Goal: Task Accomplishment & Management: Complete application form

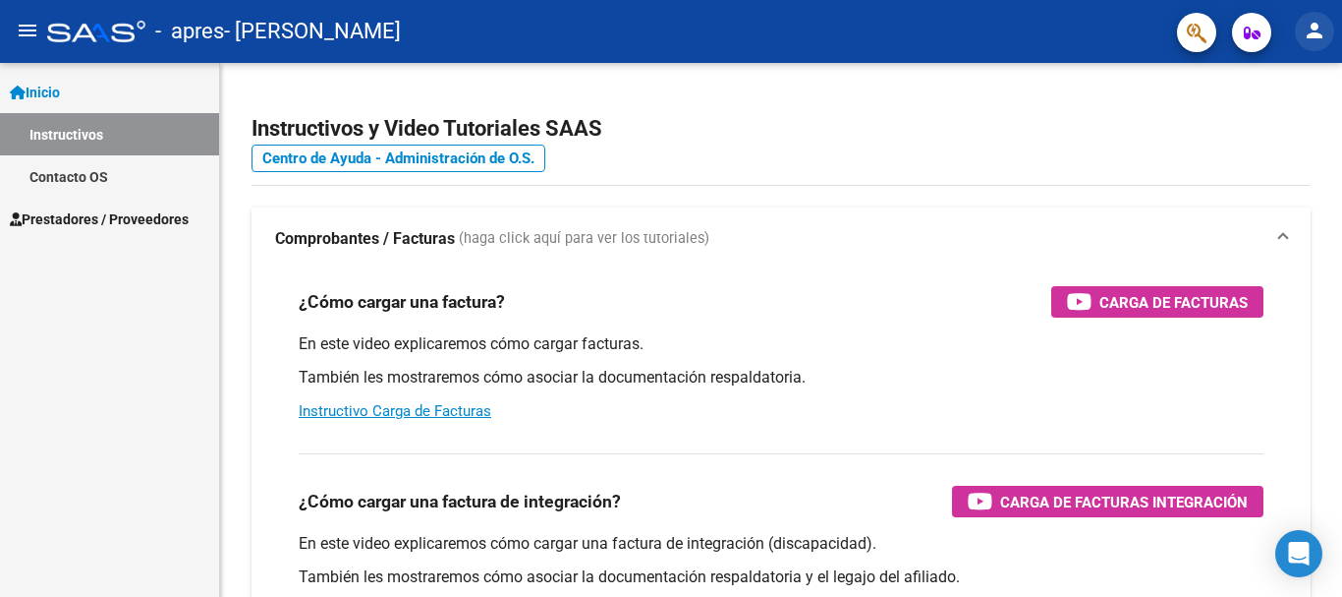
click at [1322, 25] on mat-icon "person" at bounding box center [1315, 31] width 24 height 24
click at [957, 138] on div at bounding box center [671, 298] width 1342 height 597
click at [90, 178] on link "Contacto OS" at bounding box center [109, 176] width 219 height 42
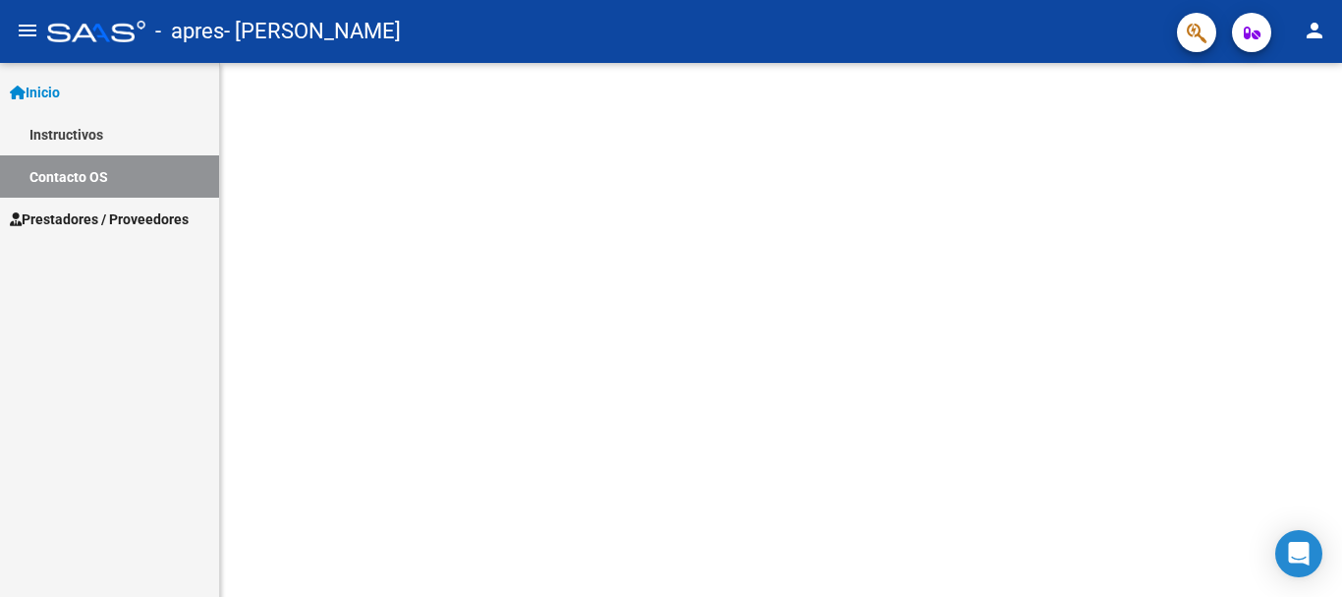
click at [93, 217] on span "Prestadores / Proveedores" at bounding box center [99, 219] width 179 height 22
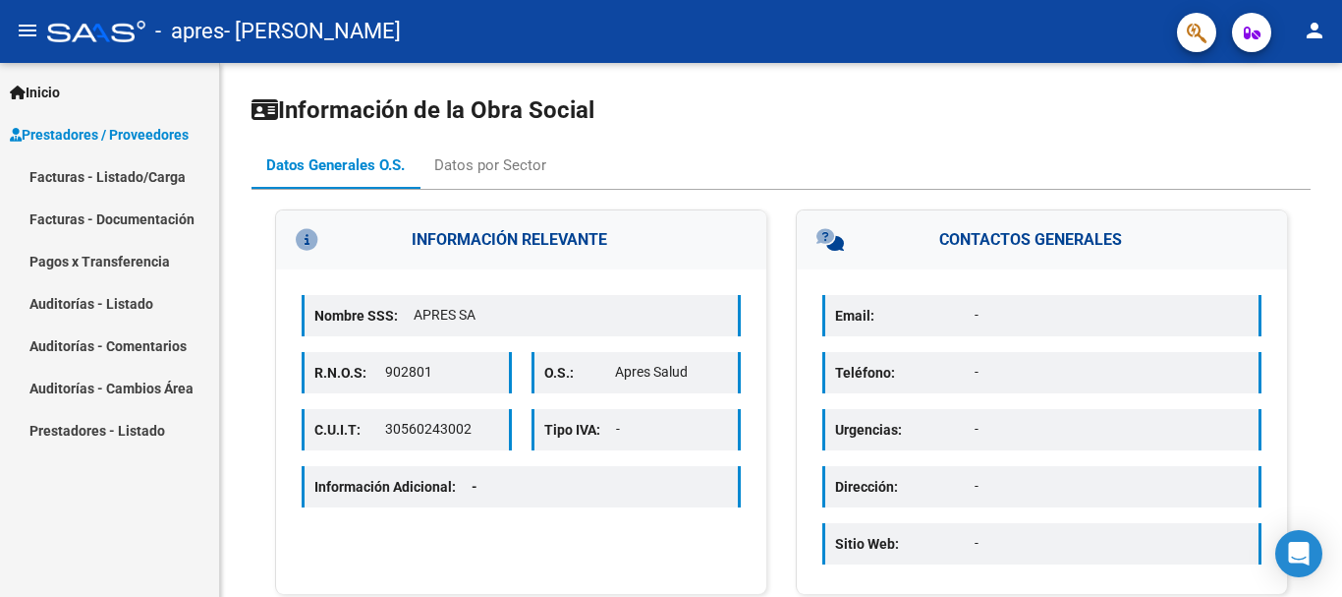
click at [151, 175] on link "Facturas - Listado/Carga" at bounding box center [109, 176] width 219 height 42
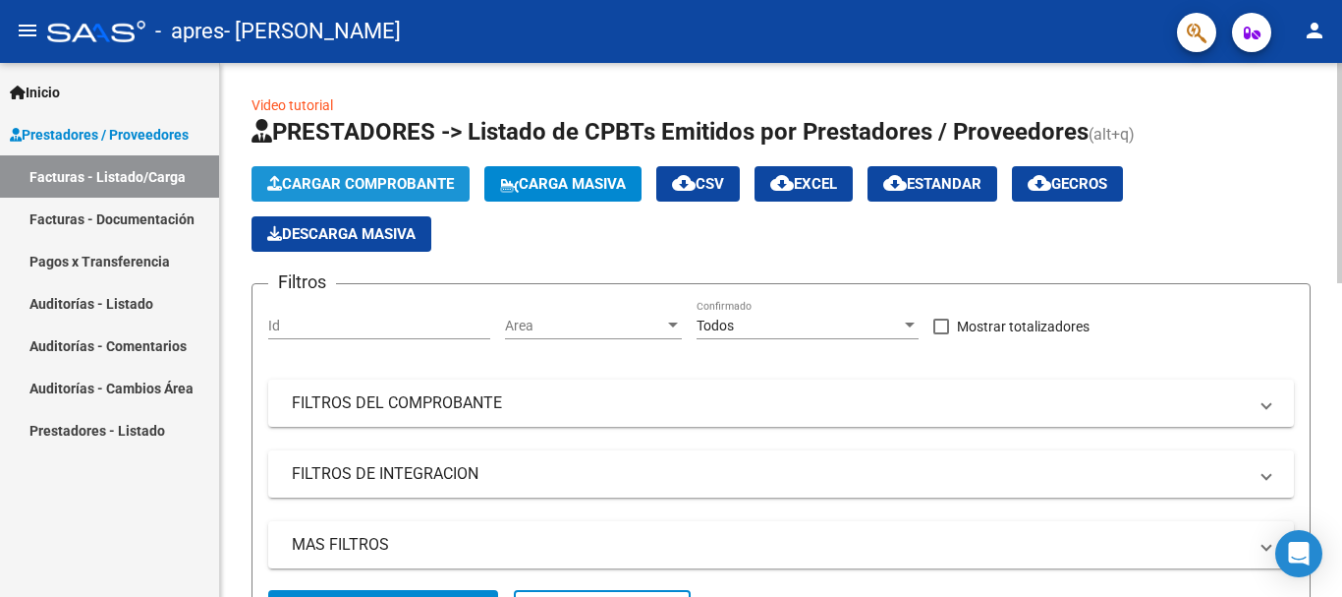
click at [336, 175] on button "Cargar Comprobante" at bounding box center [361, 183] width 218 height 35
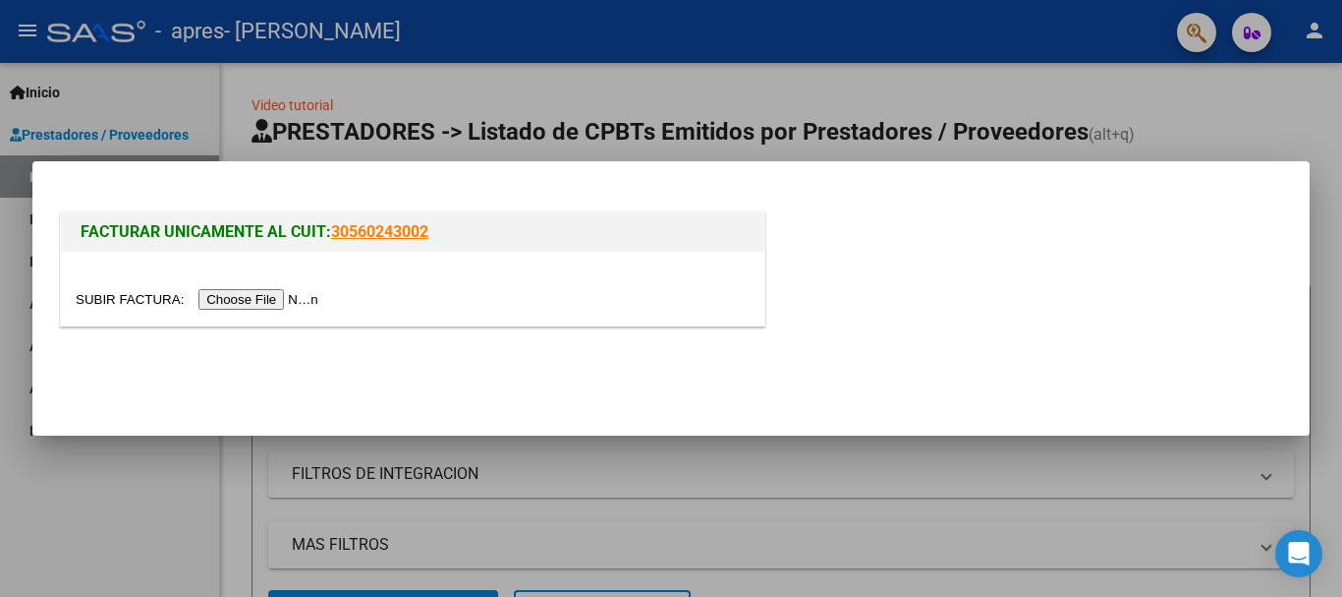
click at [276, 294] on input "file" at bounding box center [200, 299] width 249 height 21
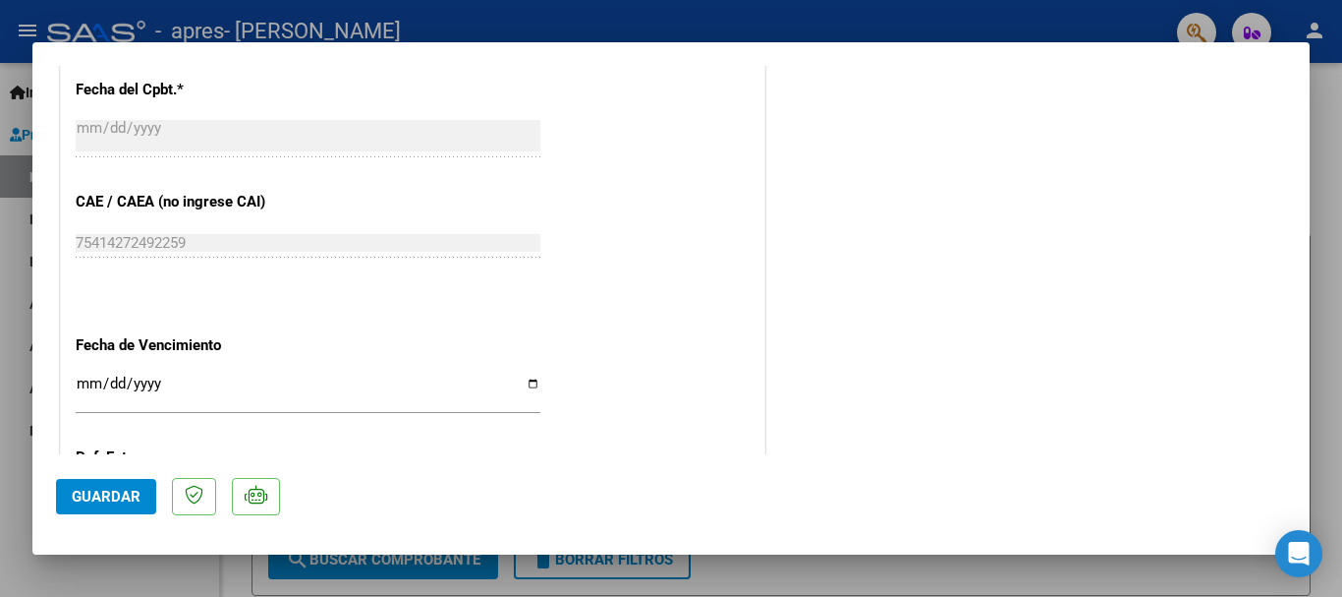
scroll to position [1084, 0]
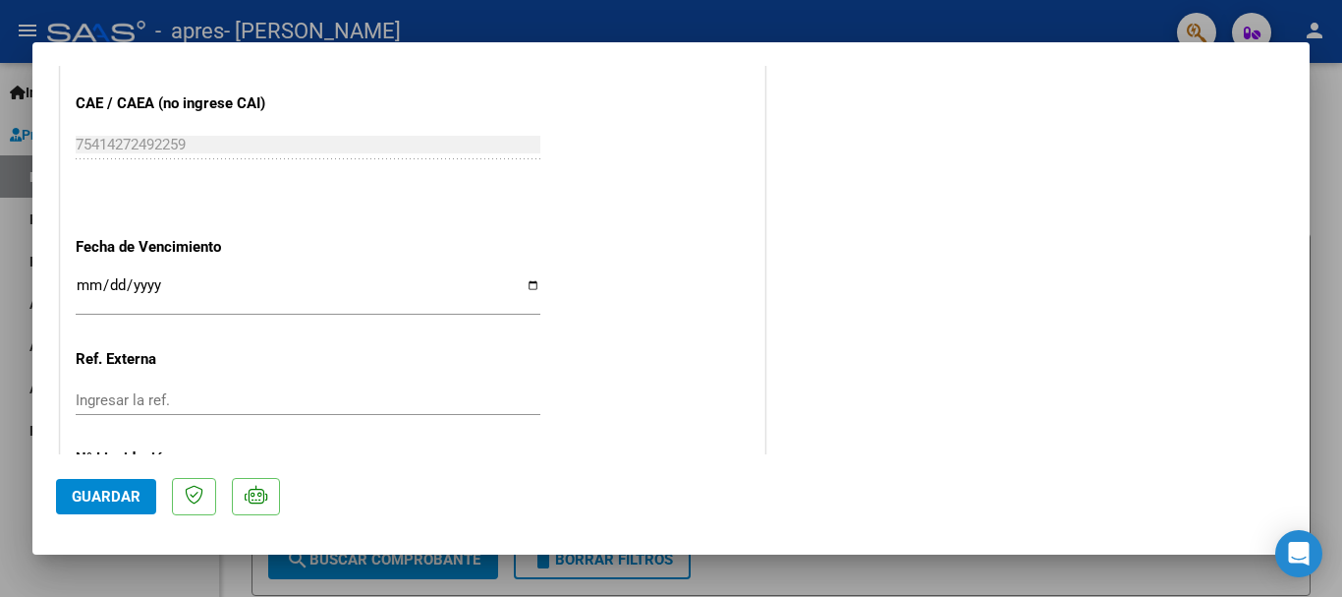
click at [533, 290] on input "Ingresar la fecha" at bounding box center [308, 292] width 465 height 31
type input "[DATE]"
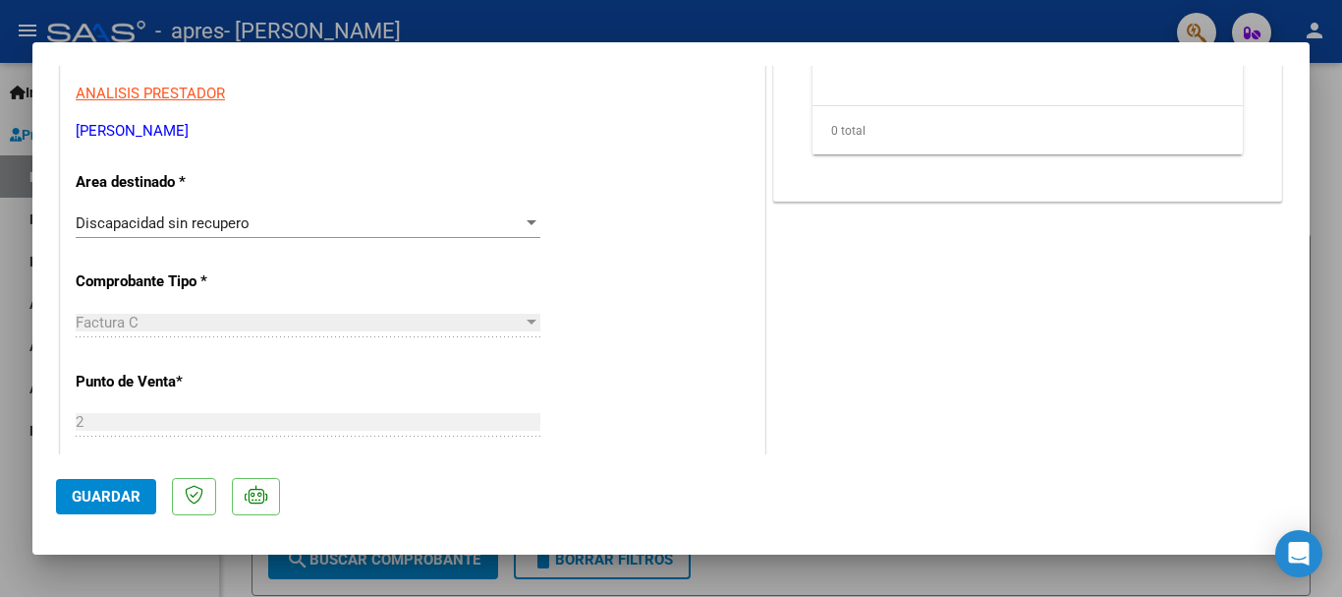
scroll to position [298, 0]
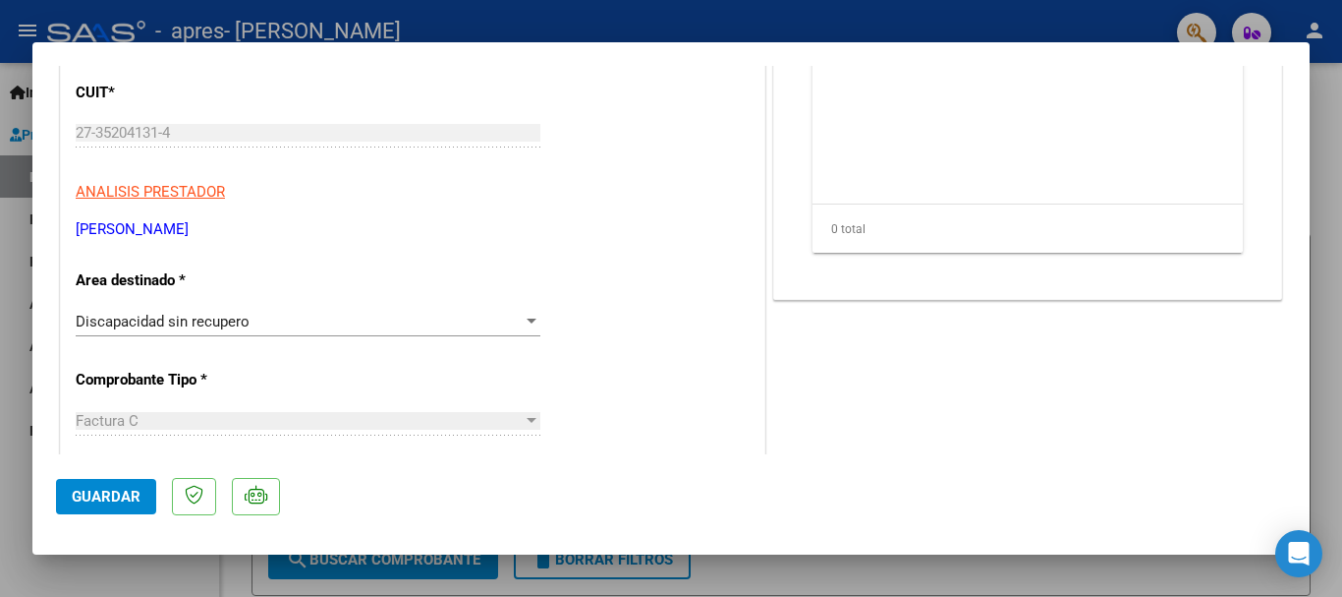
click at [326, 326] on div "Discapacidad sin recupero" at bounding box center [299, 322] width 447 height 18
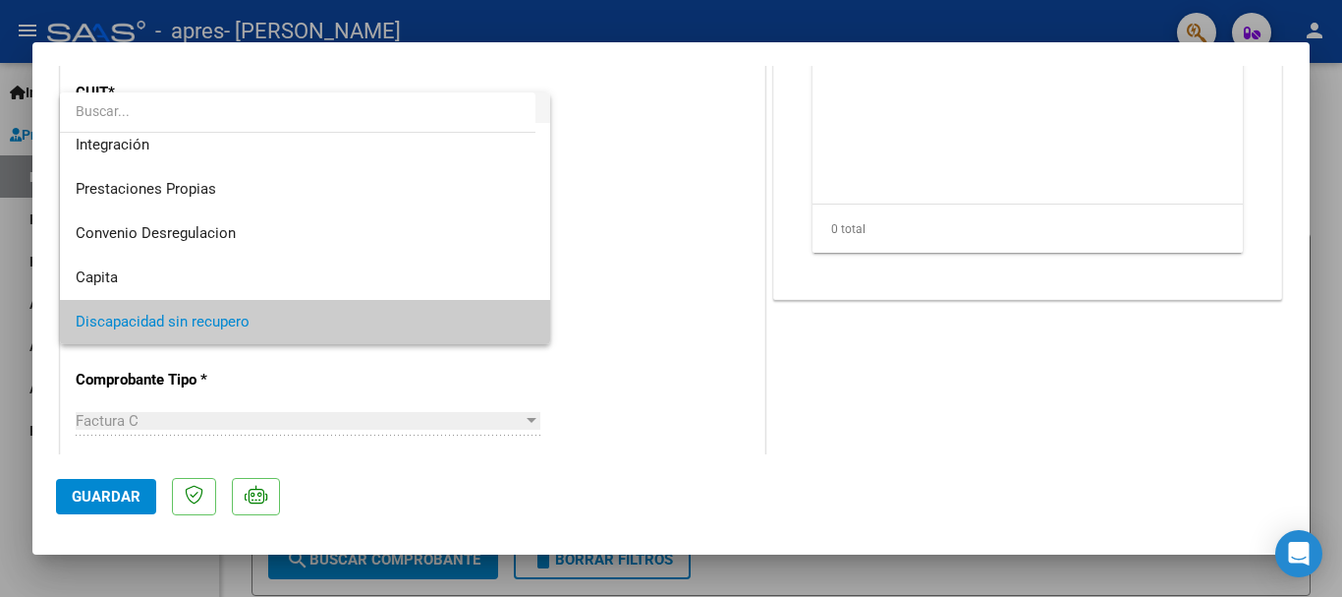
scroll to position [48, 0]
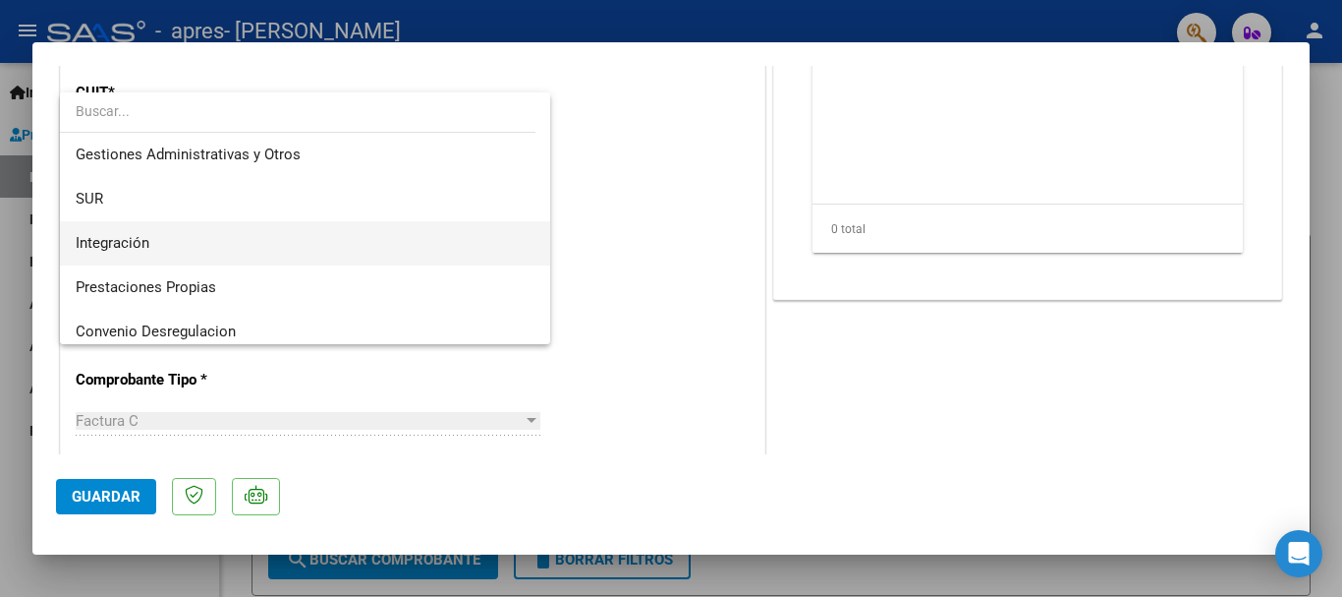
click at [250, 237] on span "Integración" at bounding box center [305, 243] width 459 height 44
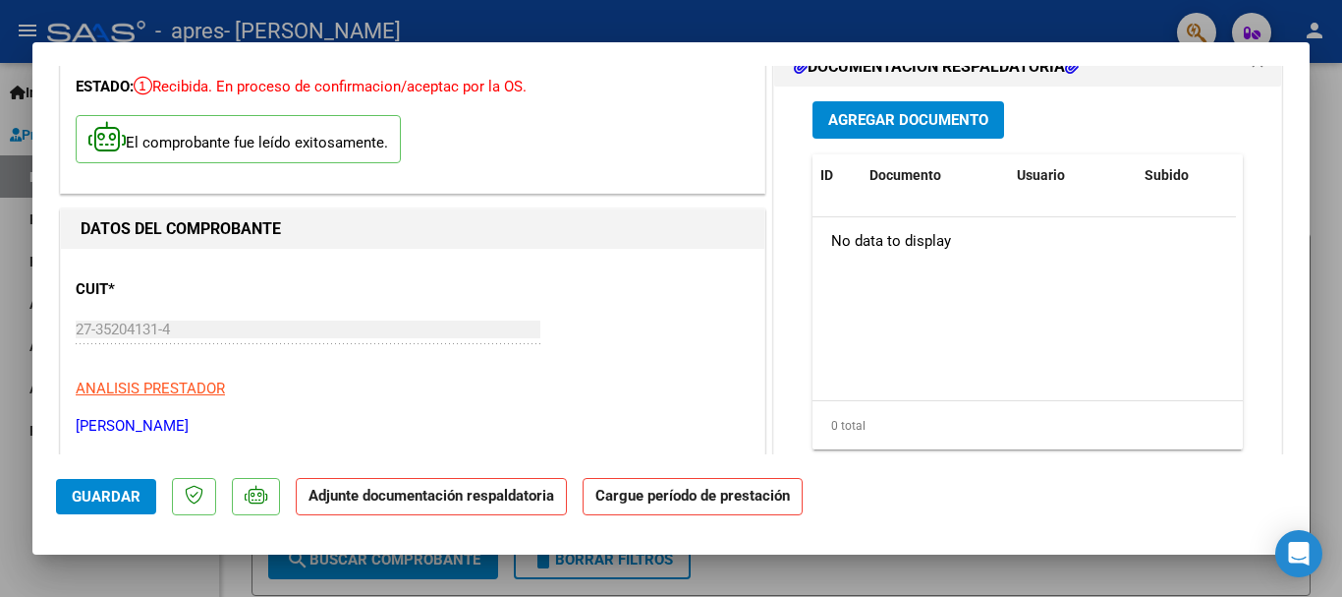
scroll to position [3, 0]
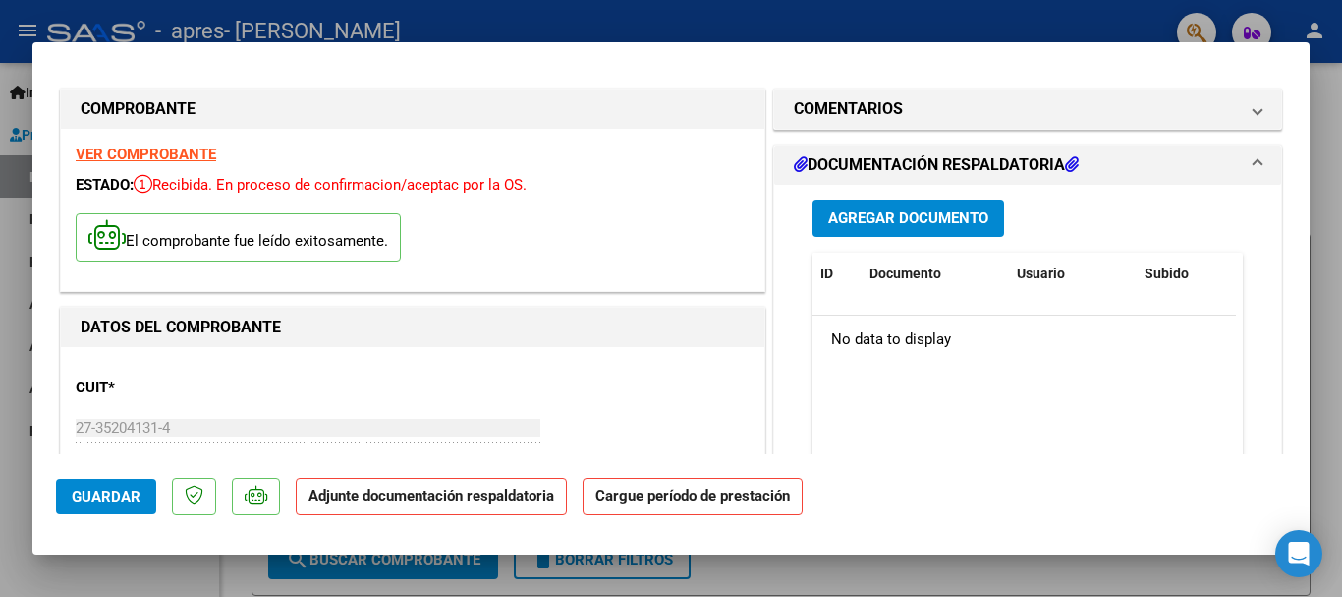
click at [895, 214] on span "Agregar Documento" at bounding box center [908, 219] width 160 height 18
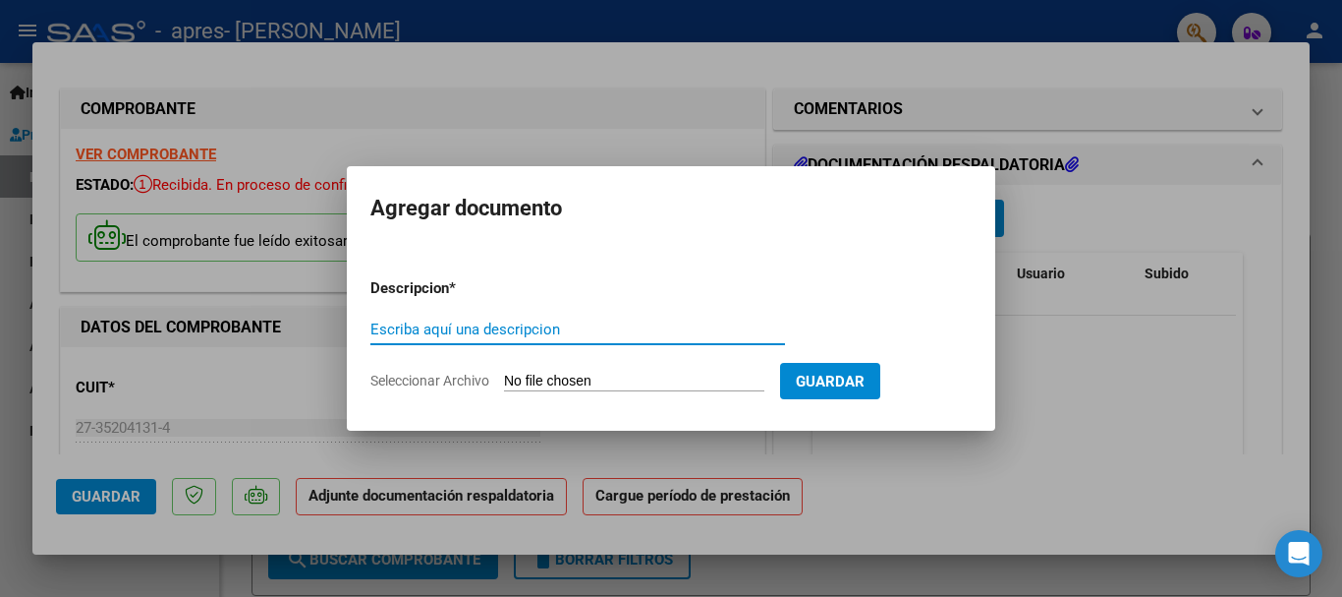
click at [550, 372] on input "Seleccionar Archivo" at bounding box center [634, 381] width 260 height 19
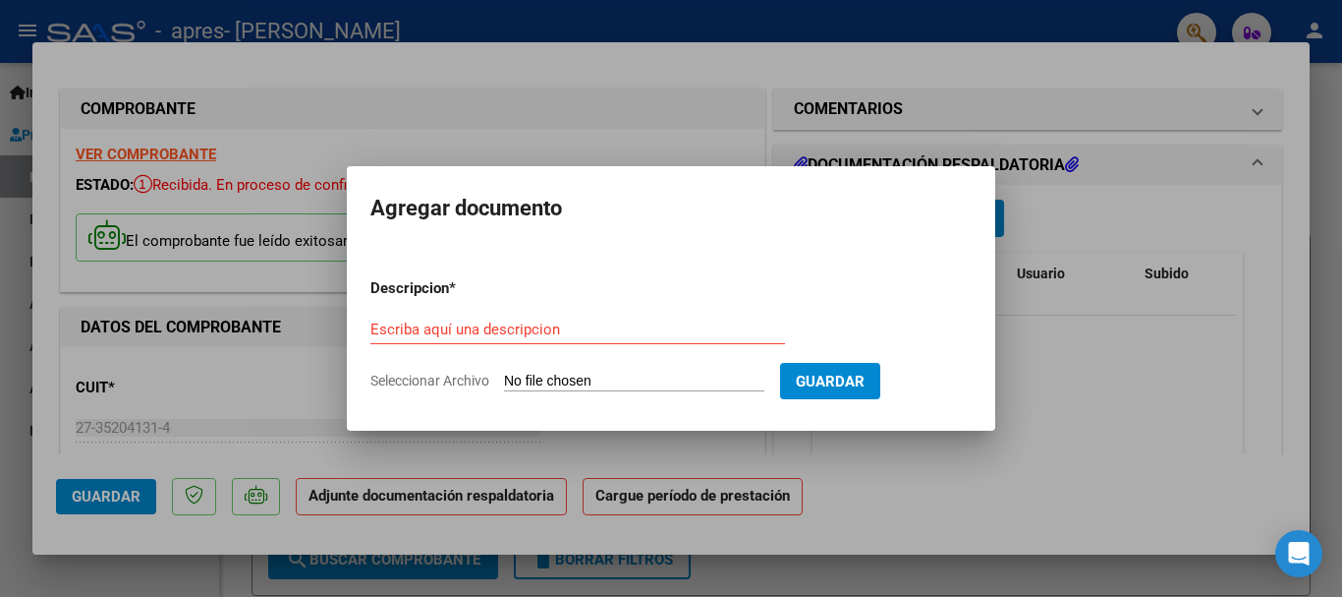
type input "C:\fakepath\27352041314_011_00002_00000887.pdf"
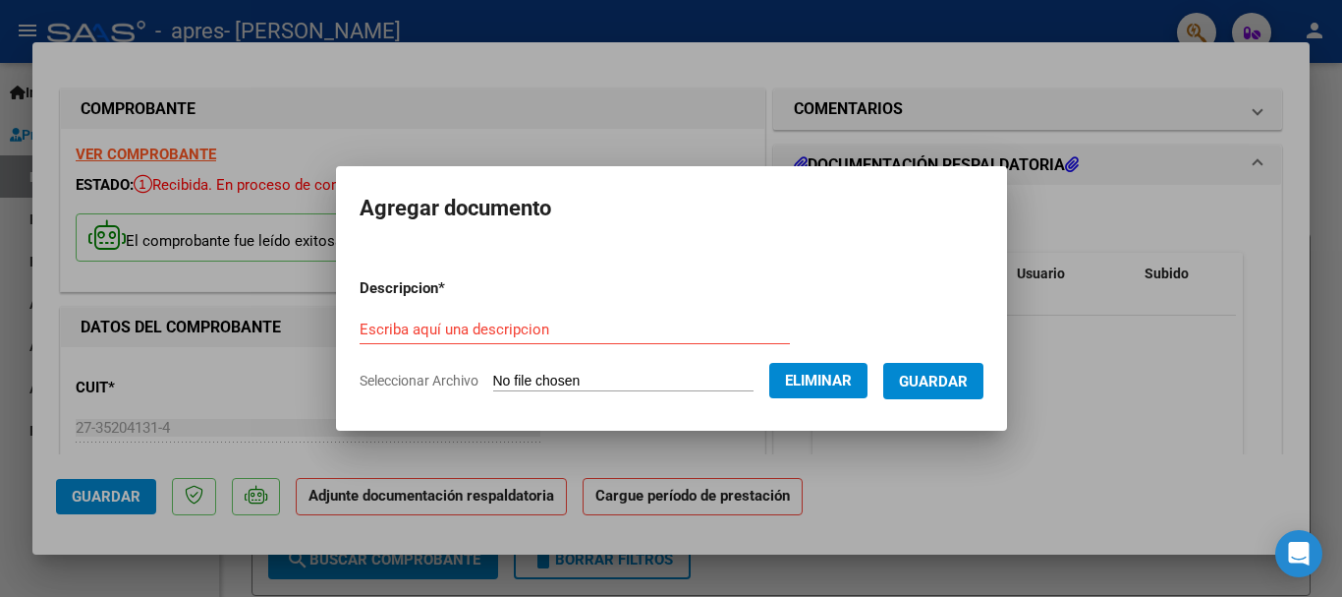
click at [595, 315] on div "Escriba aquí una descripcion" at bounding box center [575, 328] width 430 height 29
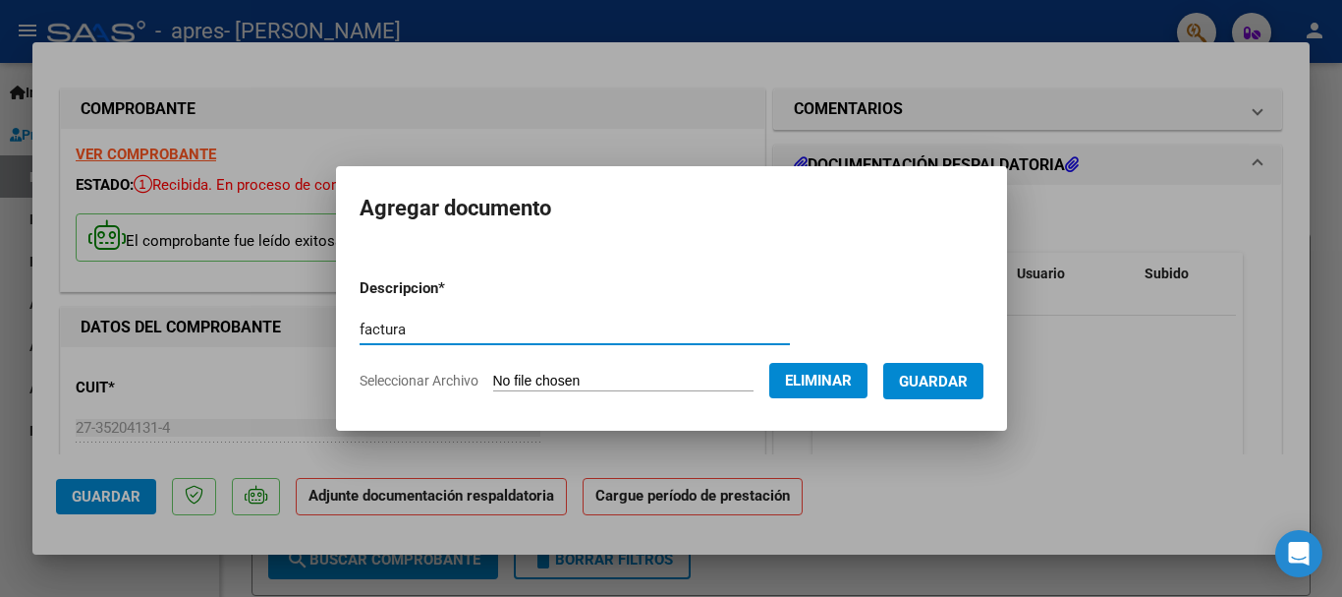
type input "factura"
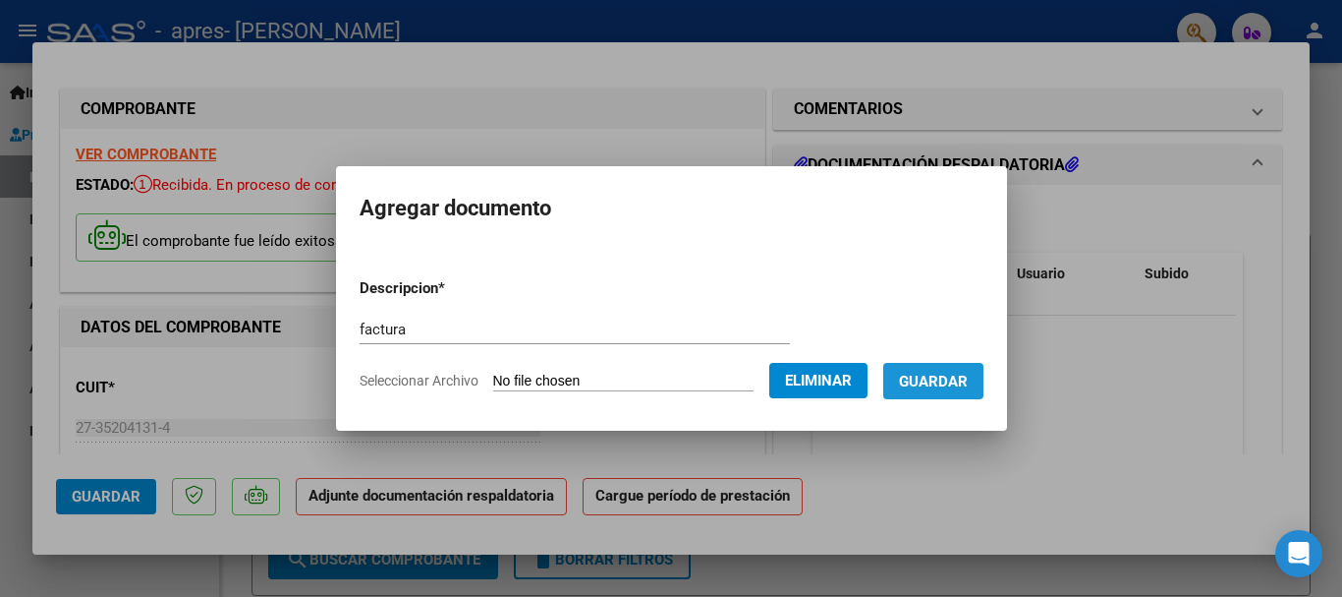
click at [968, 389] on span "Guardar" at bounding box center [933, 381] width 69 height 18
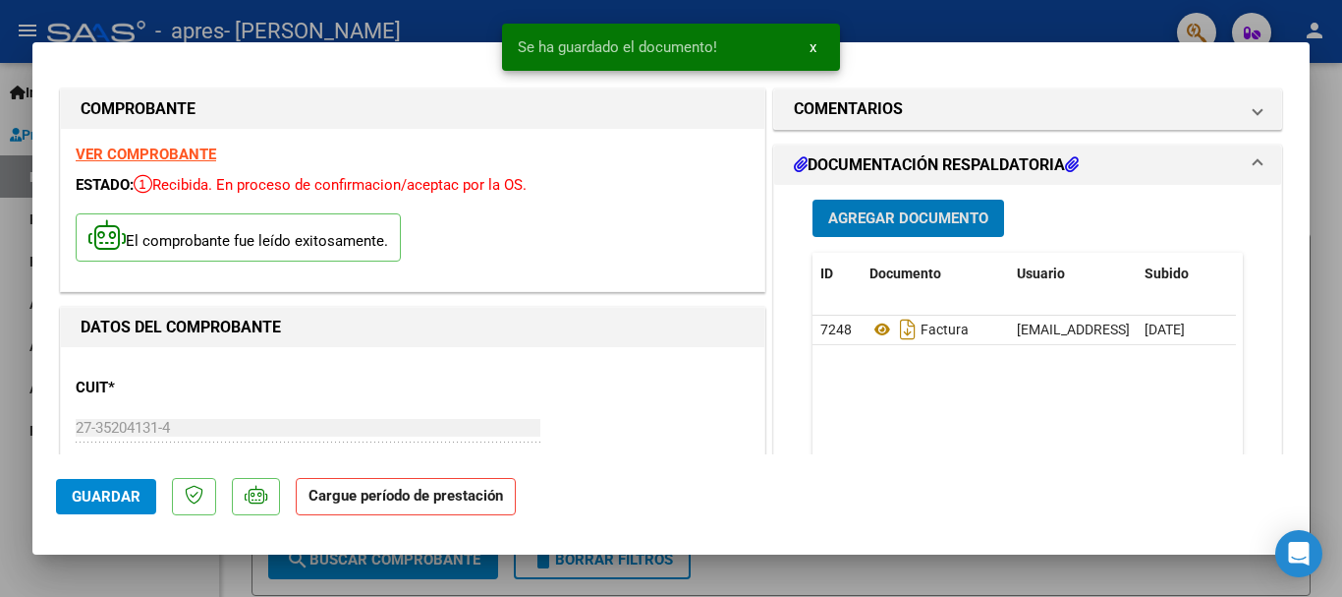
click at [954, 225] on span "Agregar Documento" at bounding box center [908, 219] width 160 height 18
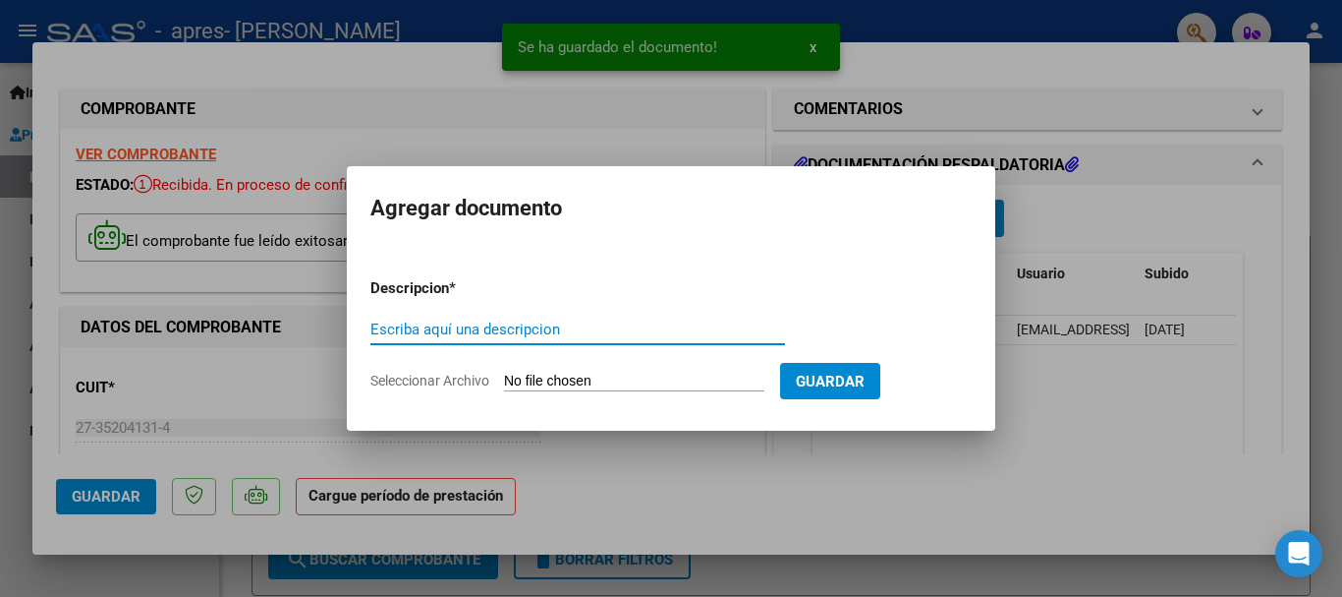
click at [461, 334] on input "Escriba aquí una descripcion" at bounding box center [577, 329] width 415 height 18
type input "p.a"
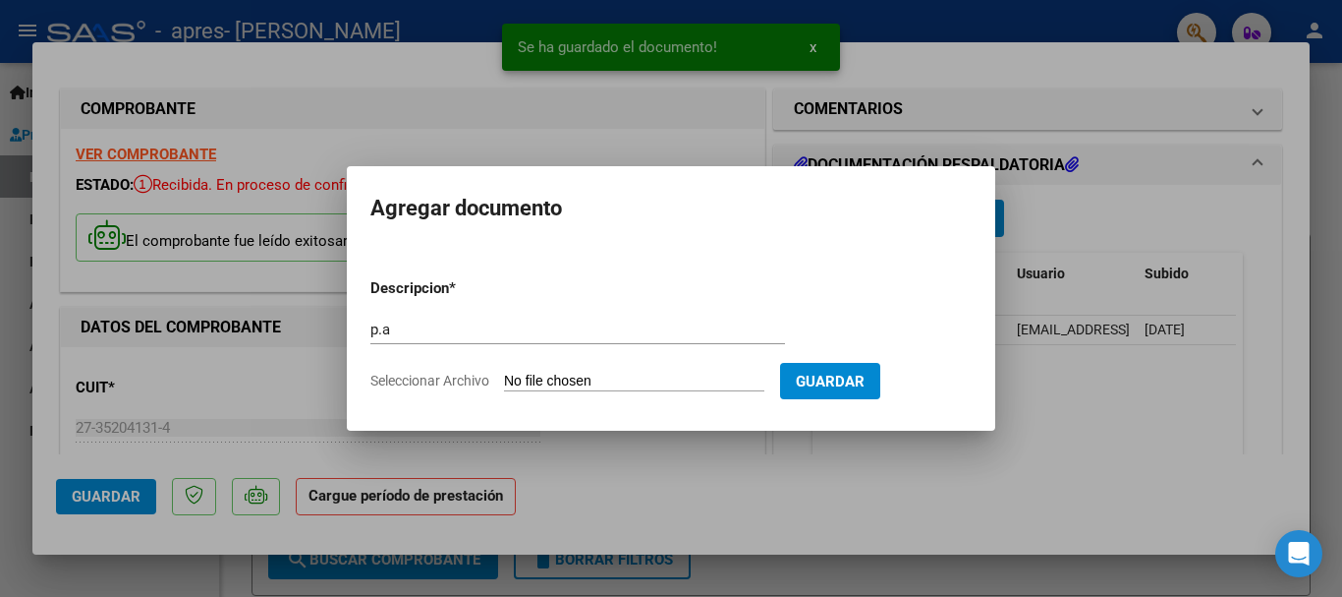
click at [546, 380] on input "Seleccionar Archivo" at bounding box center [634, 381] width 260 height 19
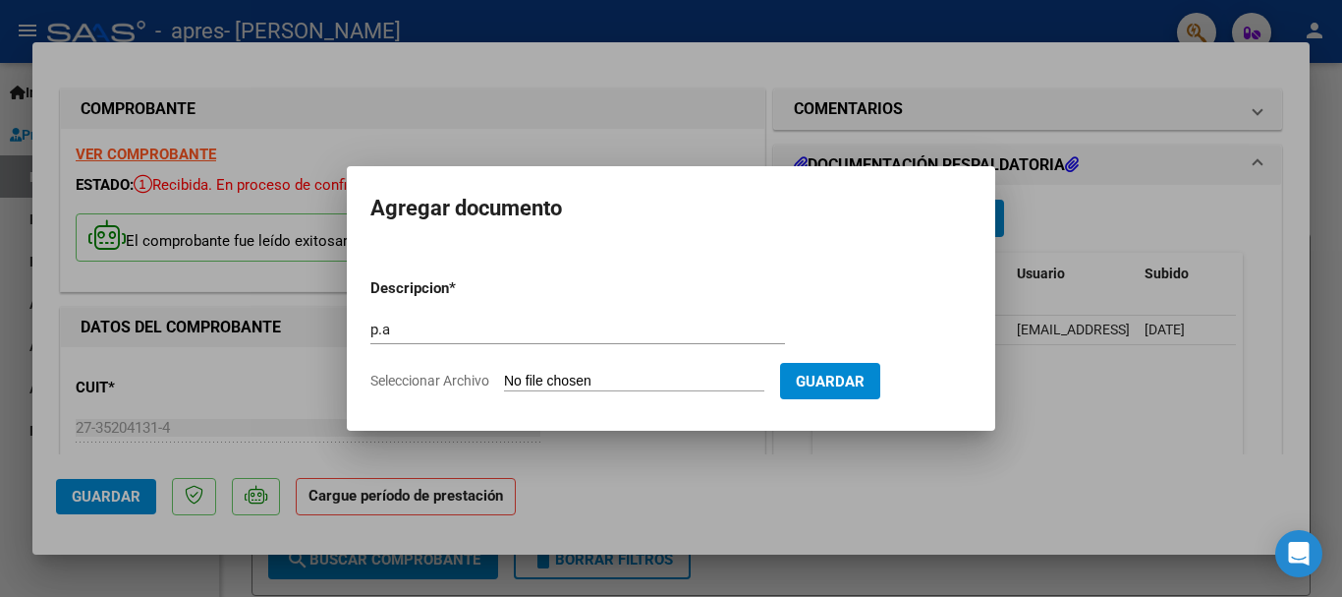
type input "C:\fakepath\CamScanner [DATE] 12.09.pdf"
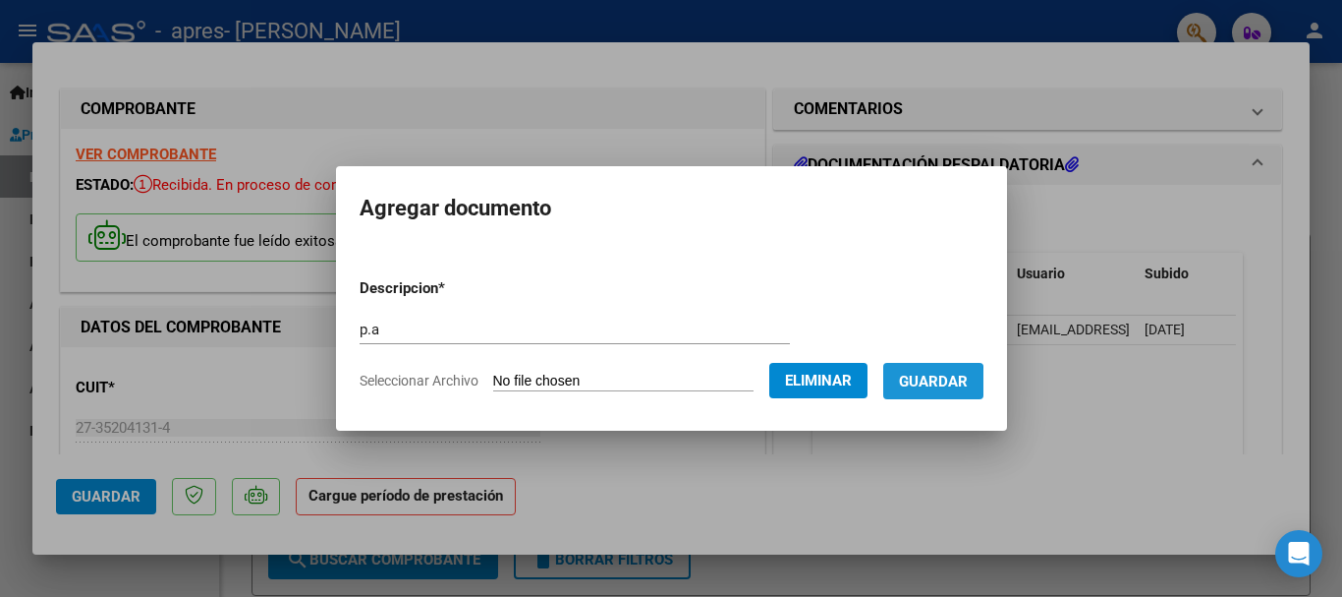
click at [923, 382] on span "Guardar" at bounding box center [933, 381] width 69 height 18
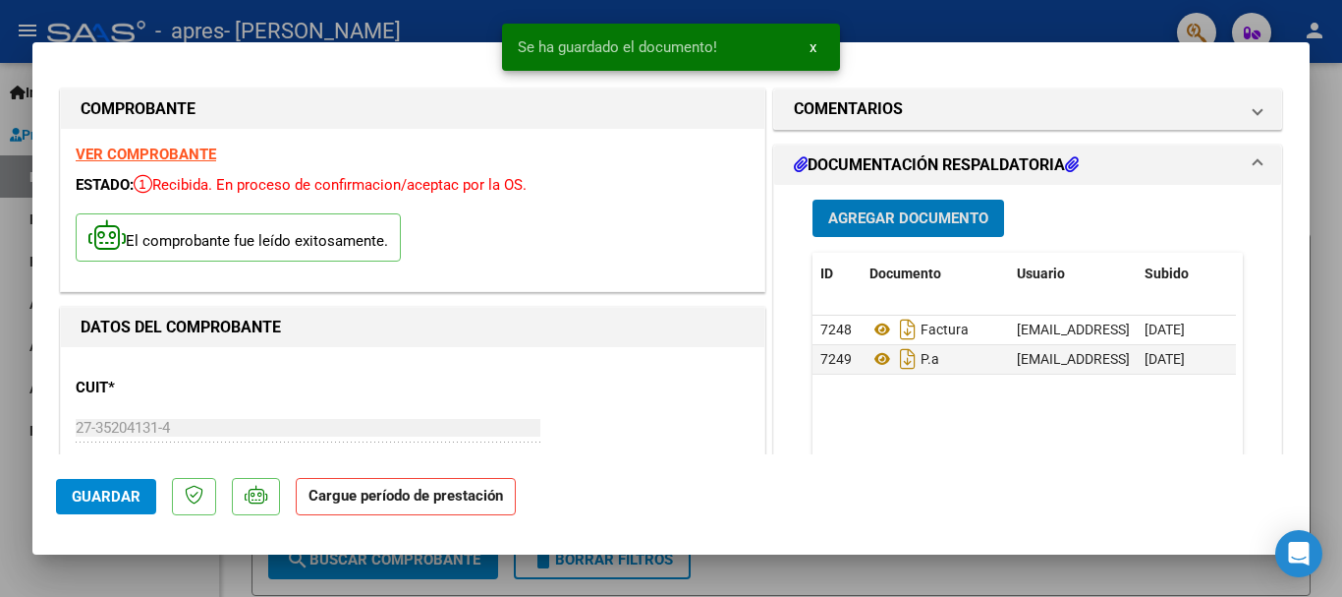
scroll to position [0, 0]
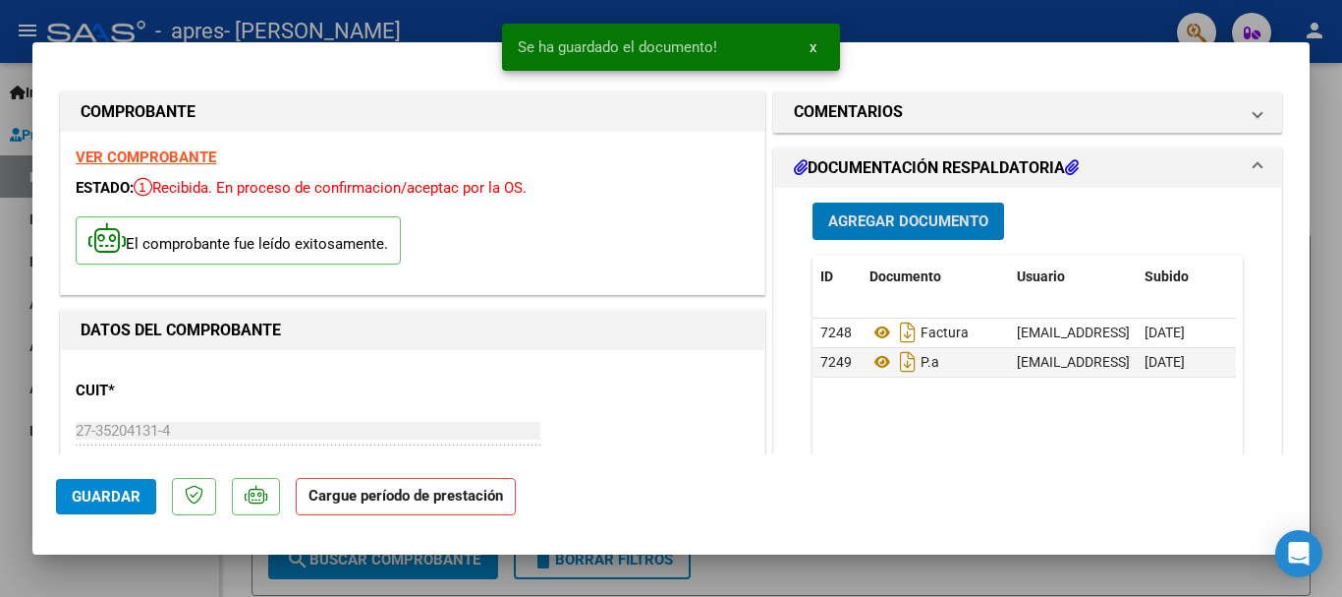
click at [974, 159] on h1 "DOCUMENTACIÓN RESPALDATORIA" at bounding box center [936, 168] width 285 height 24
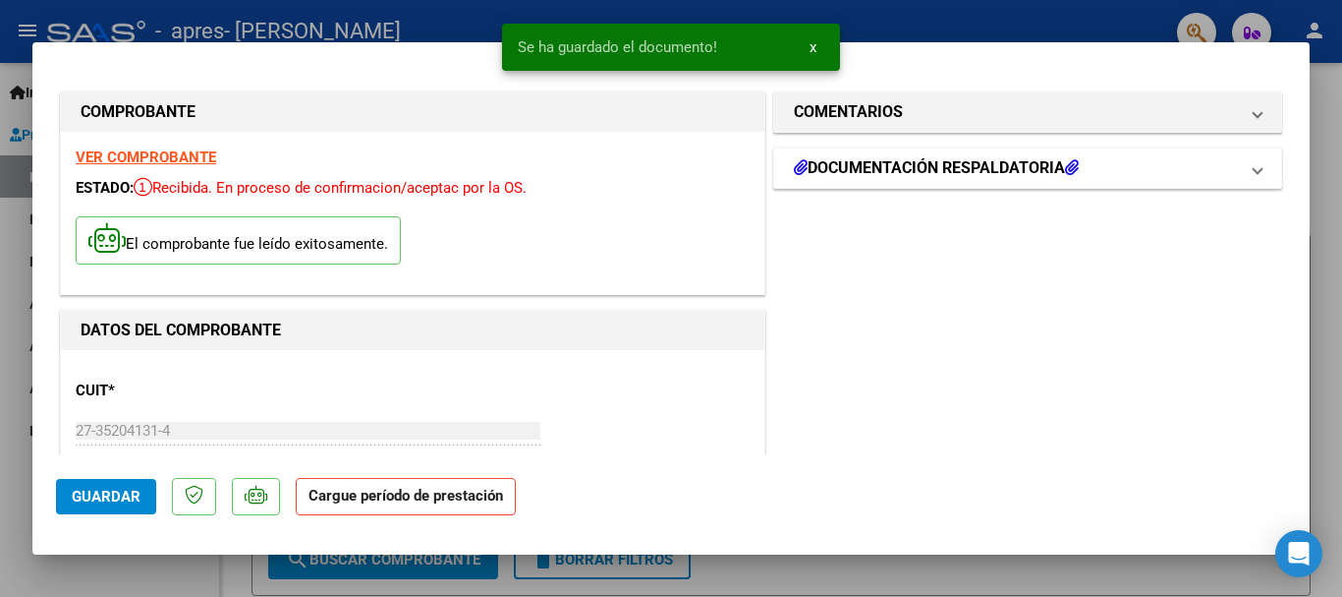
click at [974, 159] on h1 "DOCUMENTACIÓN RESPALDATORIA" at bounding box center [936, 168] width 285 height 24
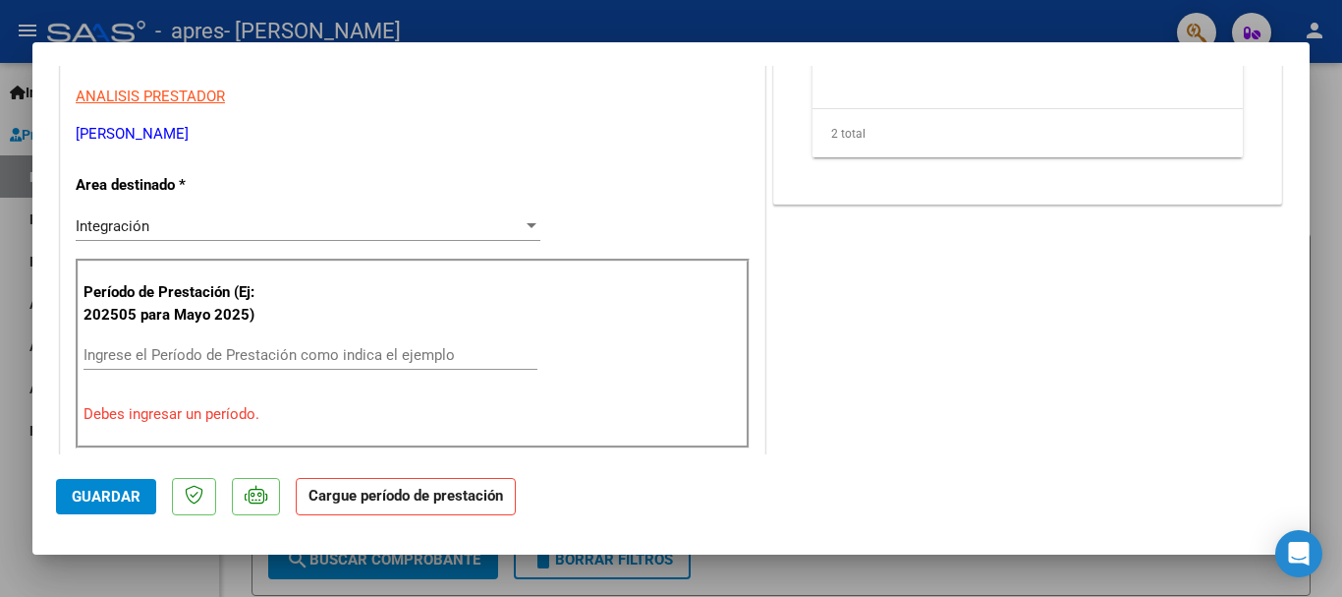
scroll to position [491, 0]
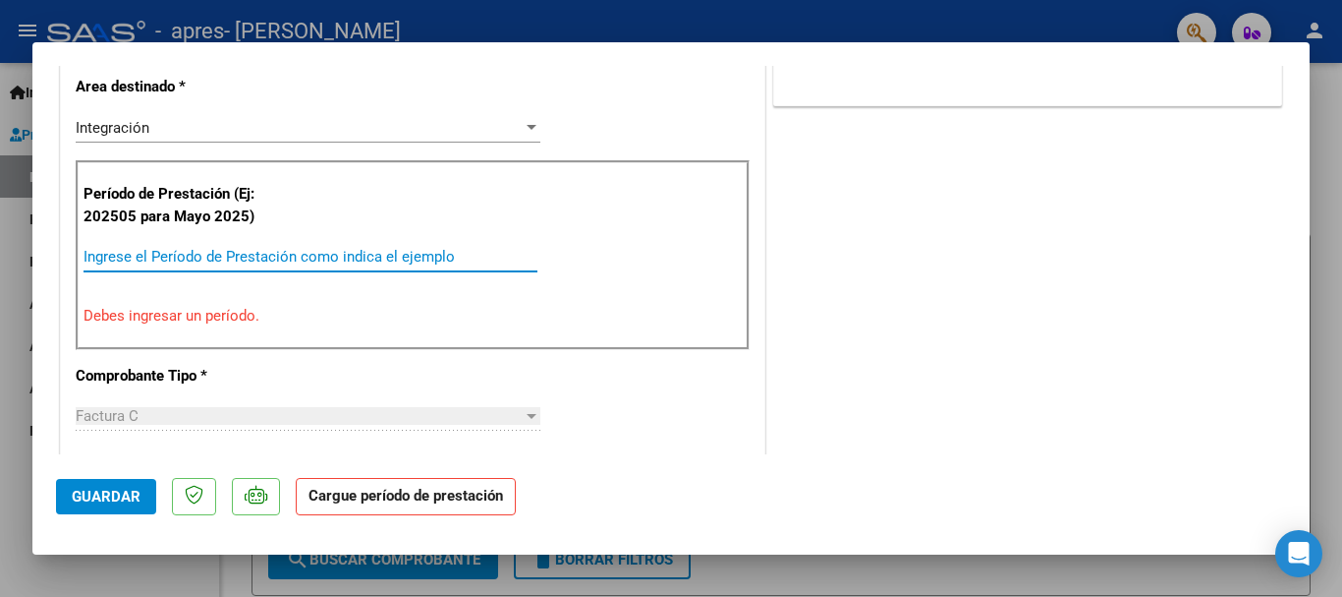
click at [296, 254] on input "Ingrese el Período de Prestación como indica el ejemplo" at bounding box center [311, 257] width 454 height 18
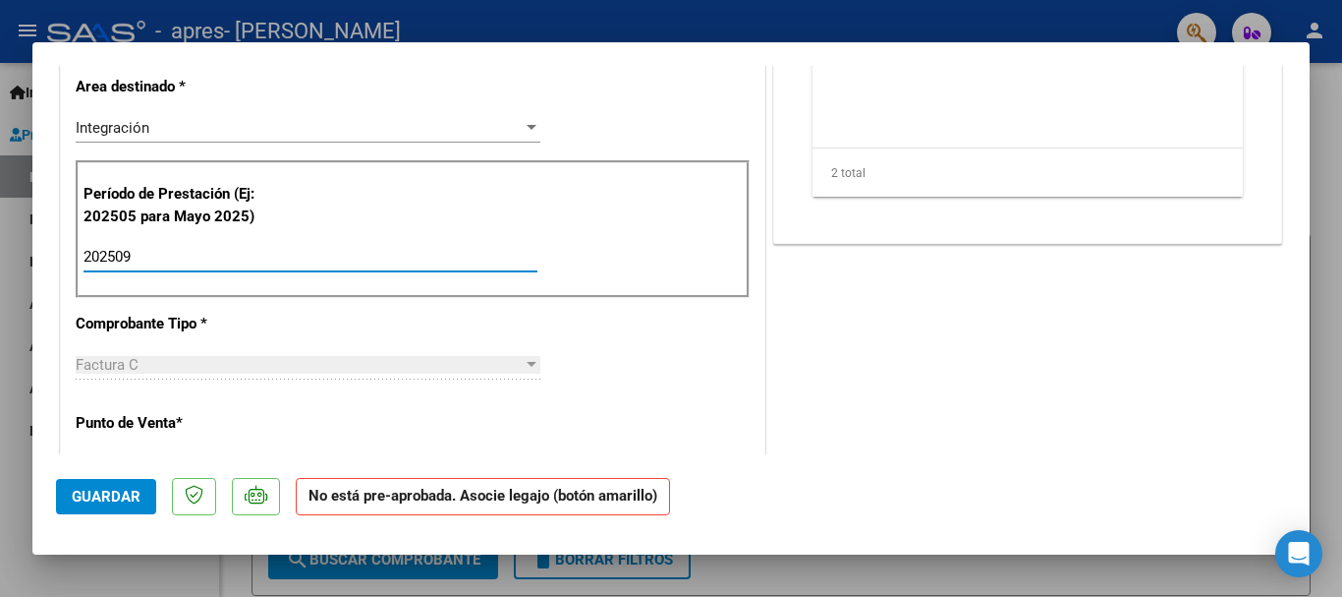
type input "202509"
click at [412, 502] on strong "No está pre-aprobada. Asocie legajo (botón amarillo)" at bounding box center [483, 497] width 374 height 38
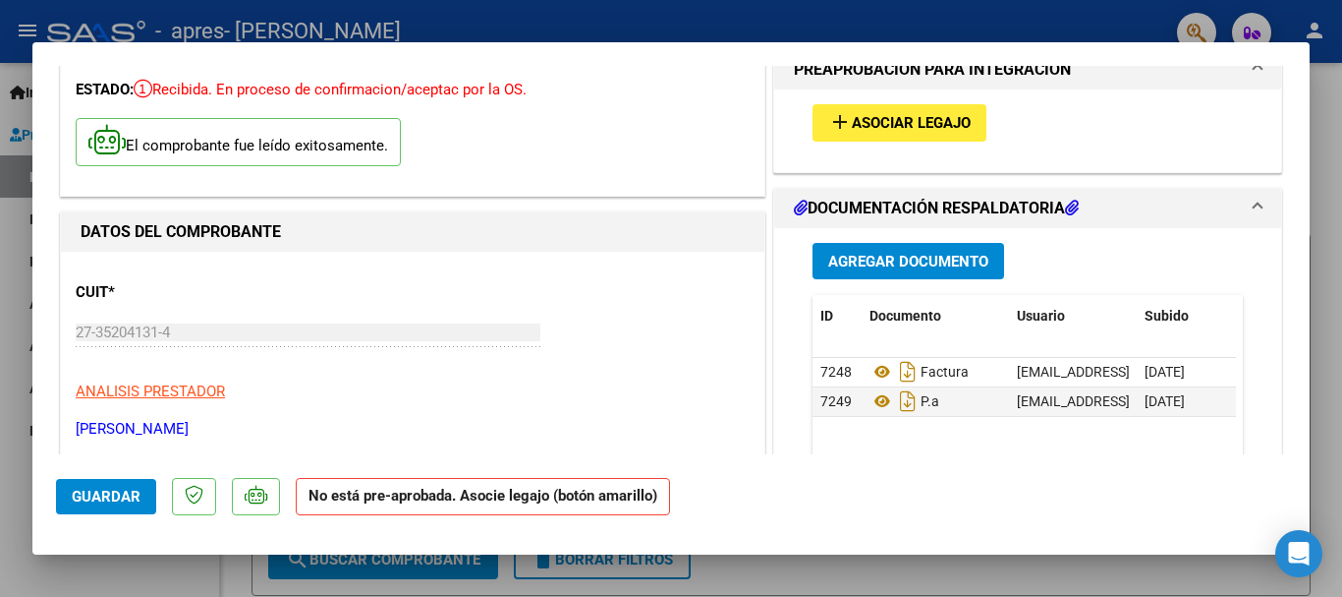
scroll to position [0, 0]
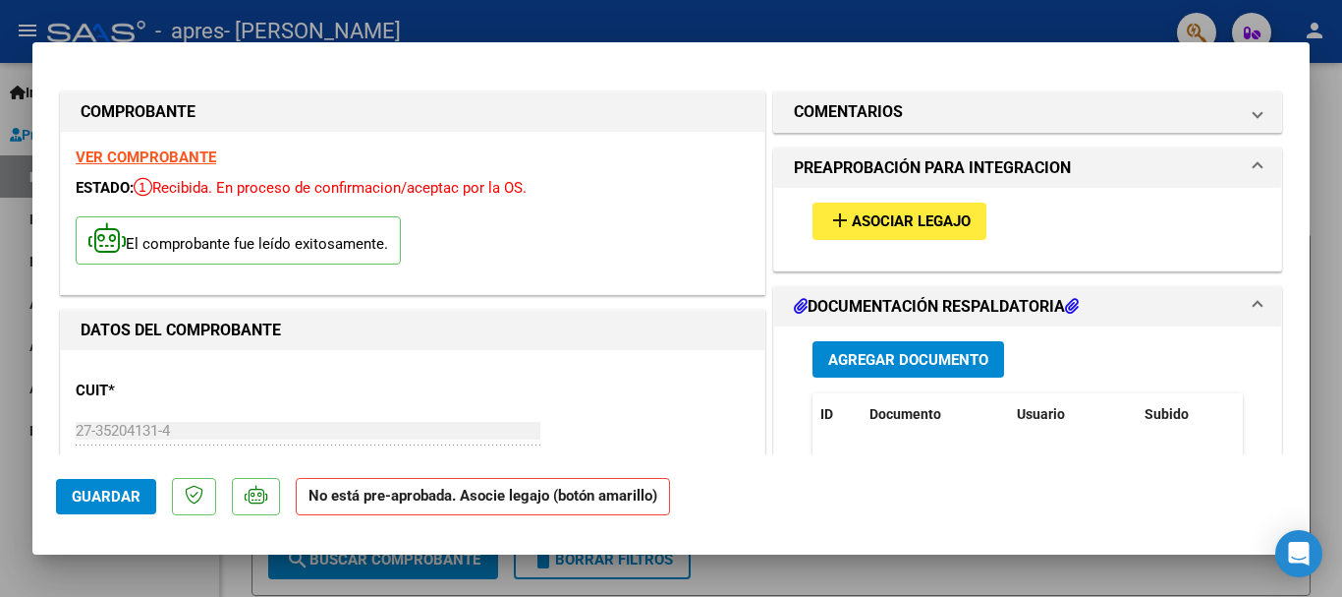
click at [888, 208] on button "add Asociar Legajo" at bounding box center [900, 220] width 174 height 36
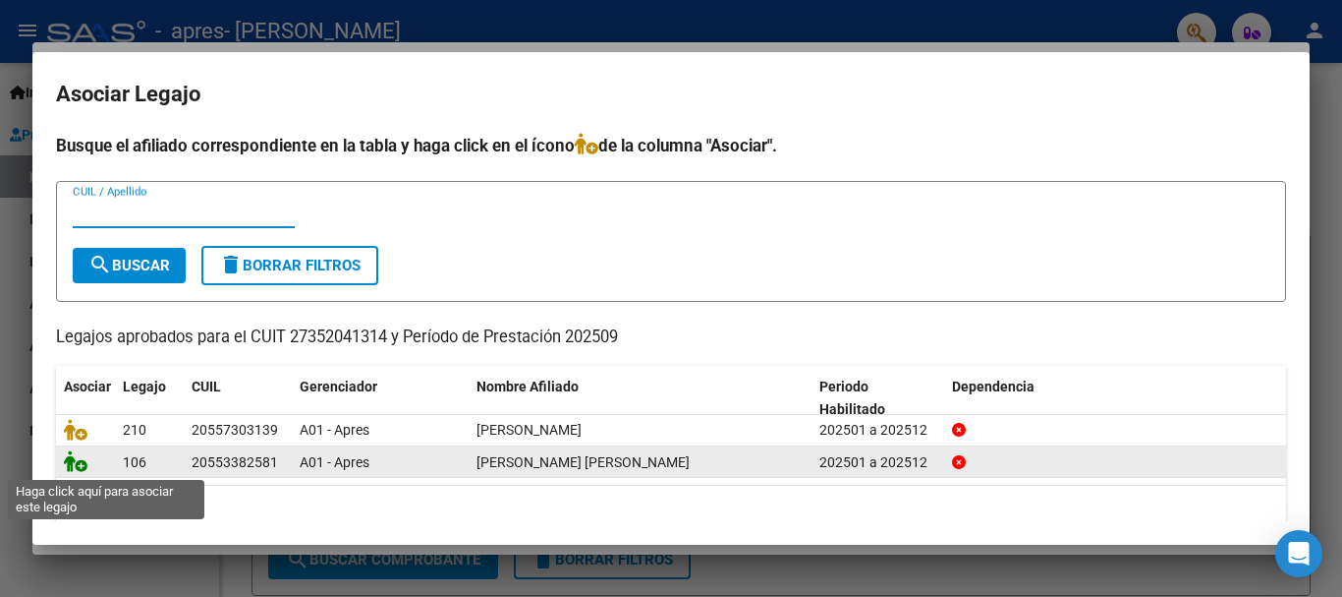
click at [79, 469] on icon at bounding box center [76, 461] width 24 height 22
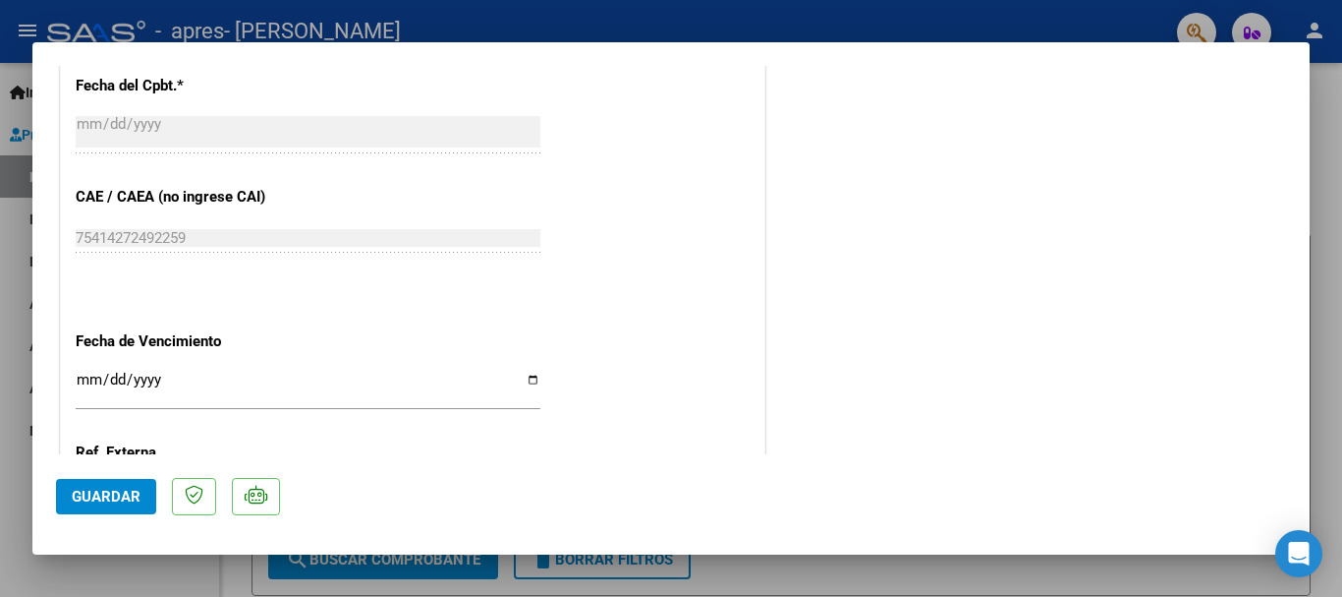
scroll to position [1371, 0]
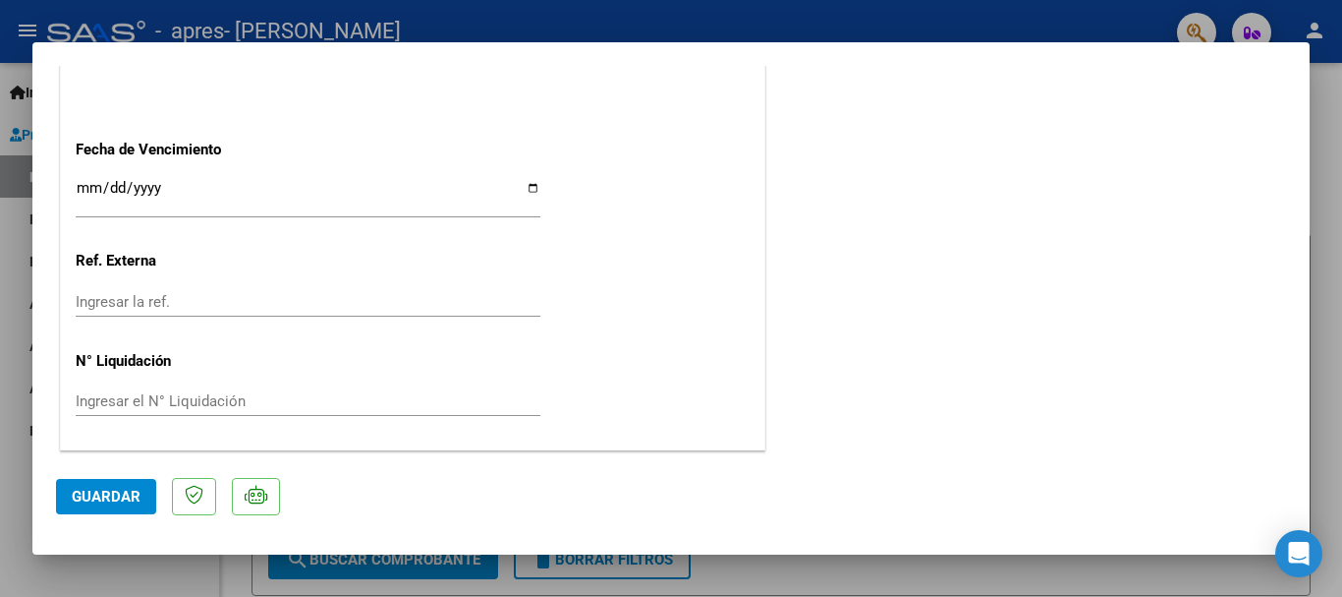
click at [65, 505] on button "Guardar" at bounding box center [106, 496] width 100 height 35
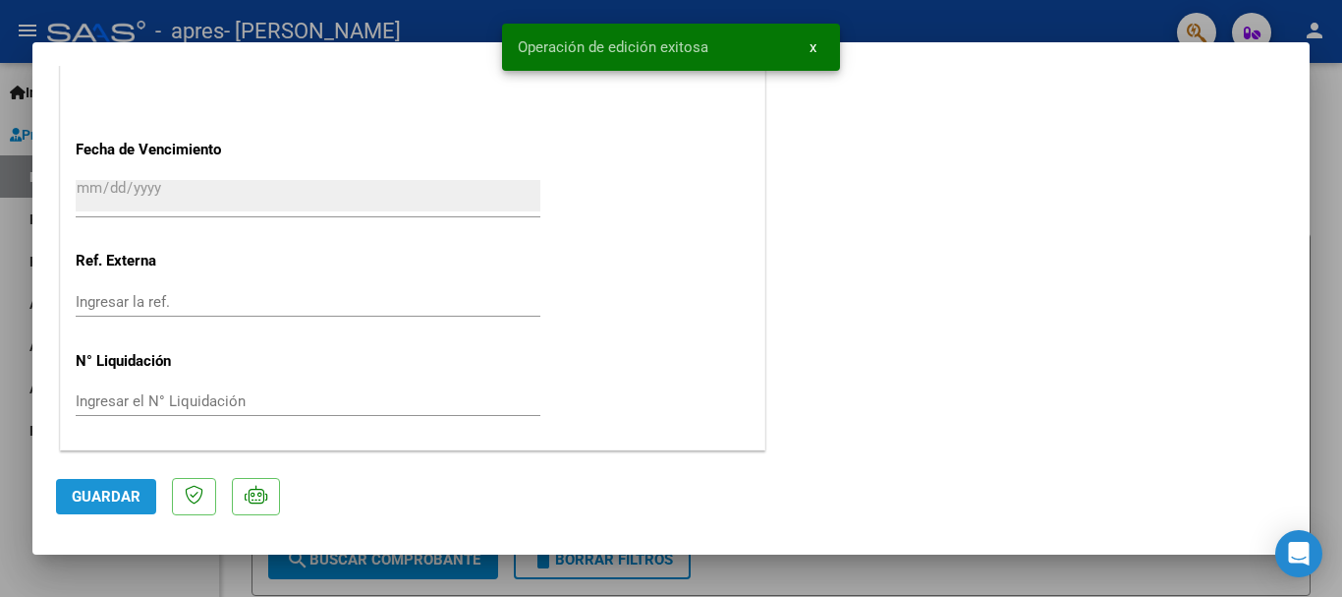
click at [106, 493] on span "Guardar" at bounding box center [106, 496] width 69 height 18
click at [207, 547] on mat-dialog-container "COMPROBANTE VER COMPROBANTE ESTADO: Recibida. En proceso de confirmacion/acepta…" at bounding box center [671, 298] width 1278 height 512
click at [199, 566] on div at bounding box center [671, 298] width 1342 height 597
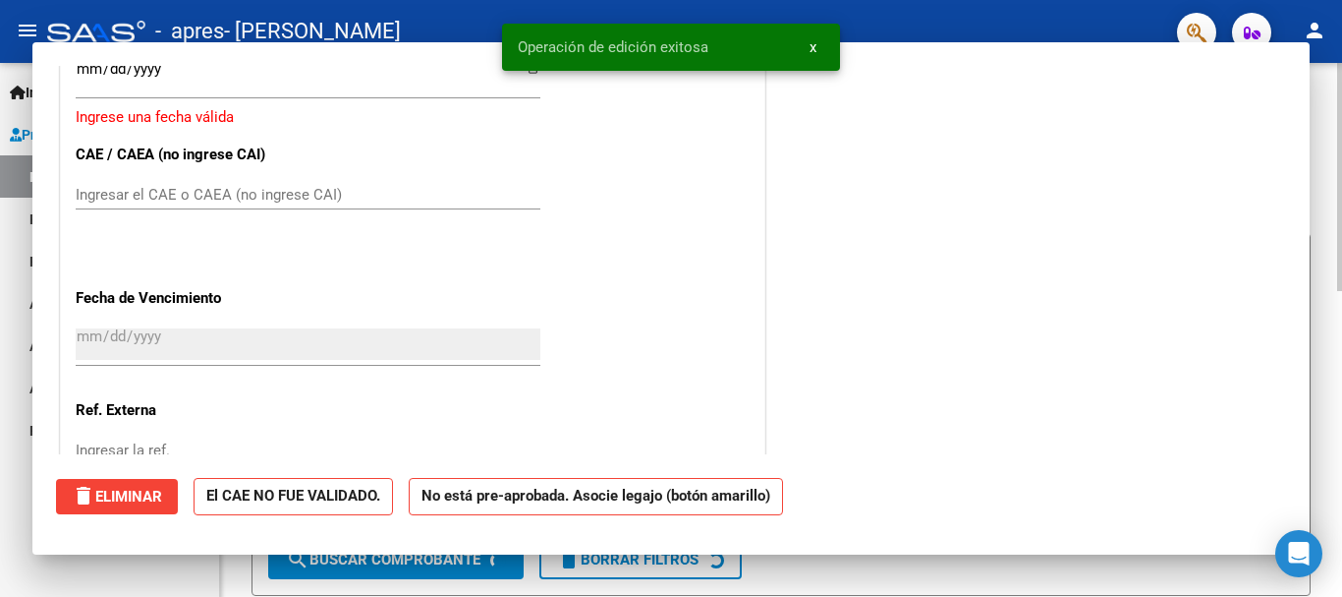
scroll to position [0, 0]
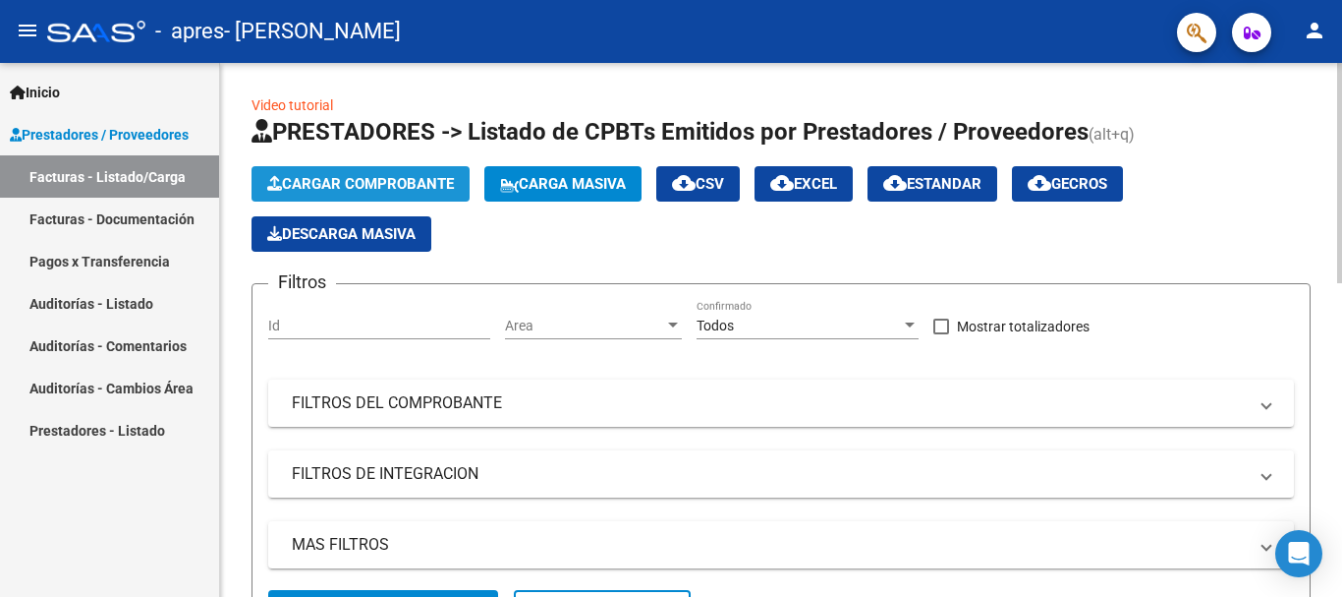
click at [419, 193] on button "Cargar Comprobante" at bounding box center [361, 183] width 218 height 35
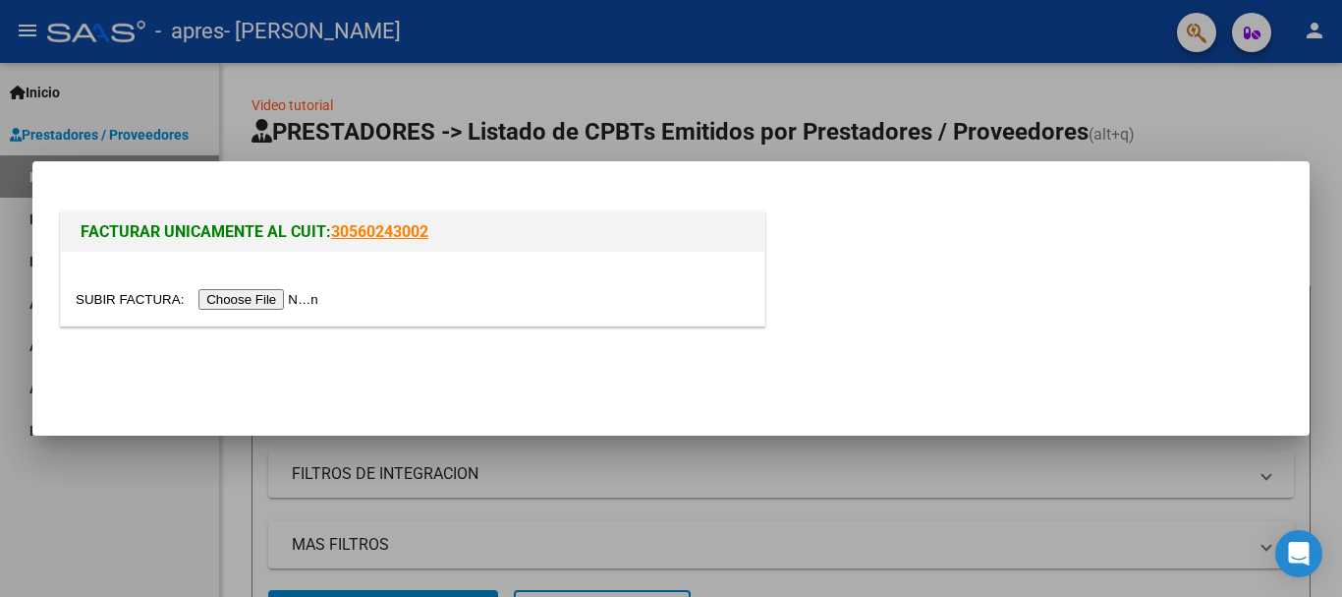
click at [290, 289] on div at bounding box center [413, 299] width 674 height 23
click at [288, 297] on input "file" at bounding box center [200, 299] width 249 height 21
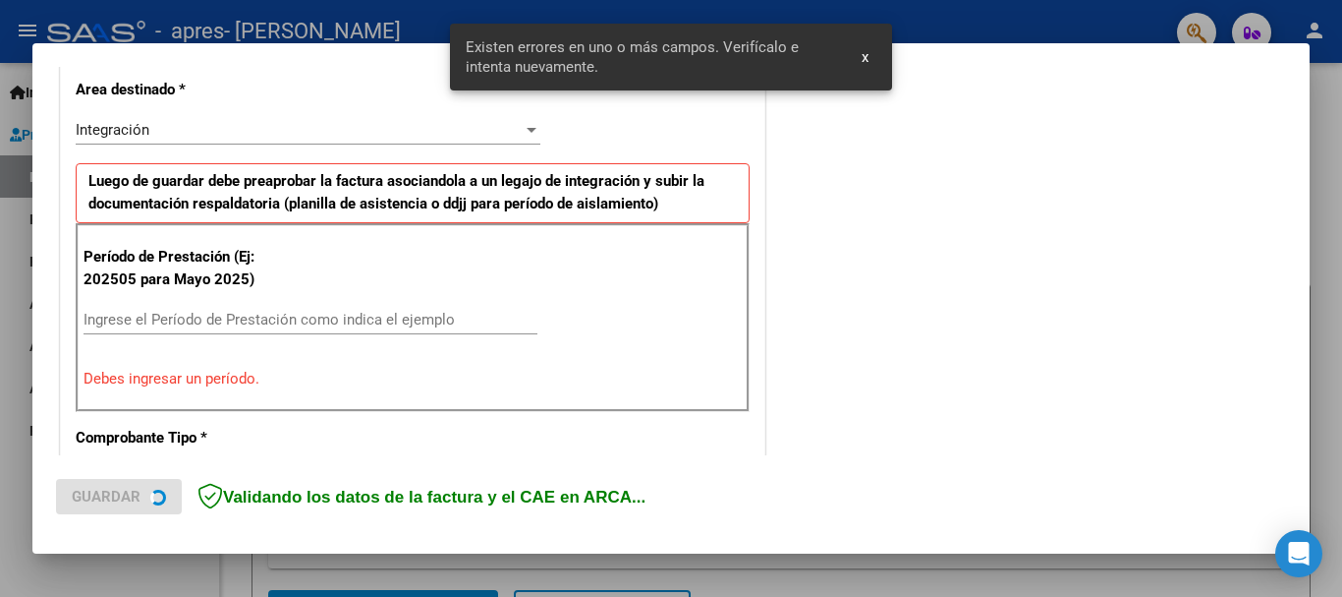
scroll to position [454, 0]
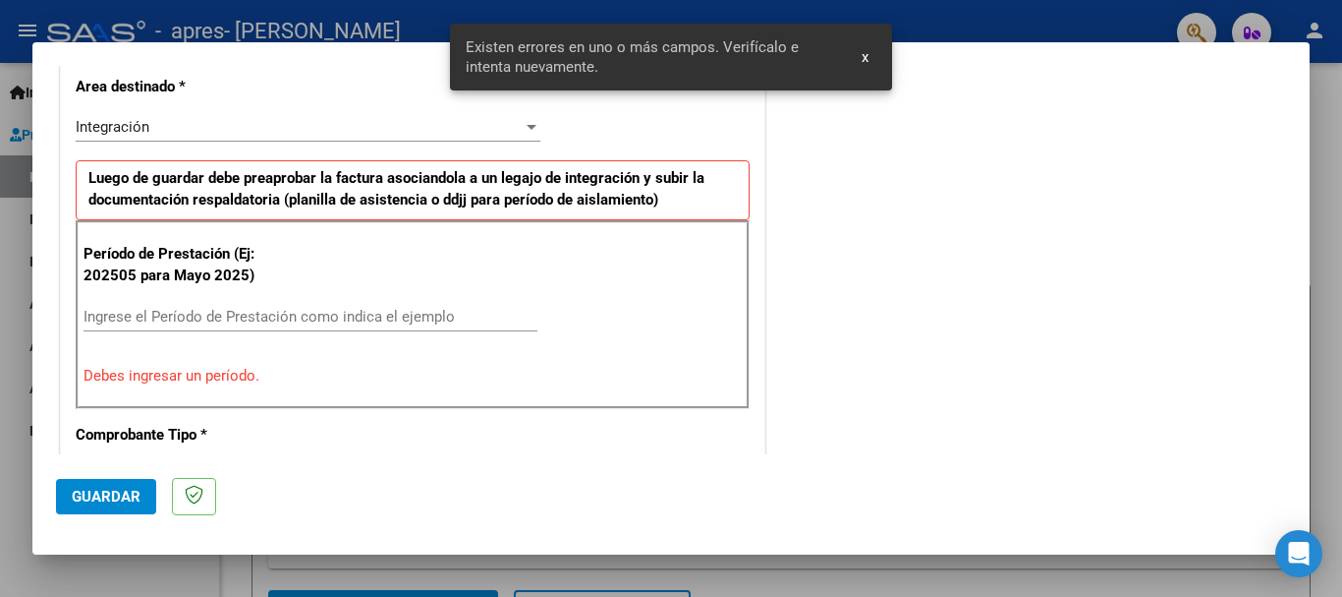
click at [222, 313] on input "Ingrese el Período de Prestación como indica el ejemplo" at bounding box center [311, 317] width 454 height 18
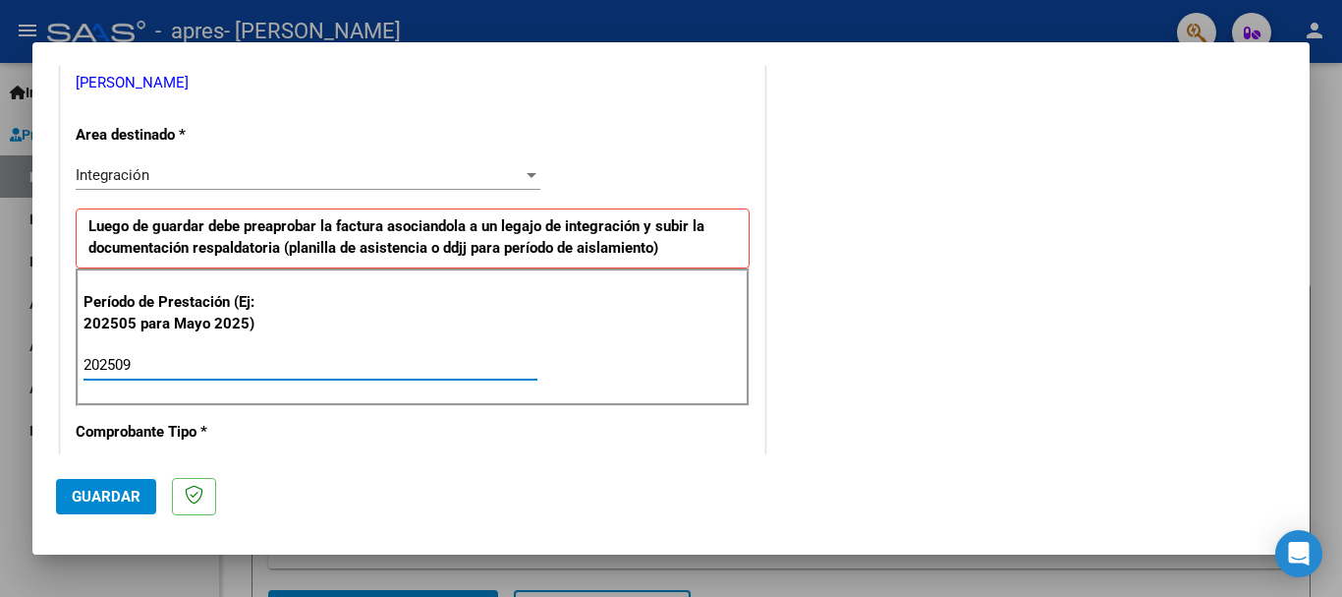
scroll to position [356, 0]
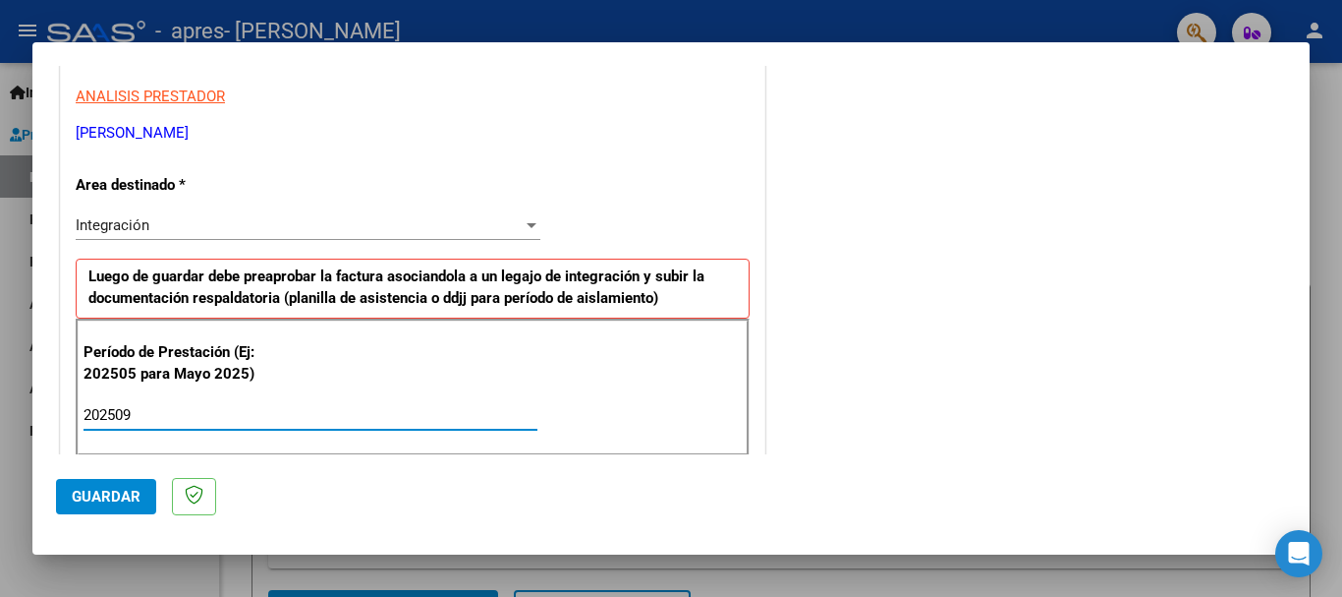
type input "202509"
click at [305, 269] on strong "Luego de guardar debe preaprobar la factura asociandola a un legajo de integrac…" at bounding box center [396, 287] width 616 height 40
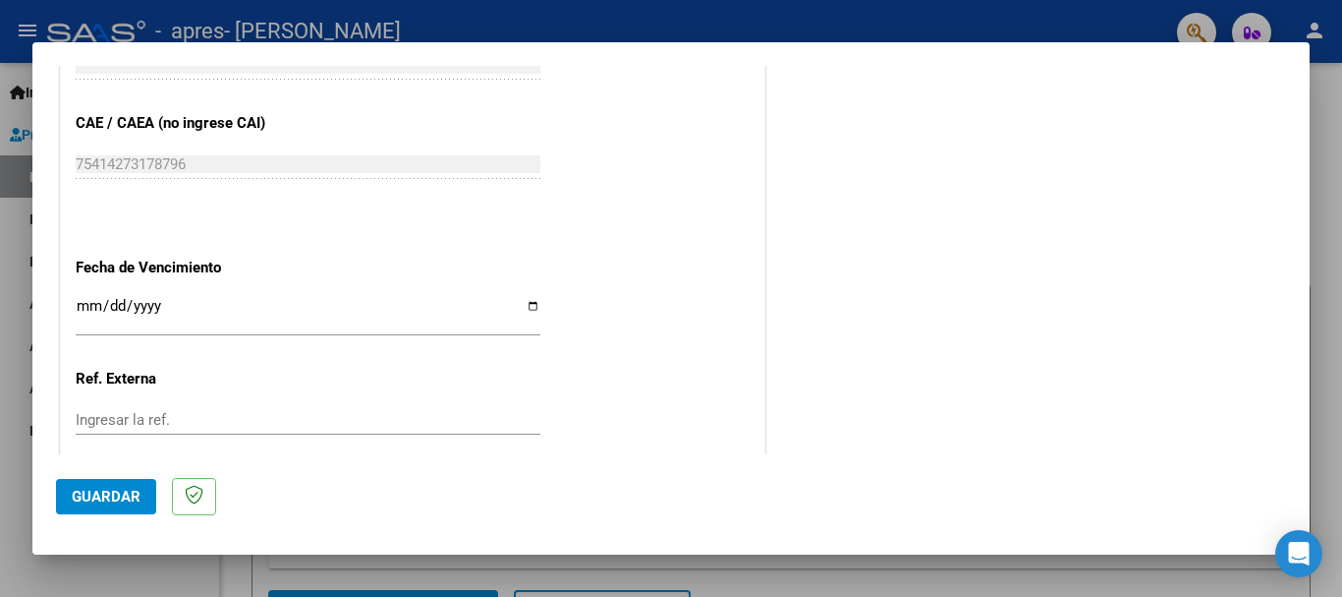
scroll to position [1240, 0]
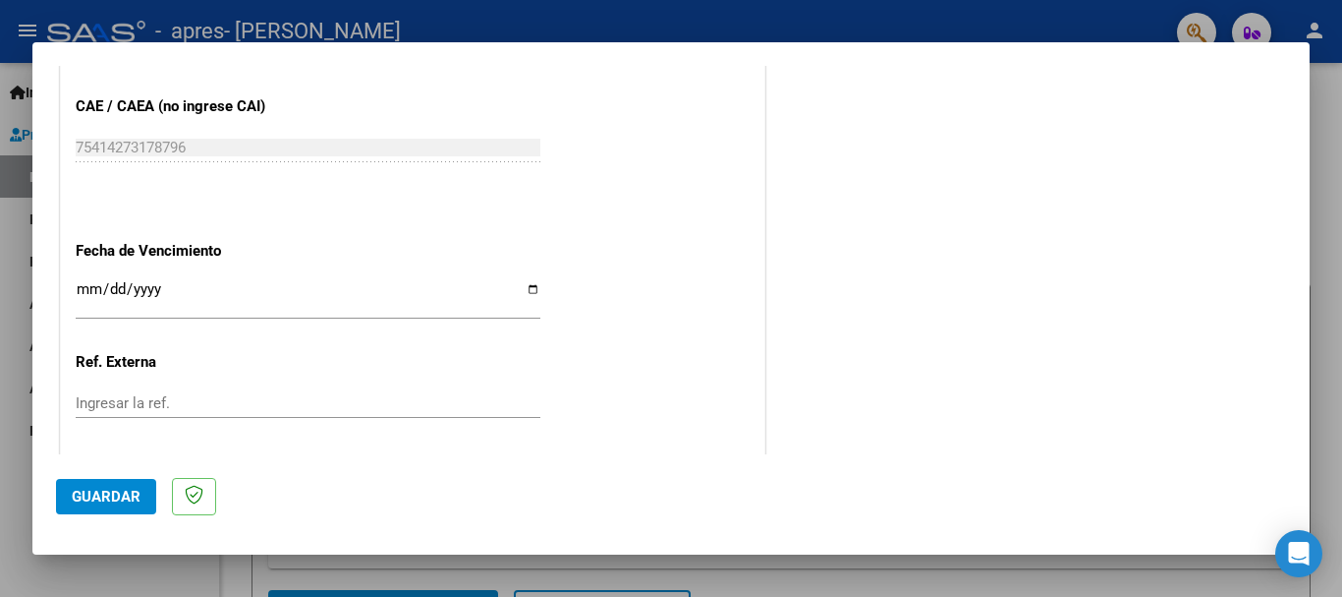
click at [523, 288] on input "Ingresar la fecha" at bounding box center [308, 296] width 465 height 31
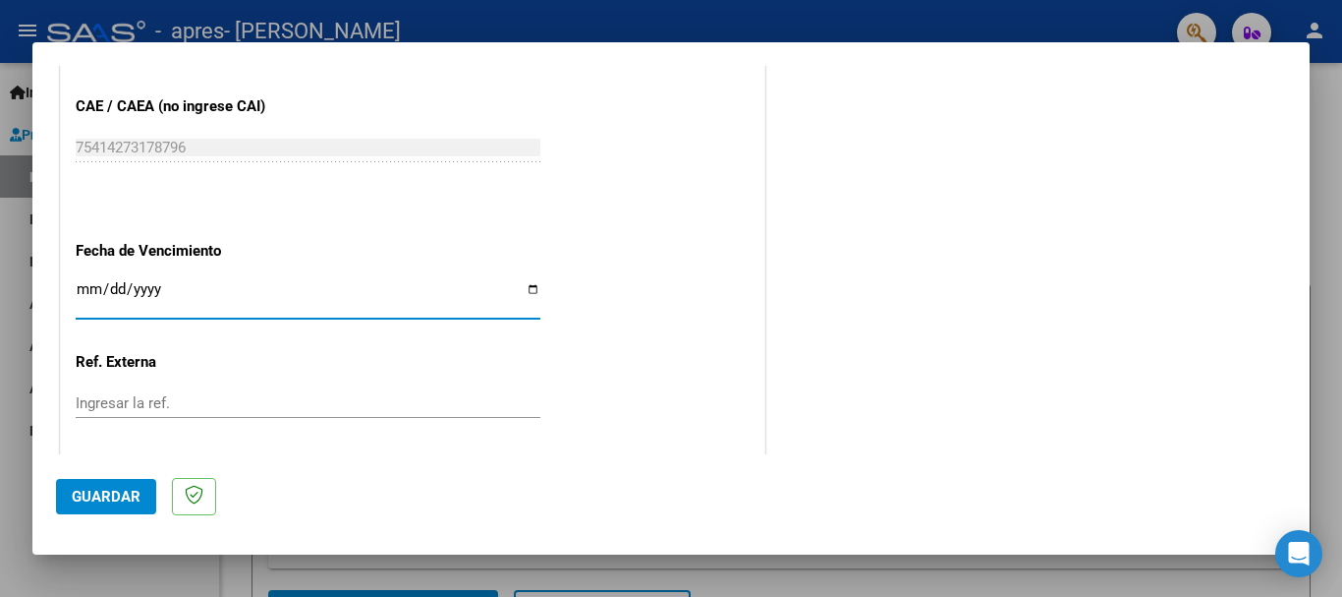
type input "[DATE]"
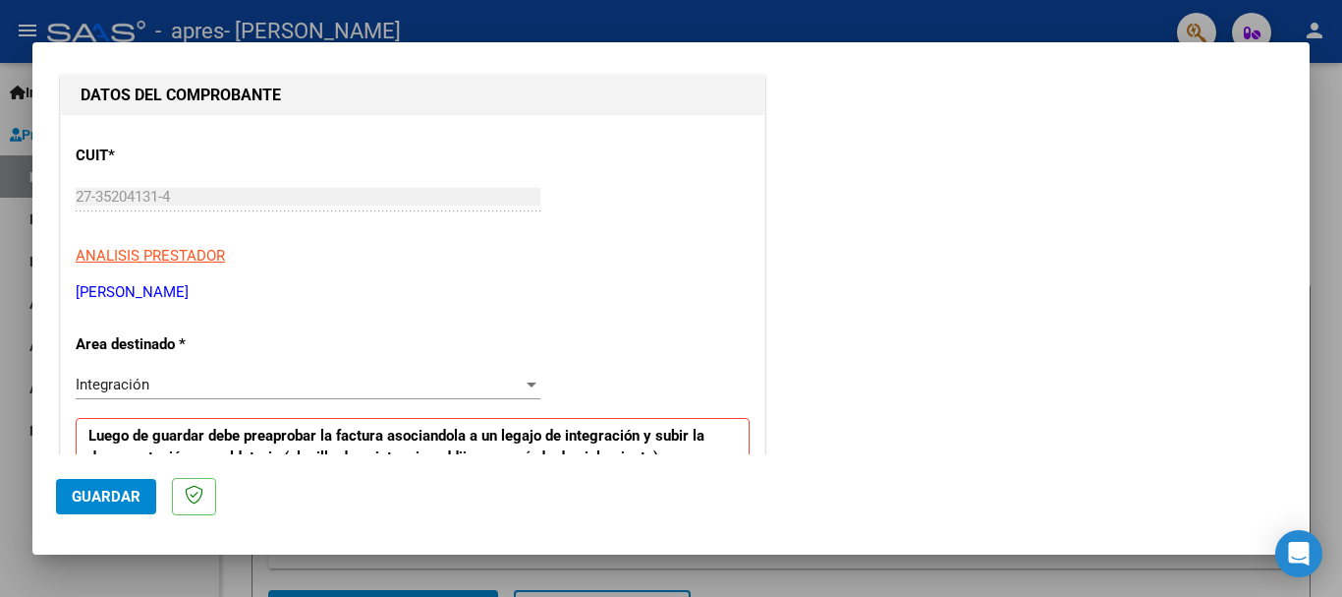
scroll to position [295, 0]
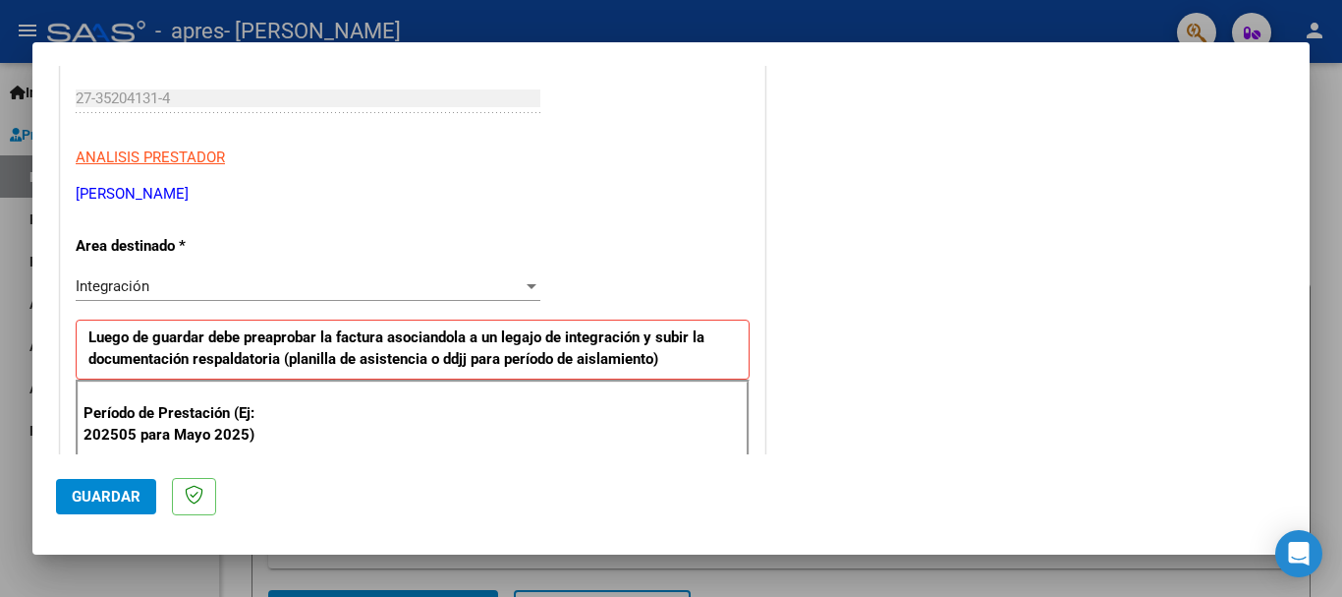
click at [262, 288] on div "Integración" at bounding box center [299, 286] width 447 height 18
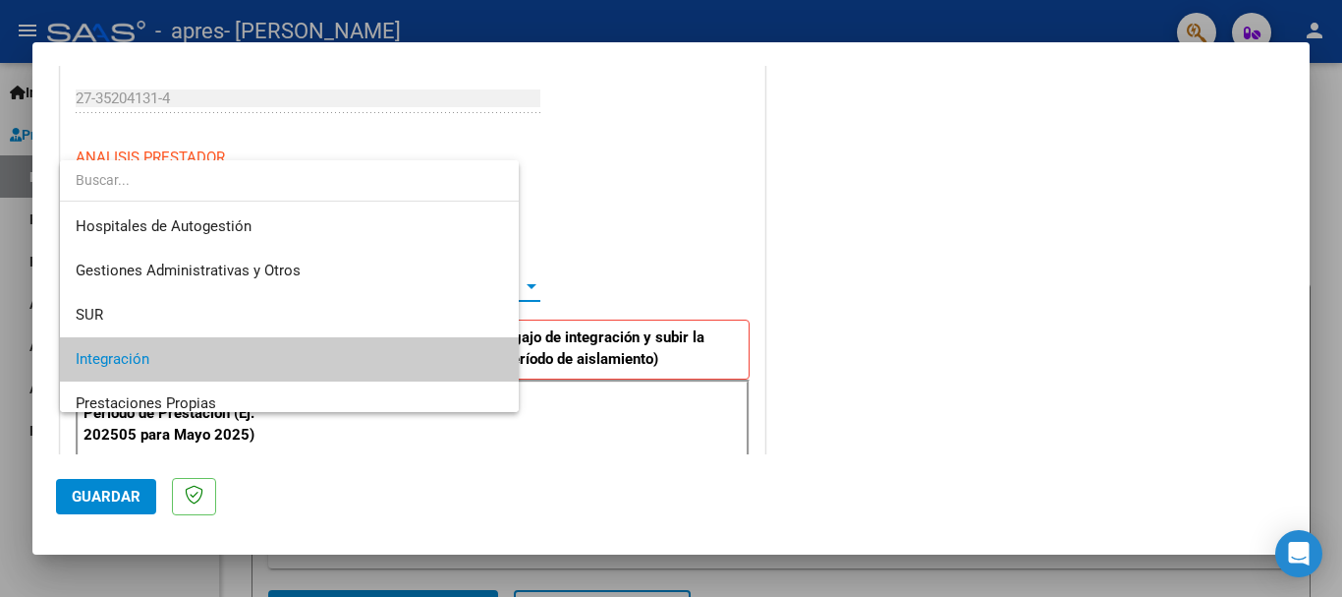
scroll to position [74, 0]
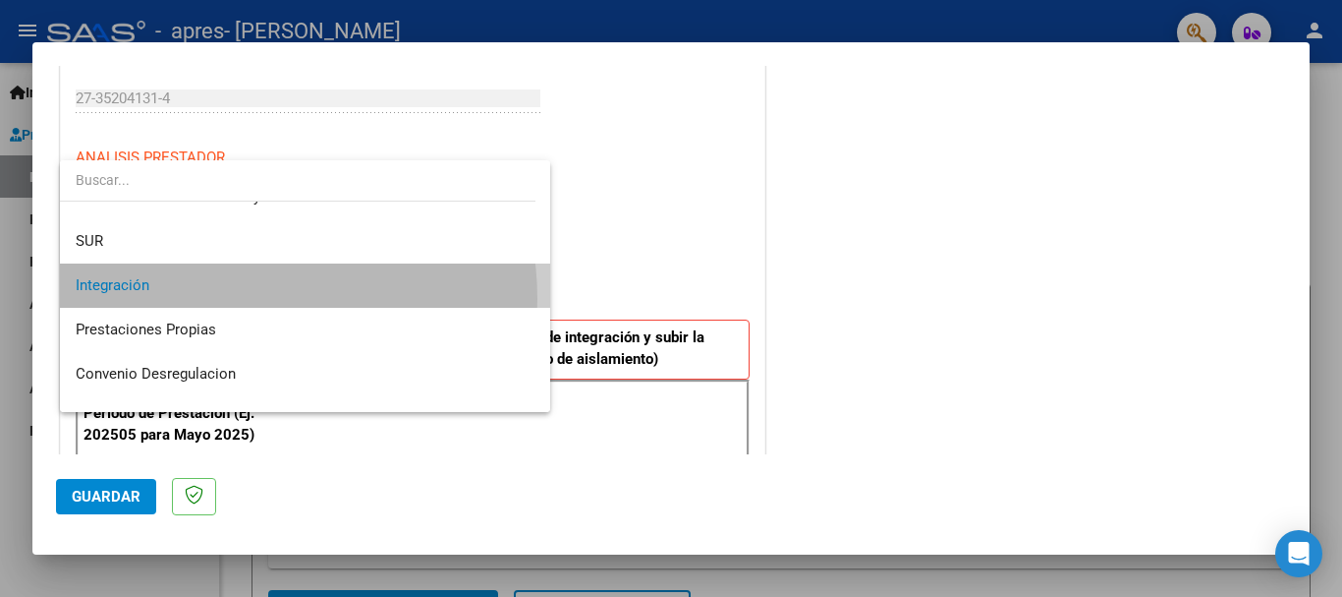
click at [228, 299] on span "Integración" at bounding box center [305, 285] width 459 height 44
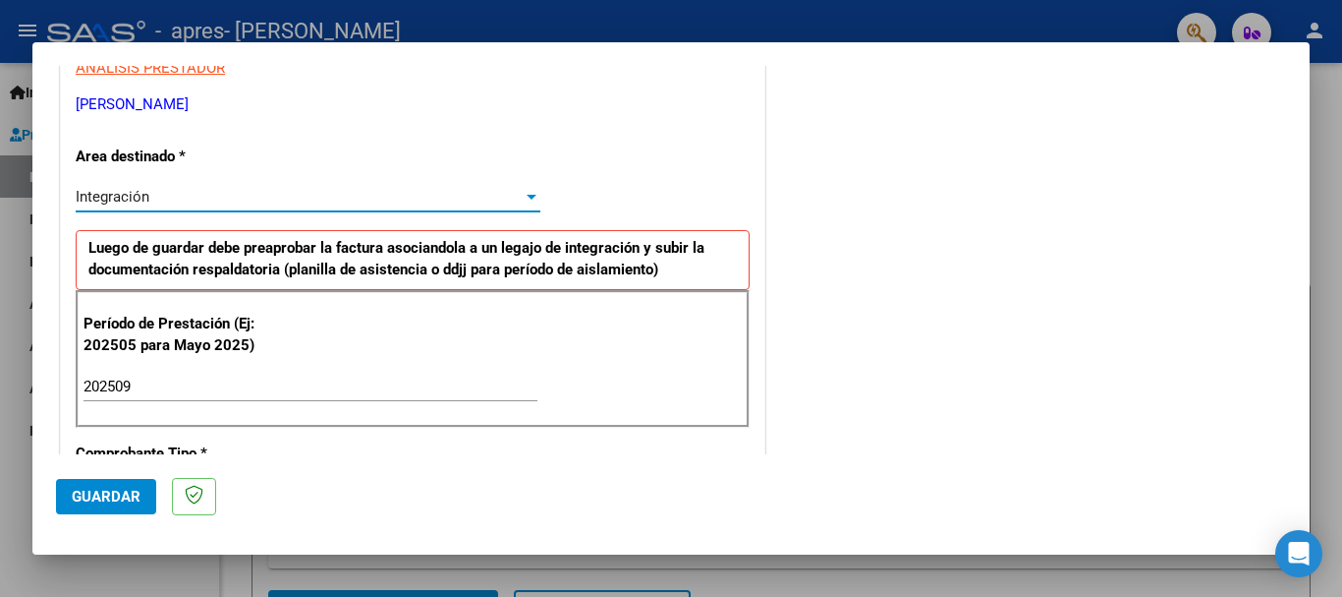
scroll to position [491, 0]
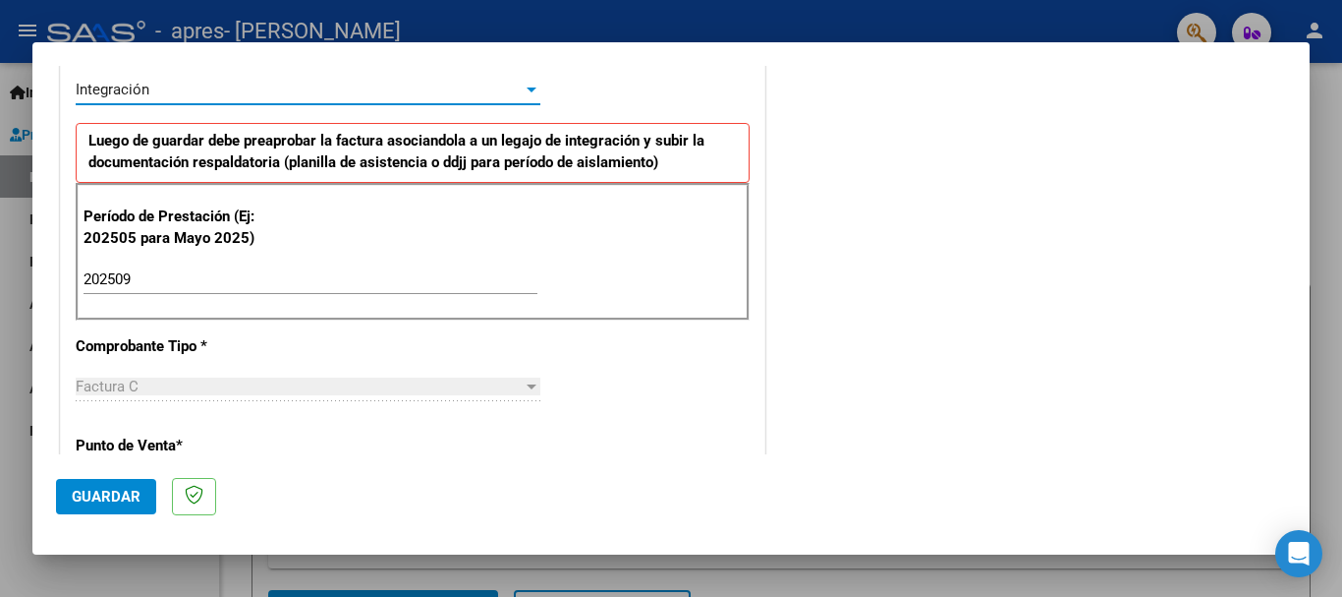
click at [303, 259] on div "Período de Prestación (Ej: 202505 para Mayo 2025) 202509 Ingrese el Período de …" at bounding box center [413, 252] width 674 height 138
click at [293, 268] on div "202509 Ingrese el Período de Prestación como indica el ejemplo" at bounding box center [311, 278] width 454 height 29
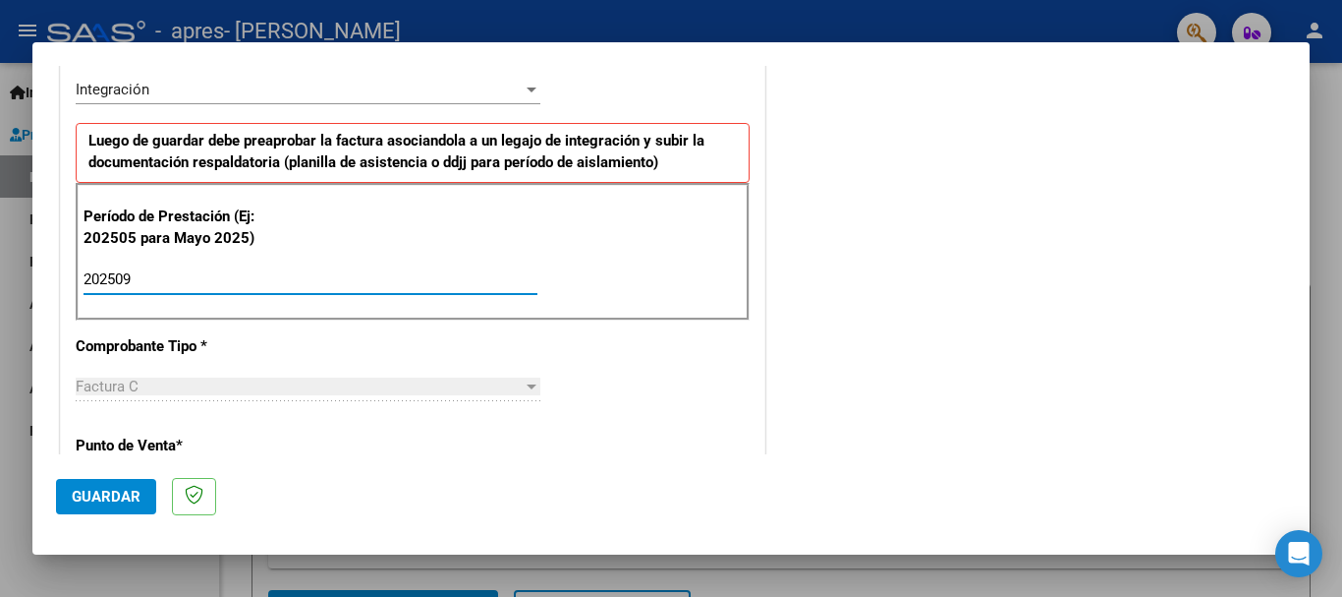
click at [288, 278] on input "202509" at bounding box center [311, 279] width 454 height 18
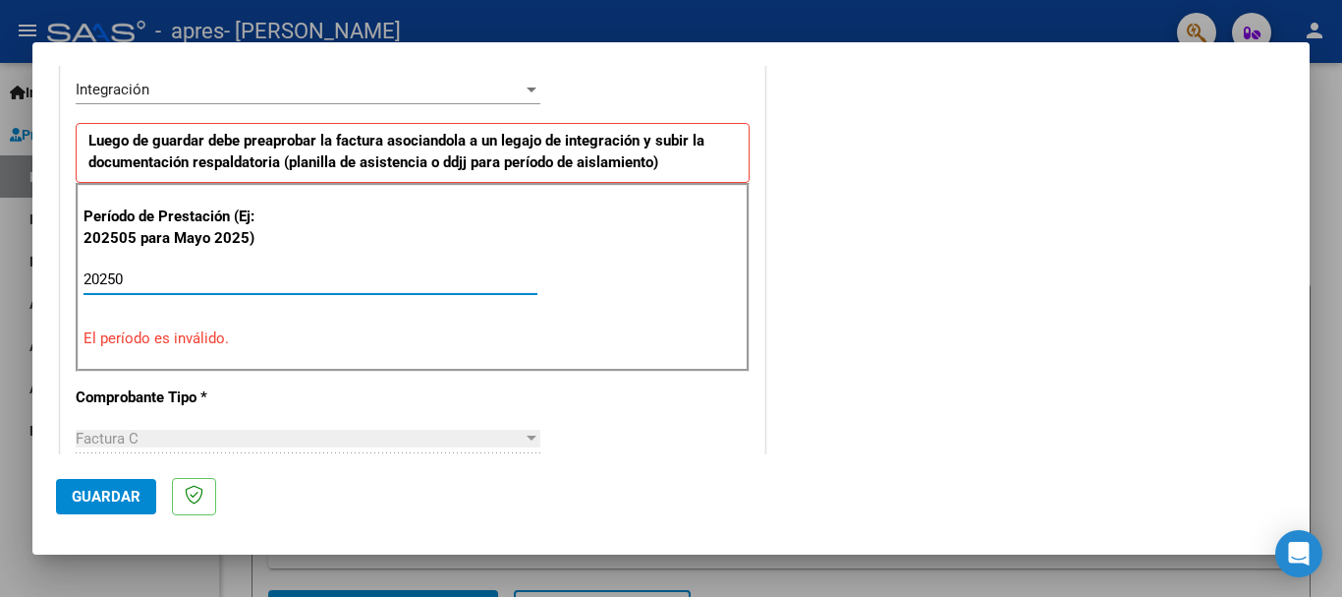
type input "202509"
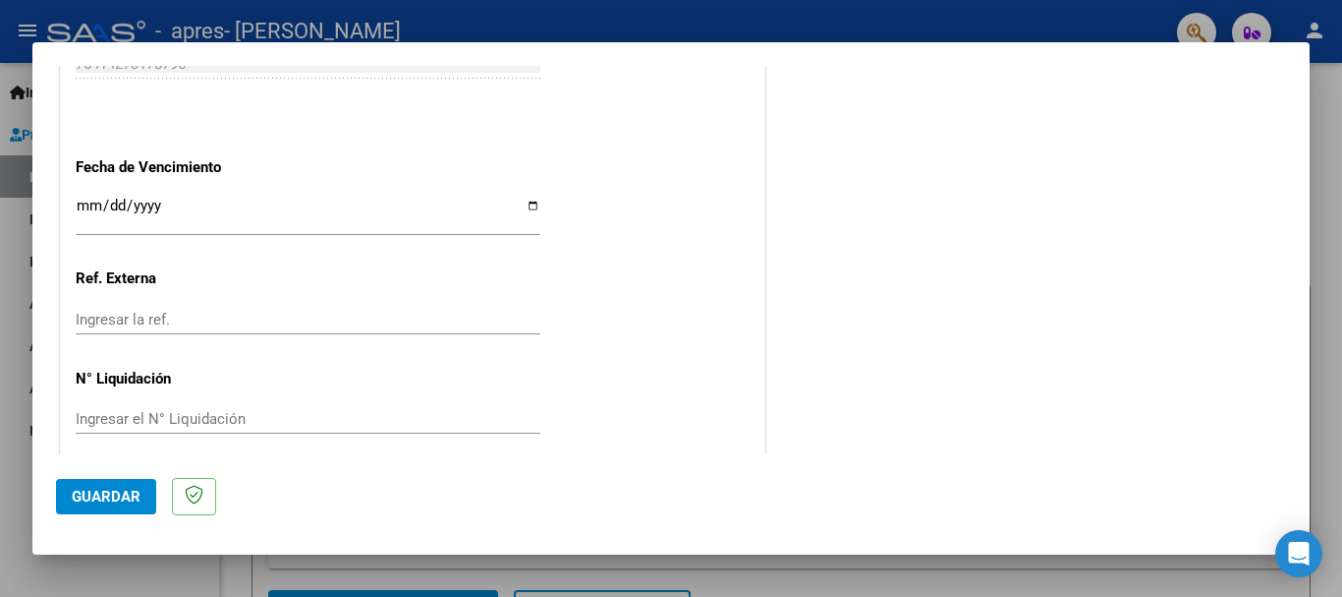
scroll to position [1341, 0]
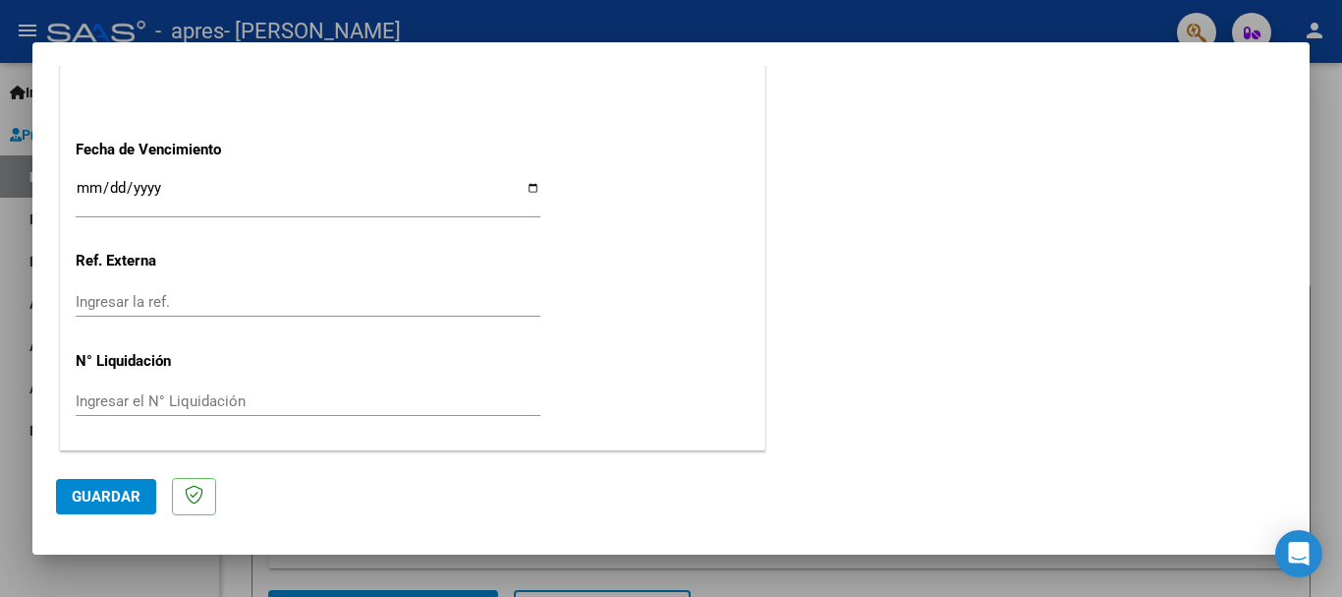
click at [178, 498] on p at bounding box center [194, 497] width 44 height 38
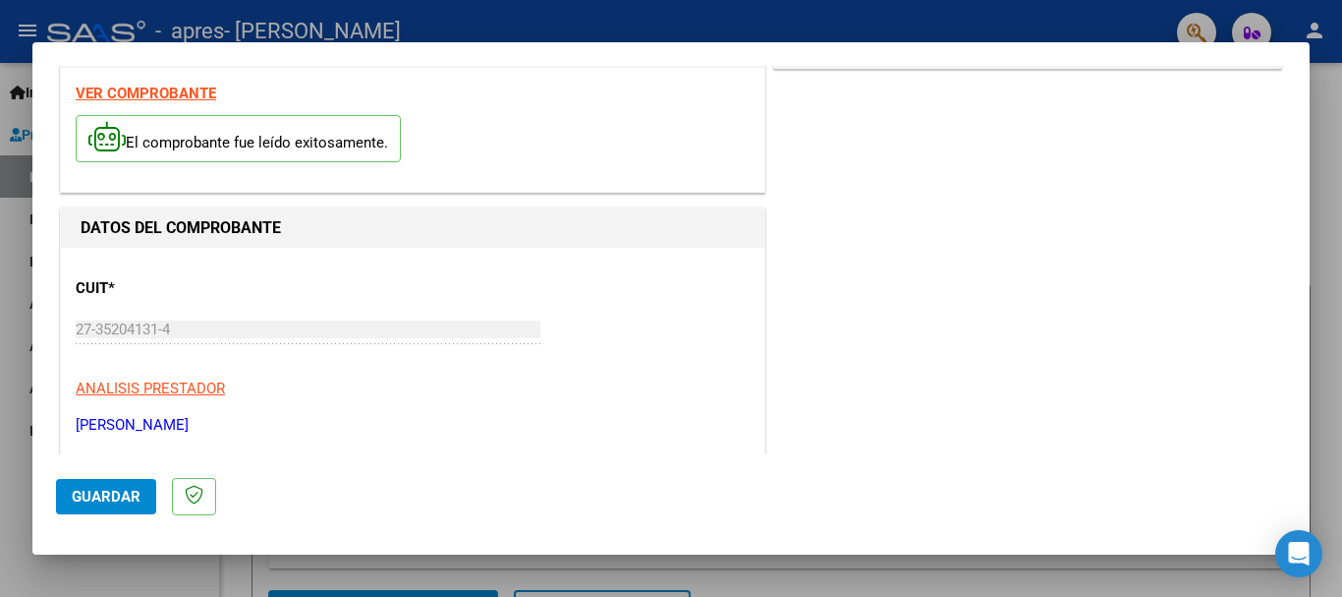
scroll to position [0, 0]
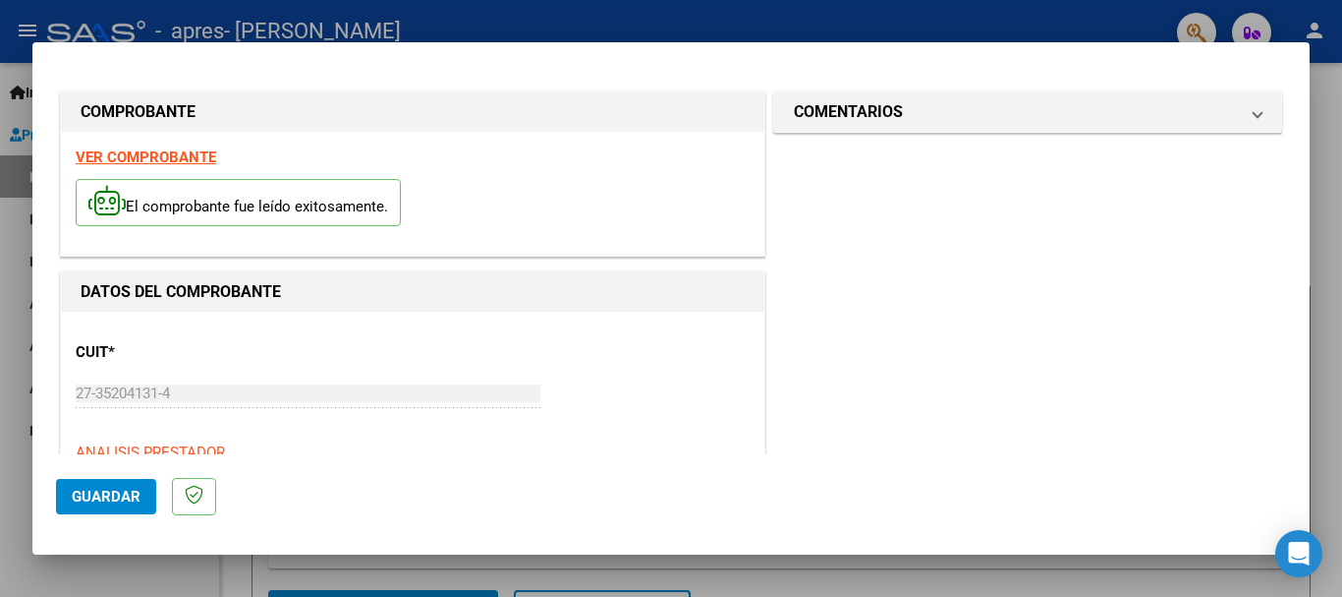
click at [219, 558] on div at bounding box center [671, 298] width 1342 height 597
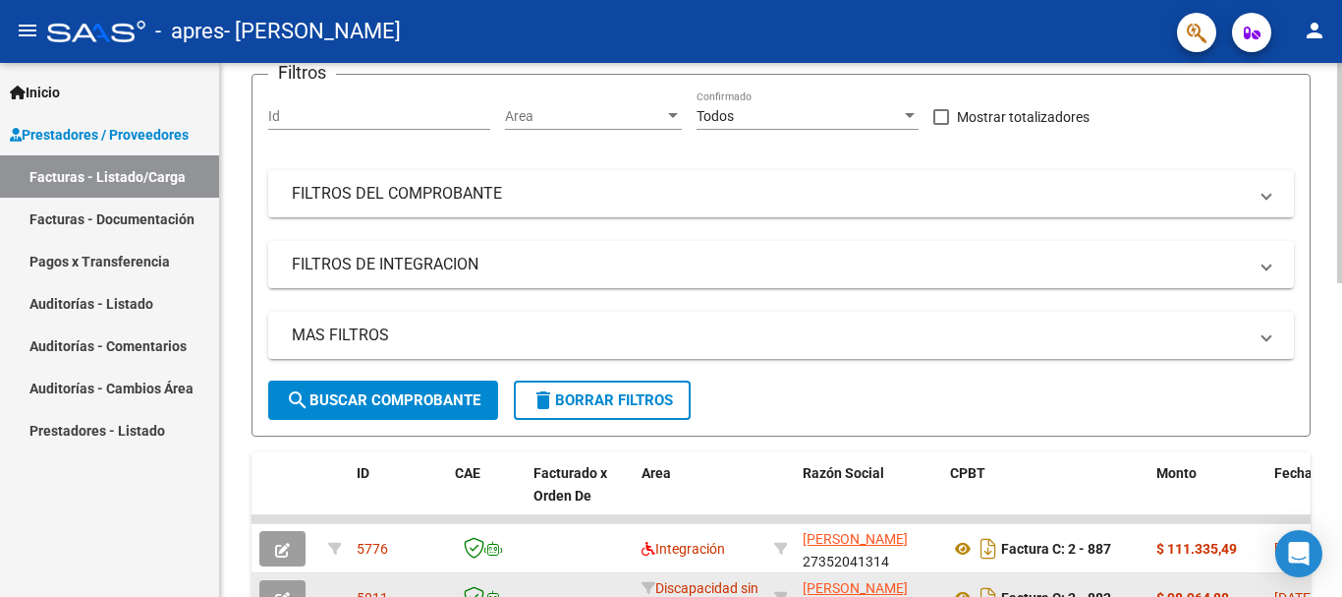
scroll to position [98, 0]
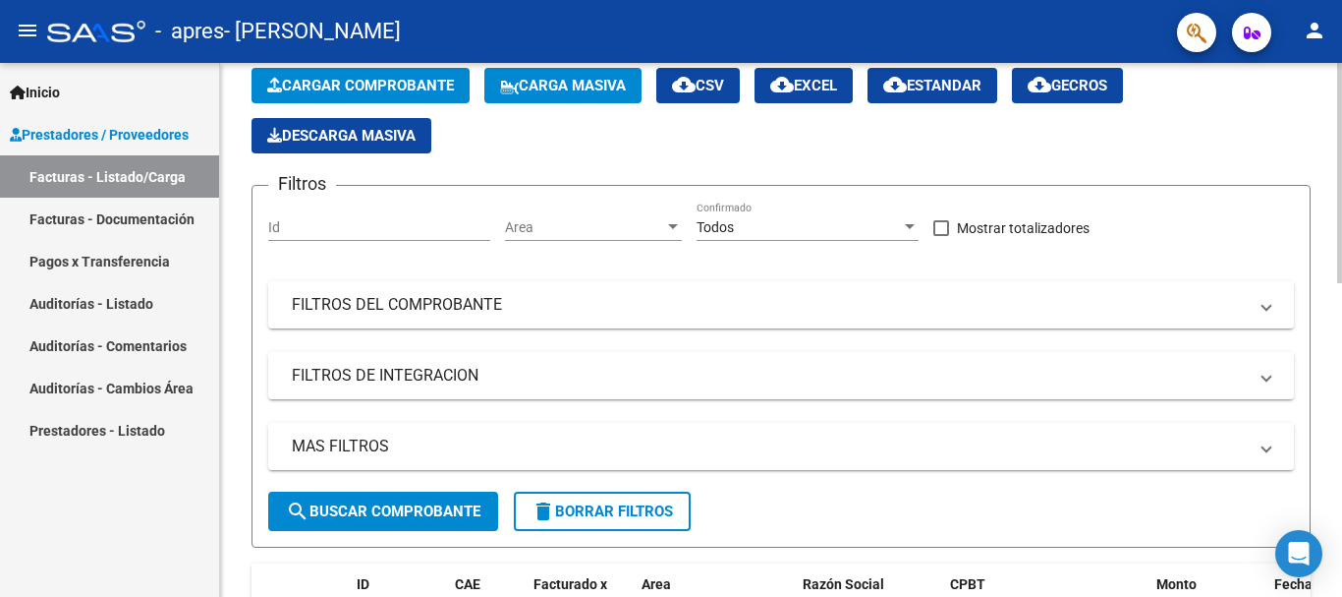
click at [339, 84] on span "Cargar Comprobante" at bounding box center [360, 86] width 187 height 18
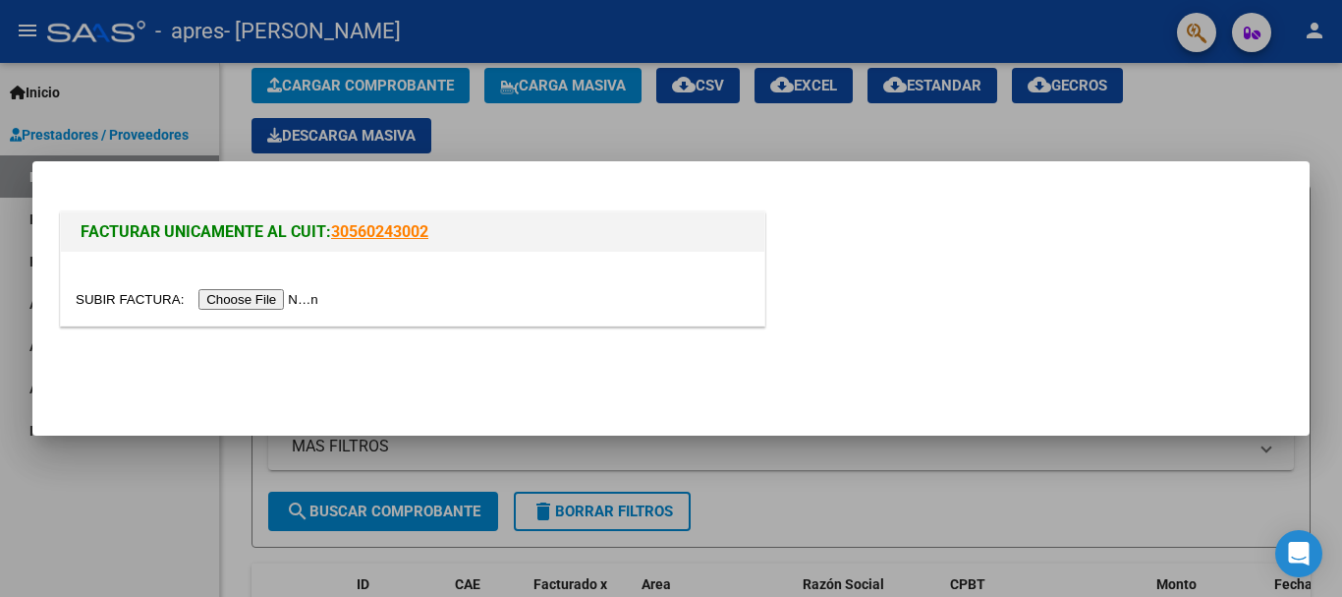
click at [264, 299] on input "file" at bounding box center [200, 299] width 249 height 21
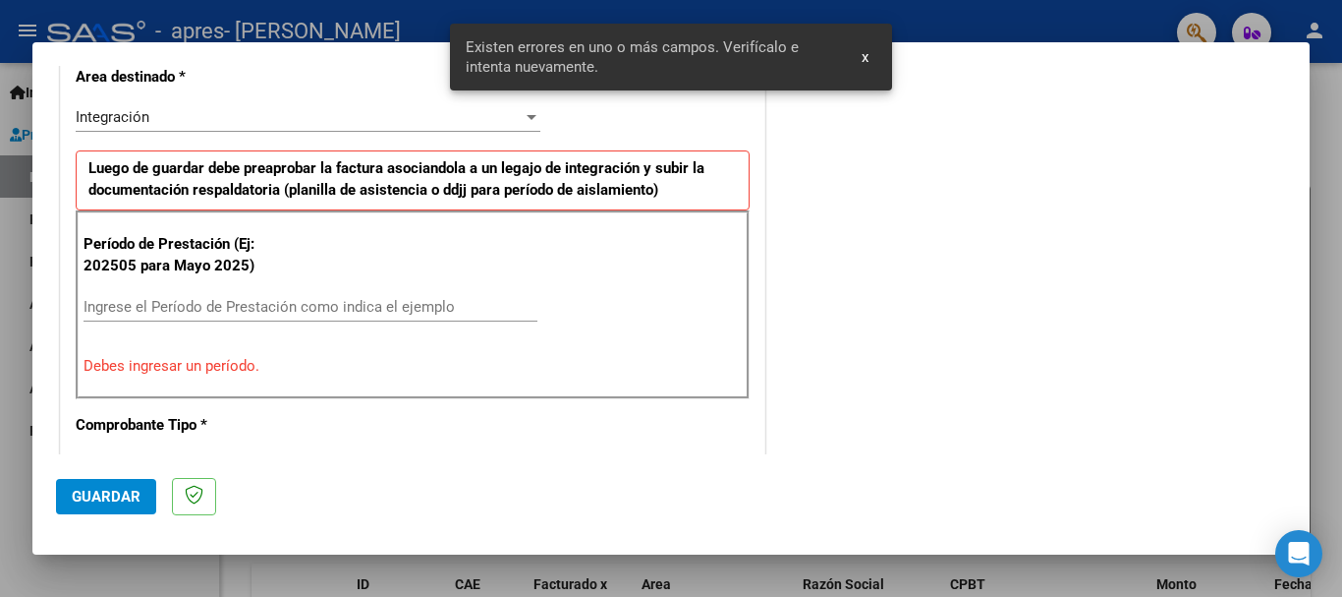
scroll to position [454, 0]
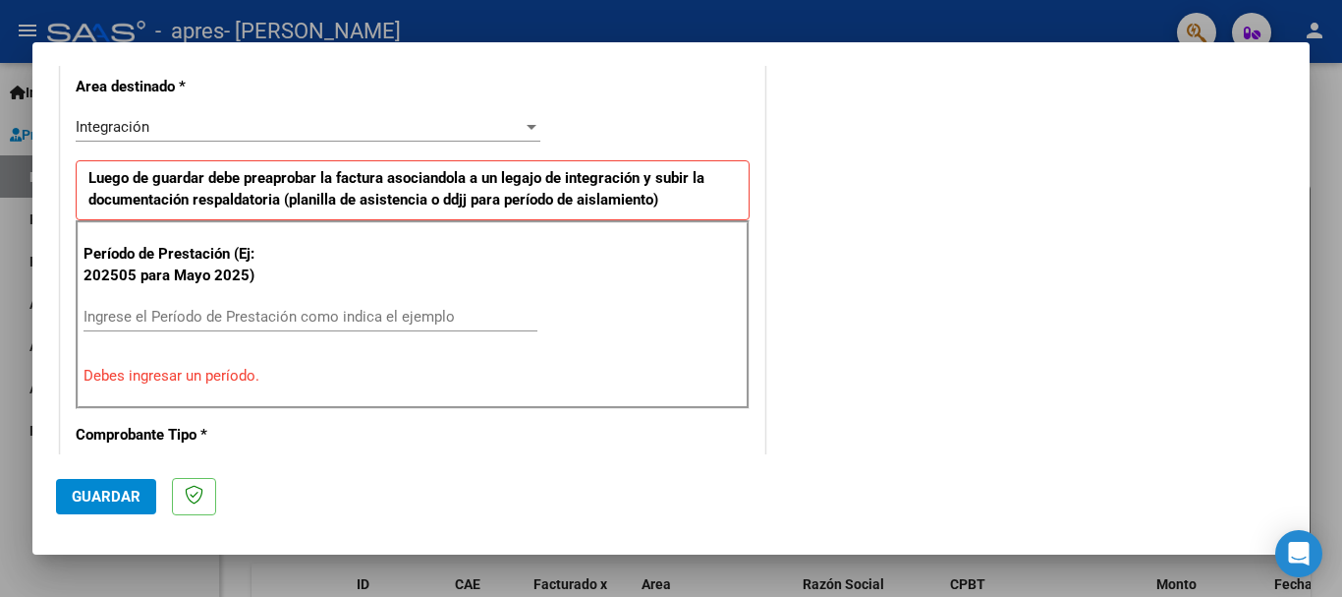
click at [357, 302] on div "Ingrese el Período de Prestación como indica el ejemplo" at bounding box center [311, 316] width 454 height 29
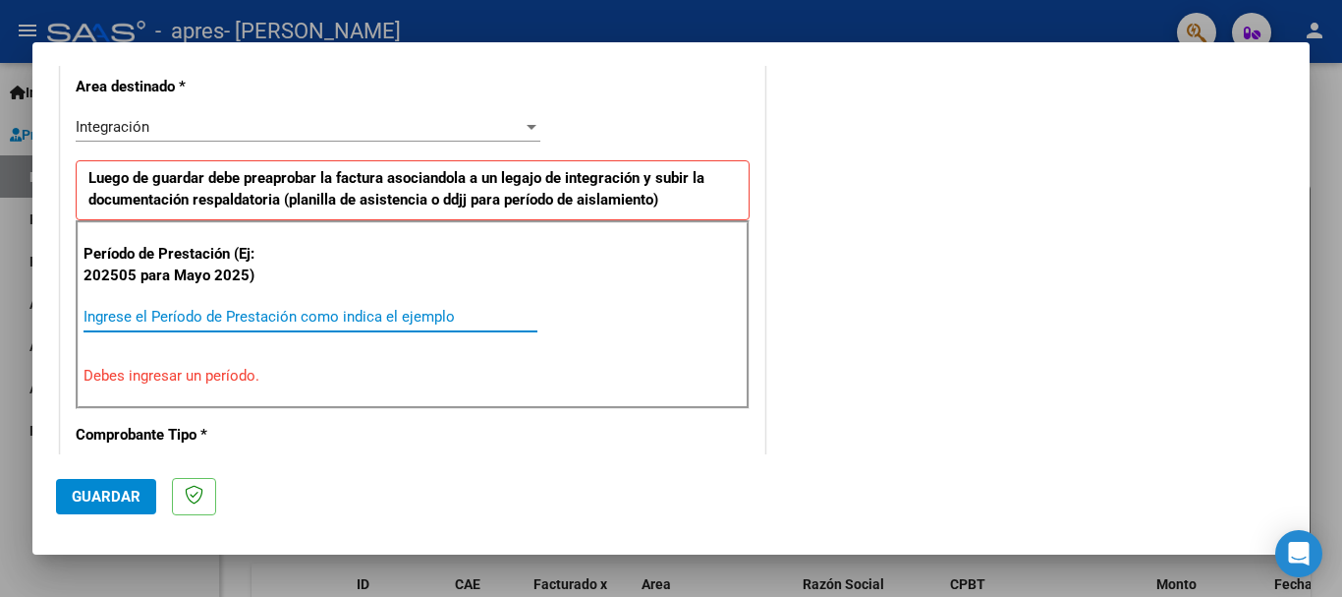
click at [352, 309] on input "Ingrese el Período de Prestación como indica el ejemplo" at bounding box center [311, 317] width 454 height 18
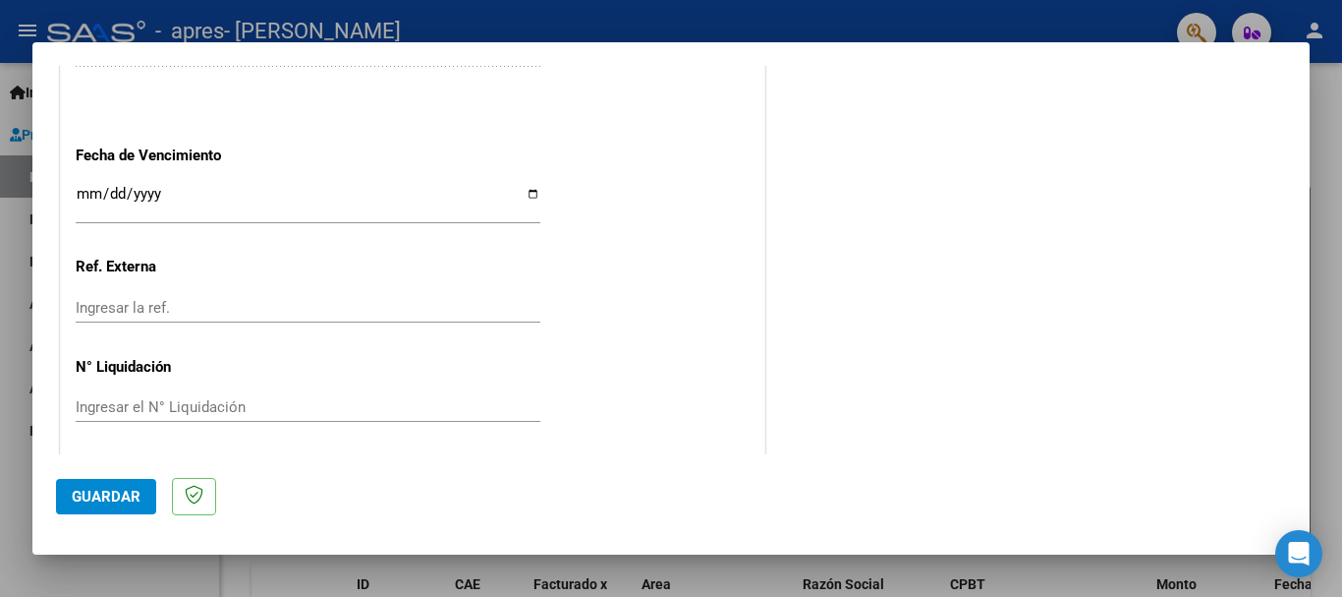
scroll to position [1338, 0]
type input "202509"
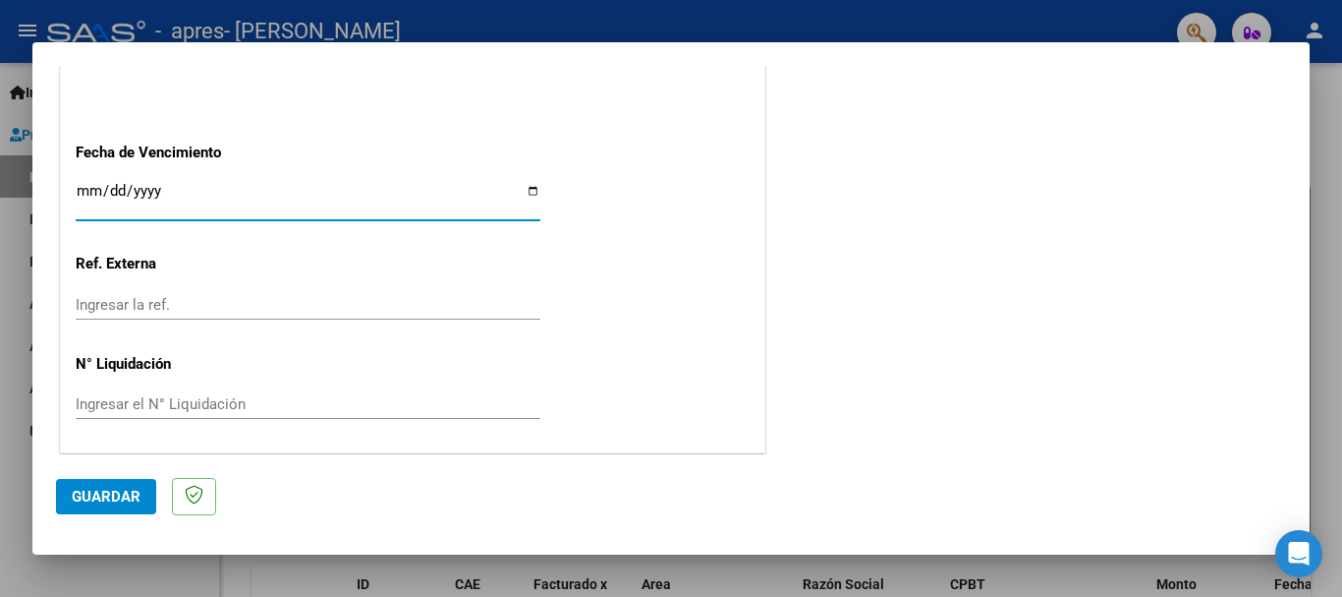
click at [531, 199] on input "Ingresar la fecha" at bounding box center [308, 198] width 465 height 31
click at [526, 191] on input "Ingresar la fecha" at bounding box center [308, 198] width 465 height 31
type input "[DATE]"
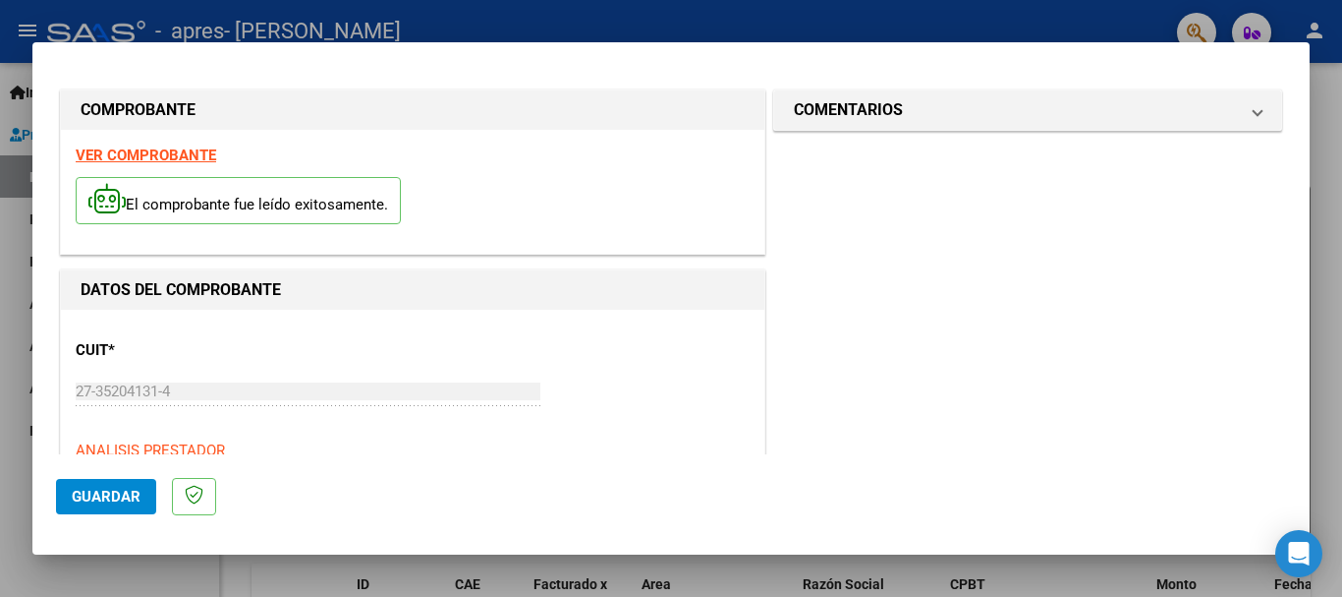
scroll to position [0, 0]
click at [187, 160] on strong "VER COMPROBANTE" at bounding box center [146, 157] width 141 height 18
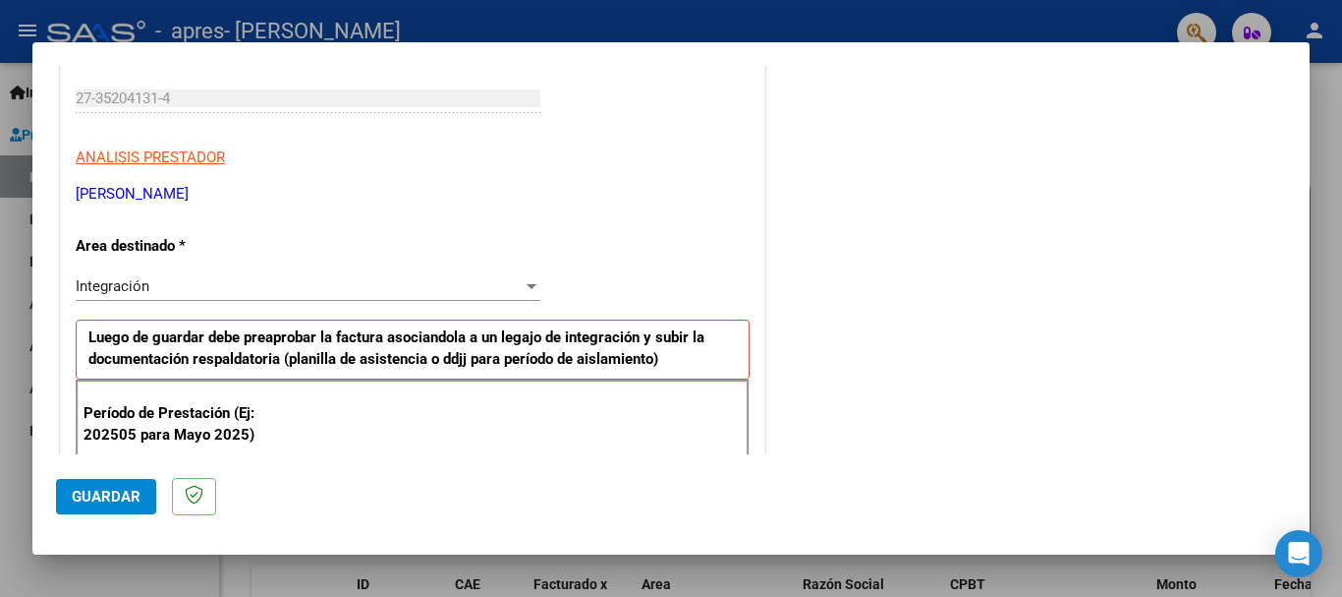
scroll to position [393, 0]
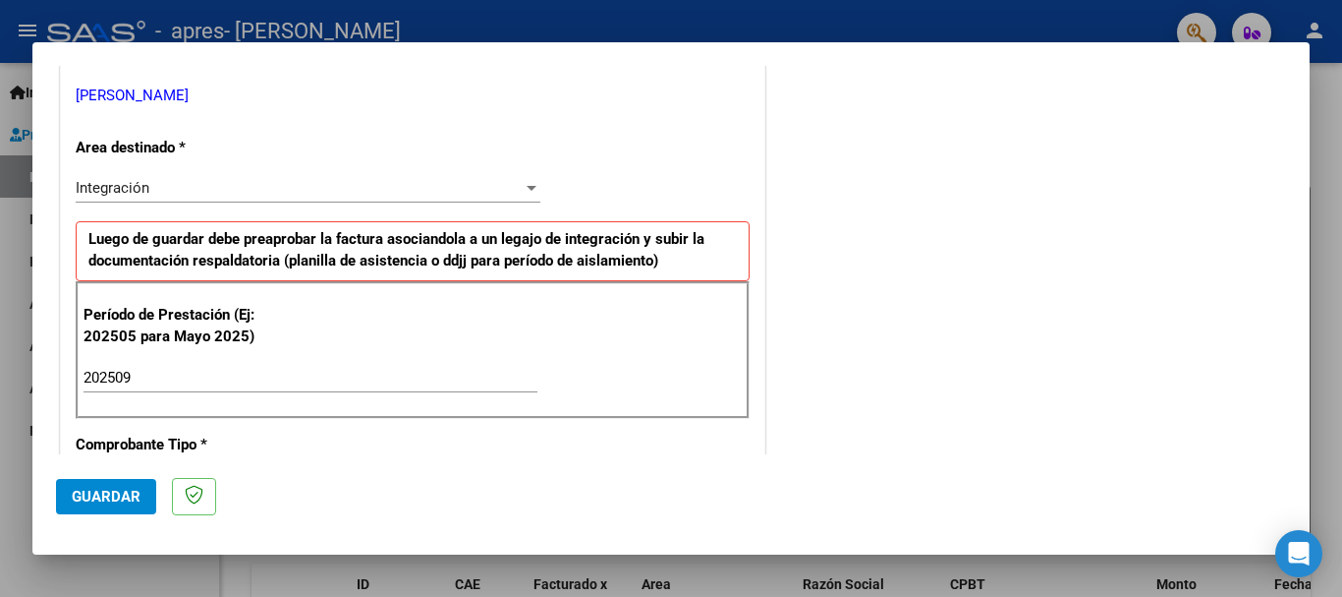
click at [490, 178] on div "Integración Seleccionar Area" at bounding box center [308, 187] width 465 height 29
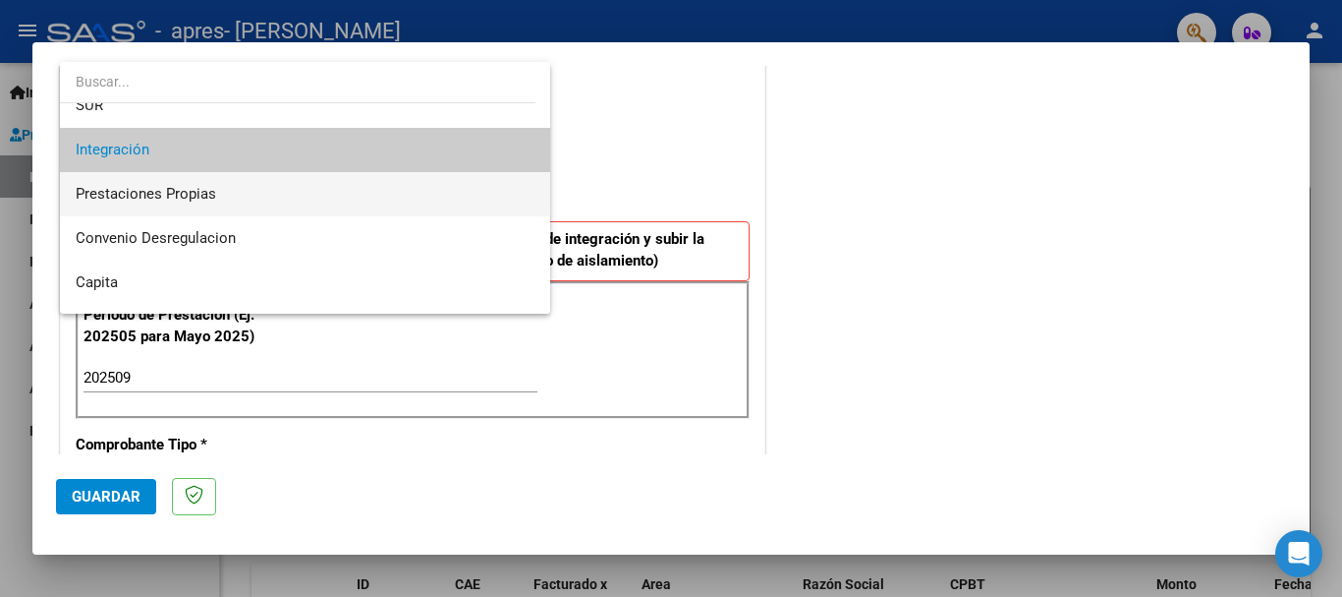
scroll to position [146, 0]
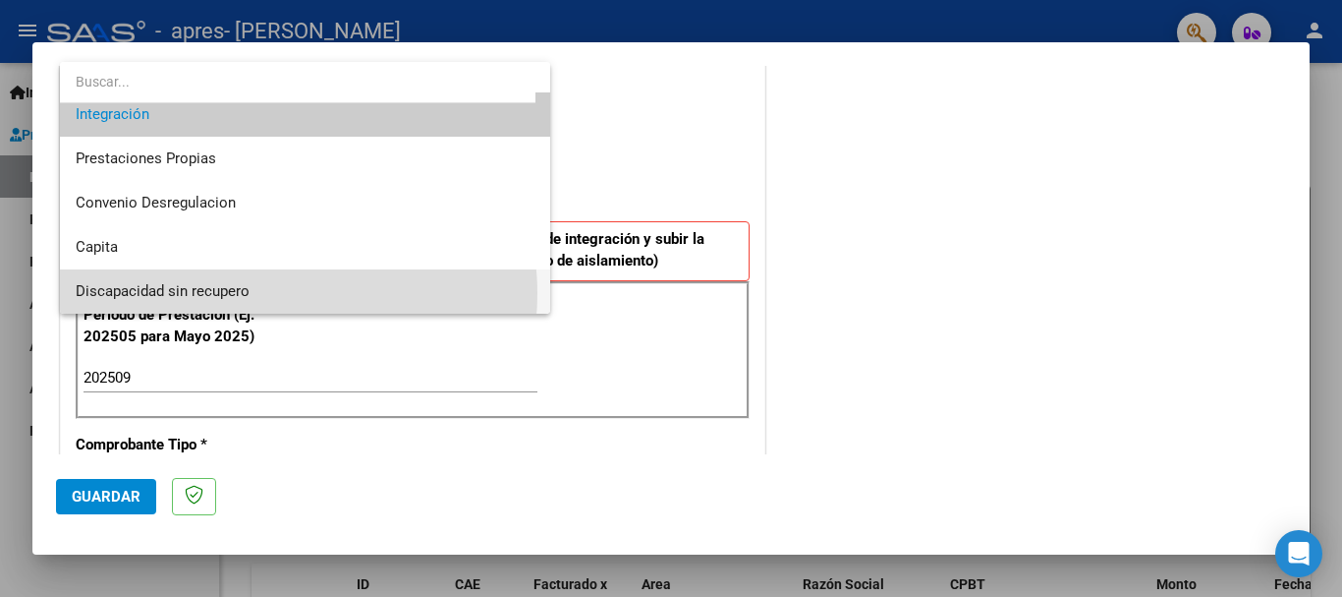
click at [274, 293] on span "Discapacidad sin recupero" at bounding box center [305, 291] width 459 height 44
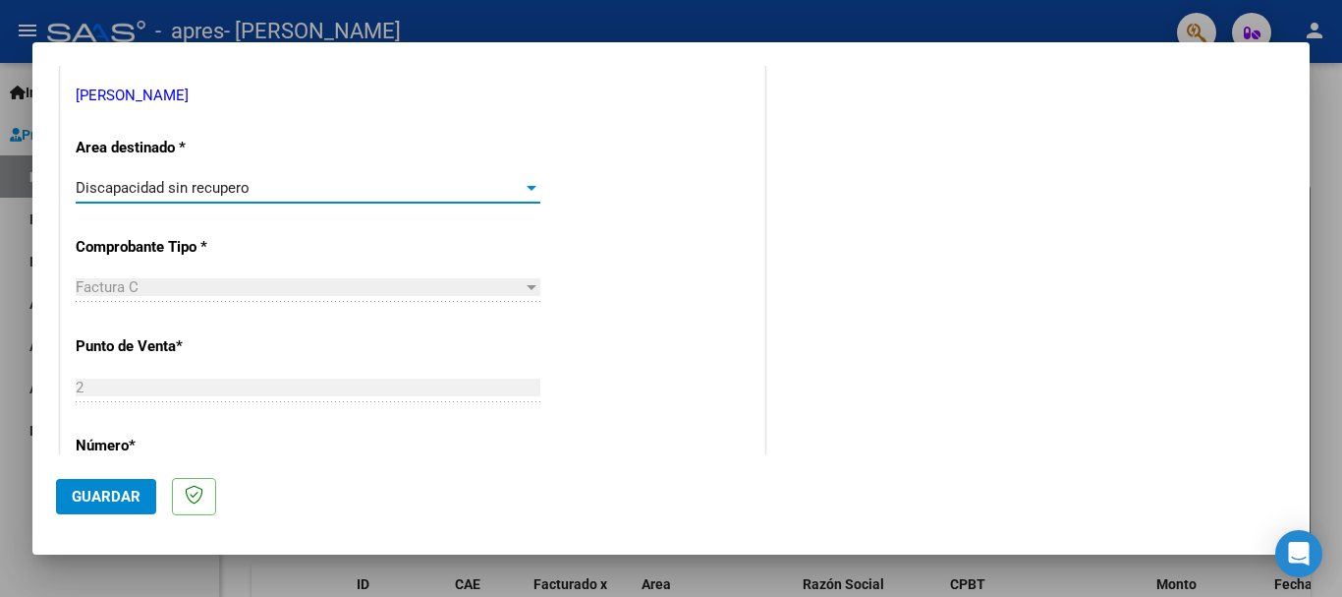
click at [314, 188] on div "Discapacidad sin recupero" at bounding box center [299, 188] width 447 height 18
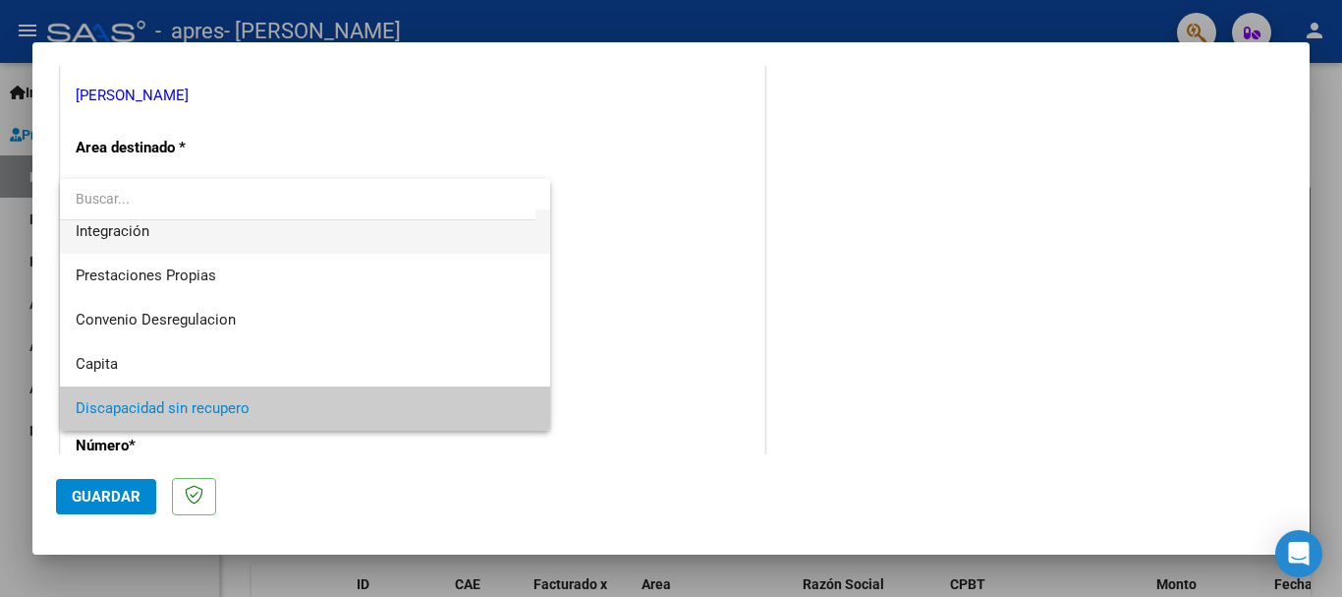
click at [238, 236] on span "Integración" at bounding box center [305, 231] width 459 height 44
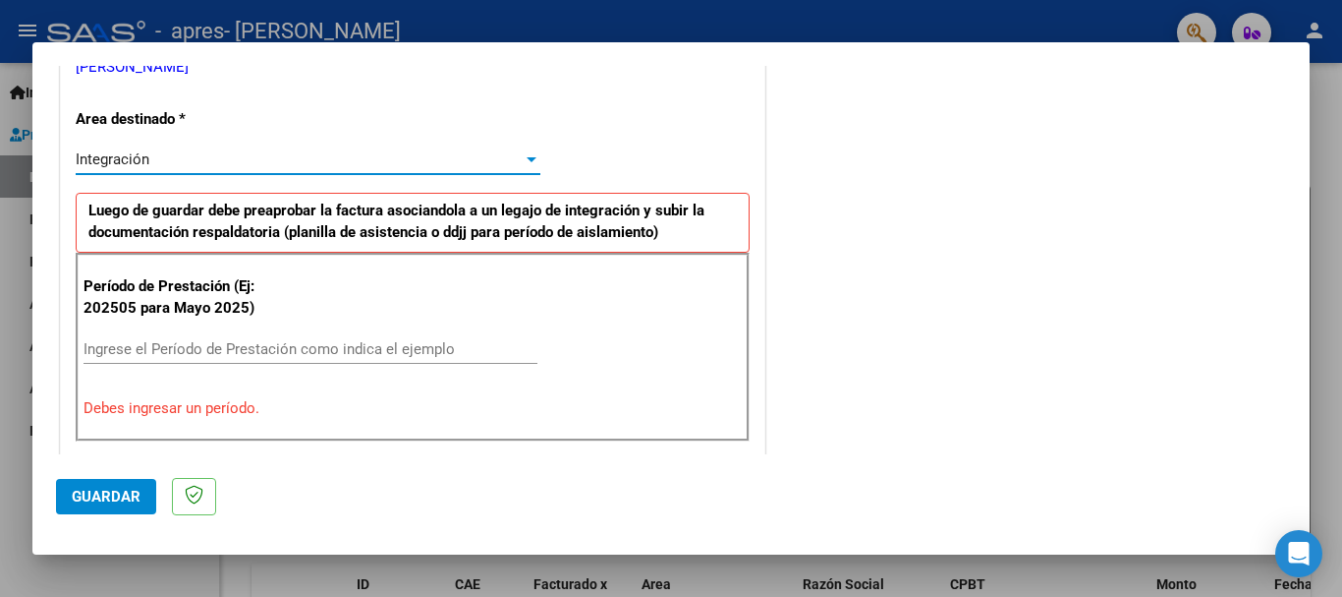
scroll to position [590, 0]
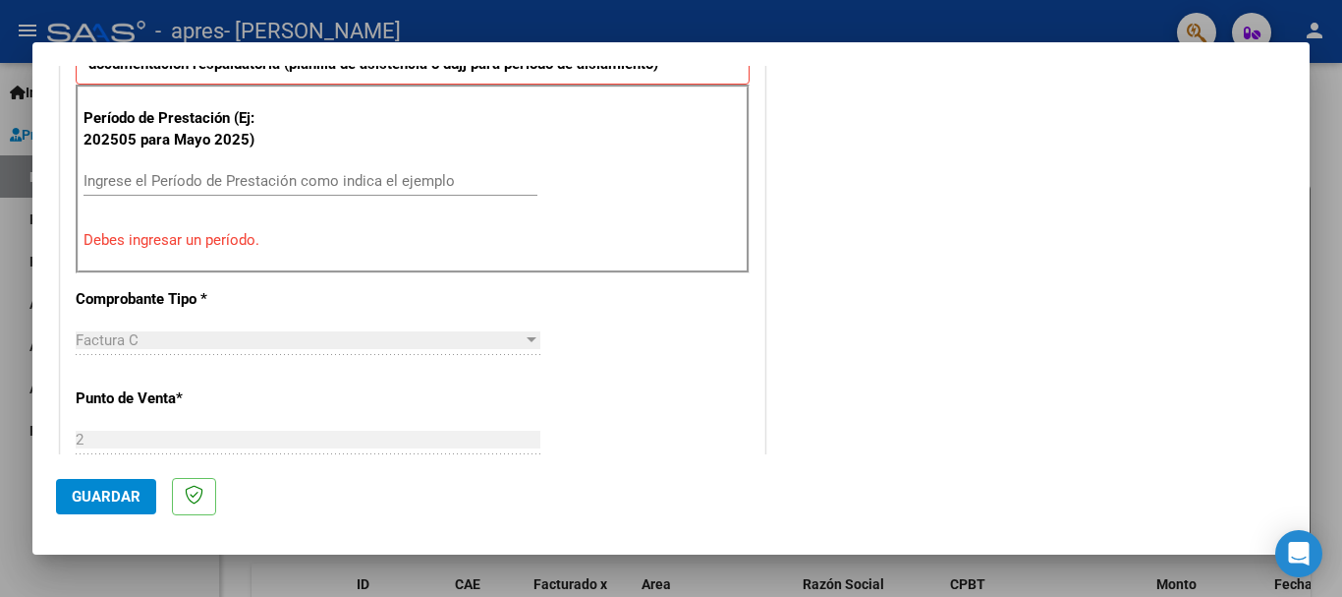
click at [318, 187] on input "Ingrese el Período de Prestación como indica el ejemplo" at bounding box center [311, 181] width 454 height 18
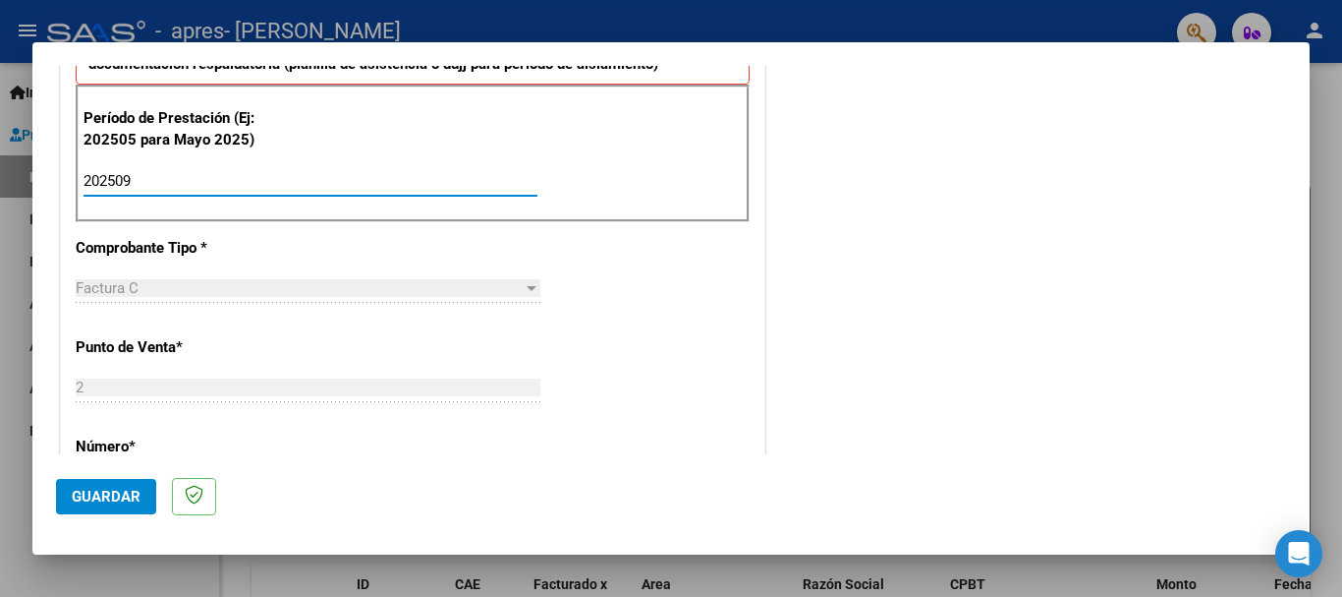
type input "202509"
click at [362, 244] on div "CUIT * 27-35204131-4 Ingresar CUIT ANALISIS PRESTADOR [PERSON_NAME] ARCA Padrón…" at bounding box center [413, 461] width 704 height 1479
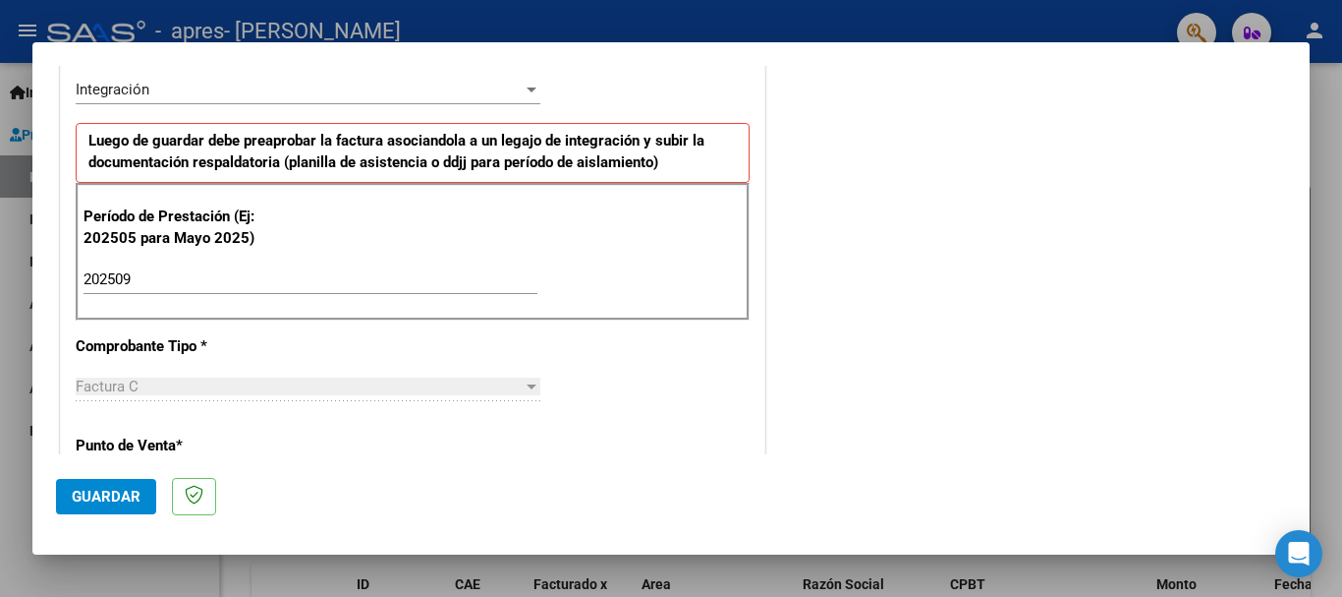
scroll to position [393, 0]
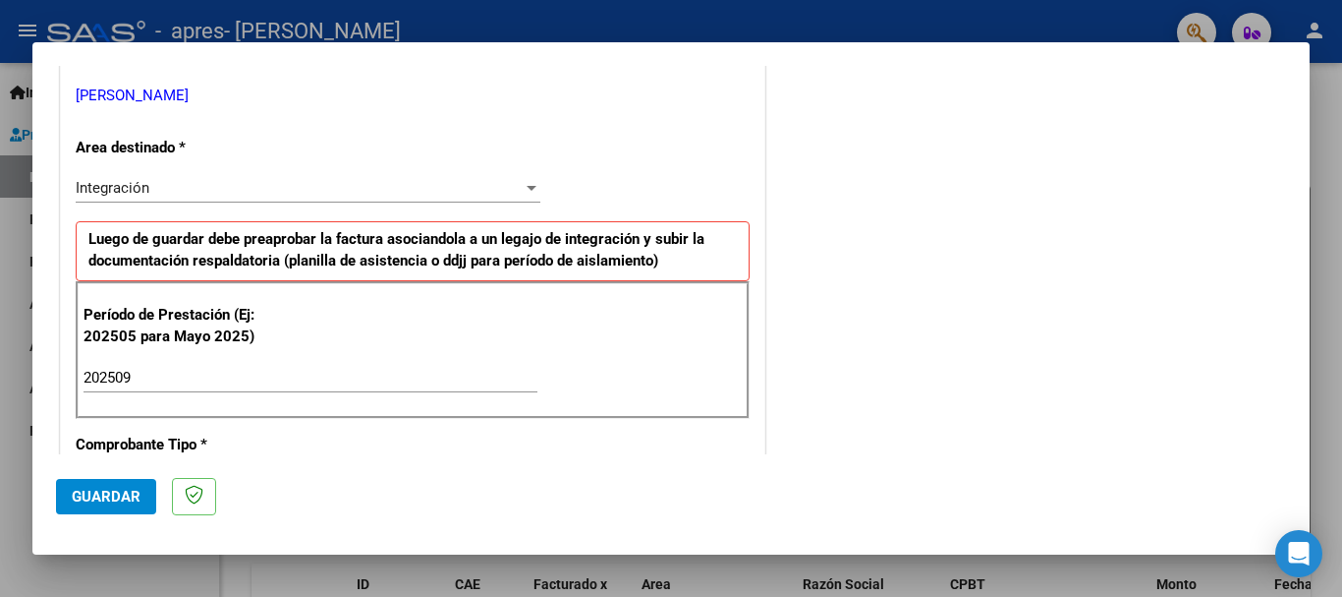
click at [116, 493] on span "Guardar" at bounding box center [106, 496] width 69 height 18
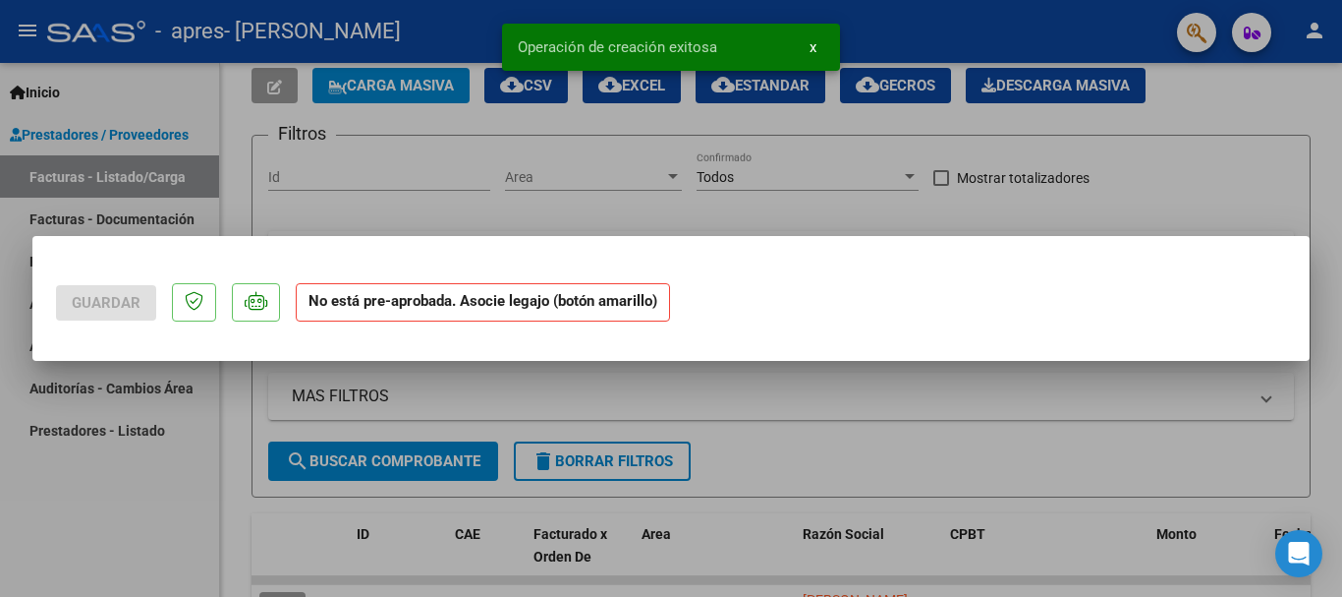
scroll to position [0, 0]
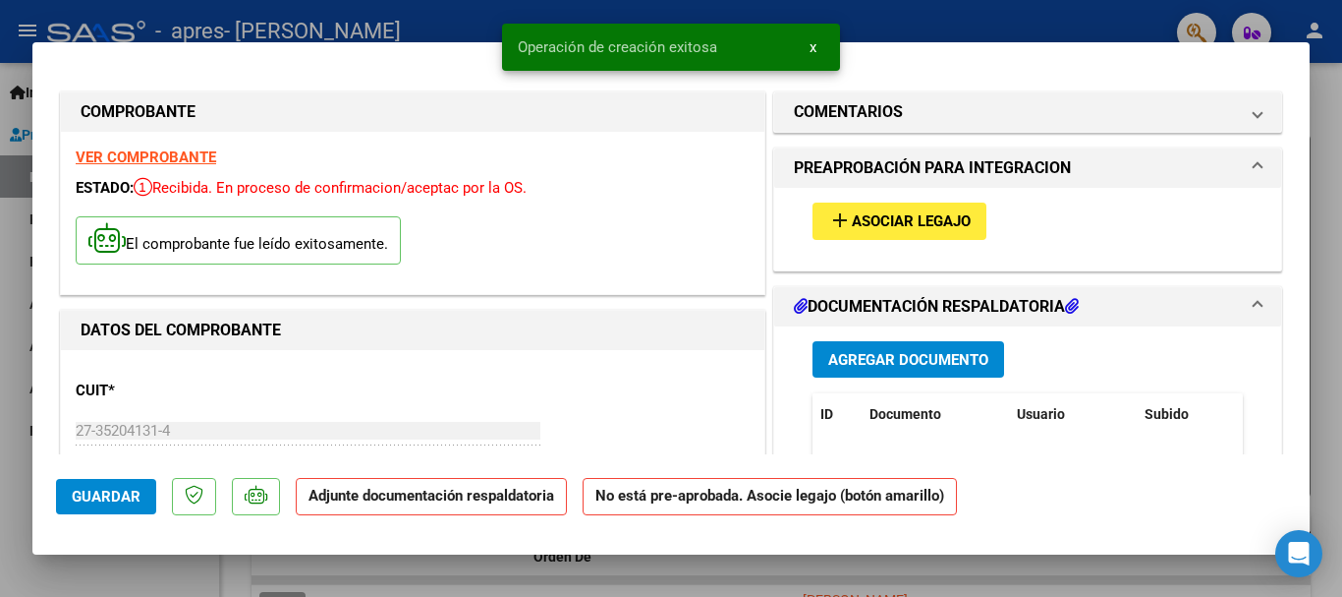
click at [882, 215] on span "Asociar Legajo" at bounding box center [911, 222] width 119 height 18
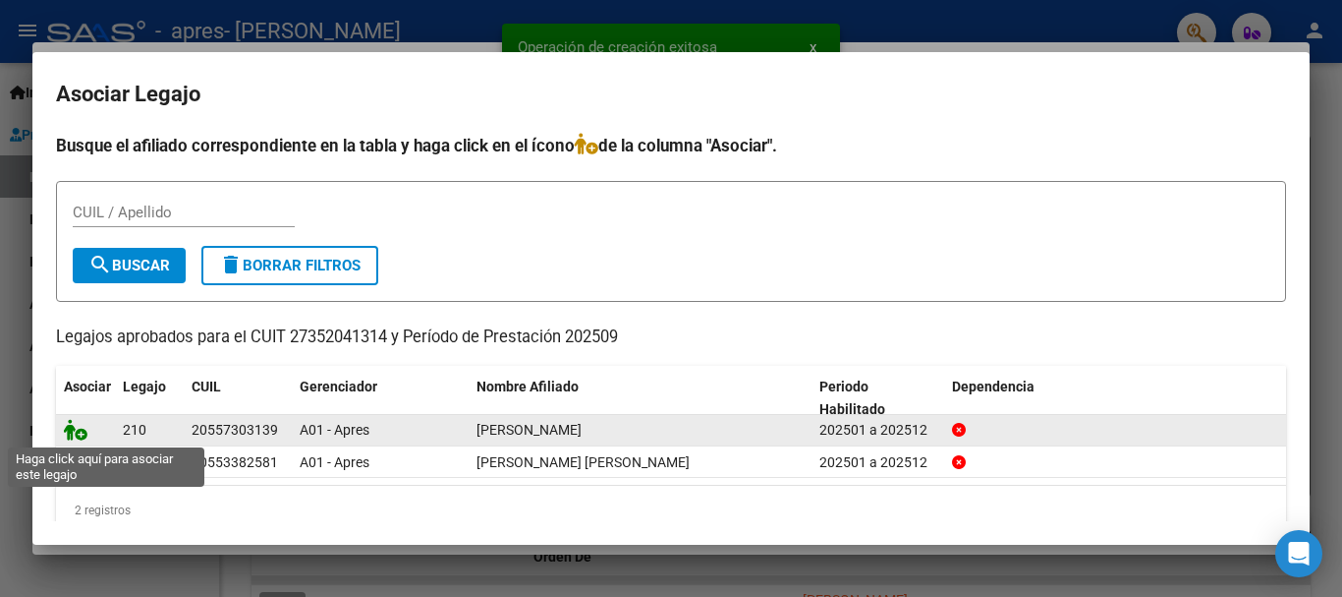
click at [79, 430] on icon at bounding box center [76, 430] width 24 height 22
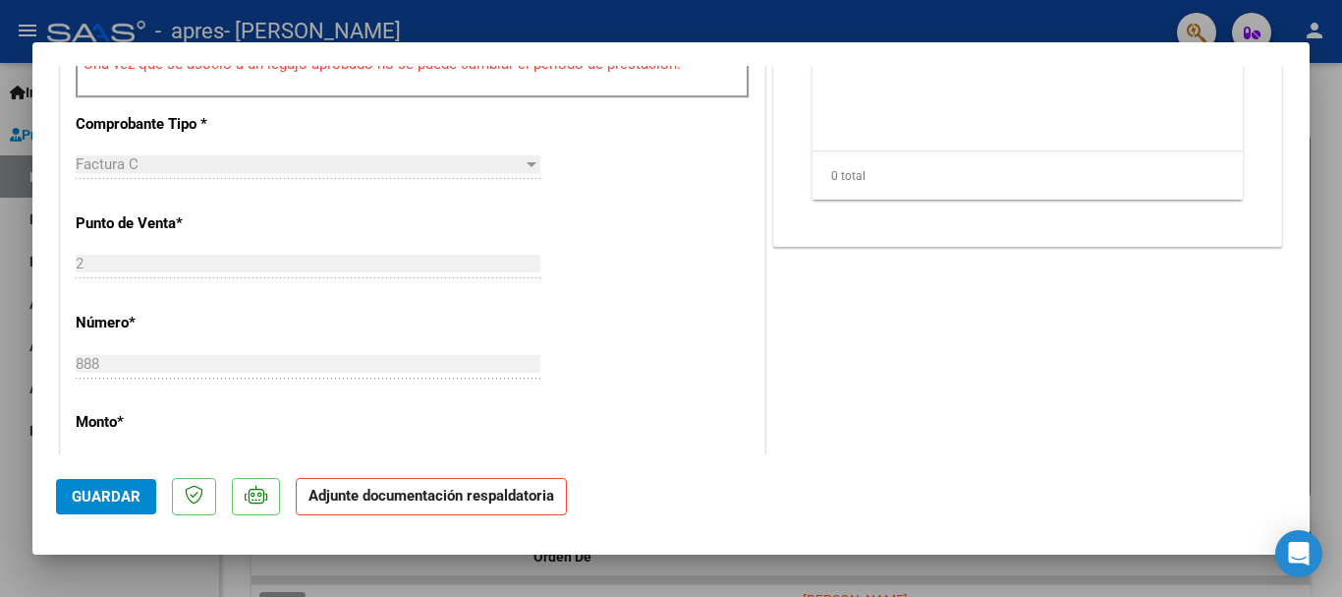
scroll to position [486, 0]
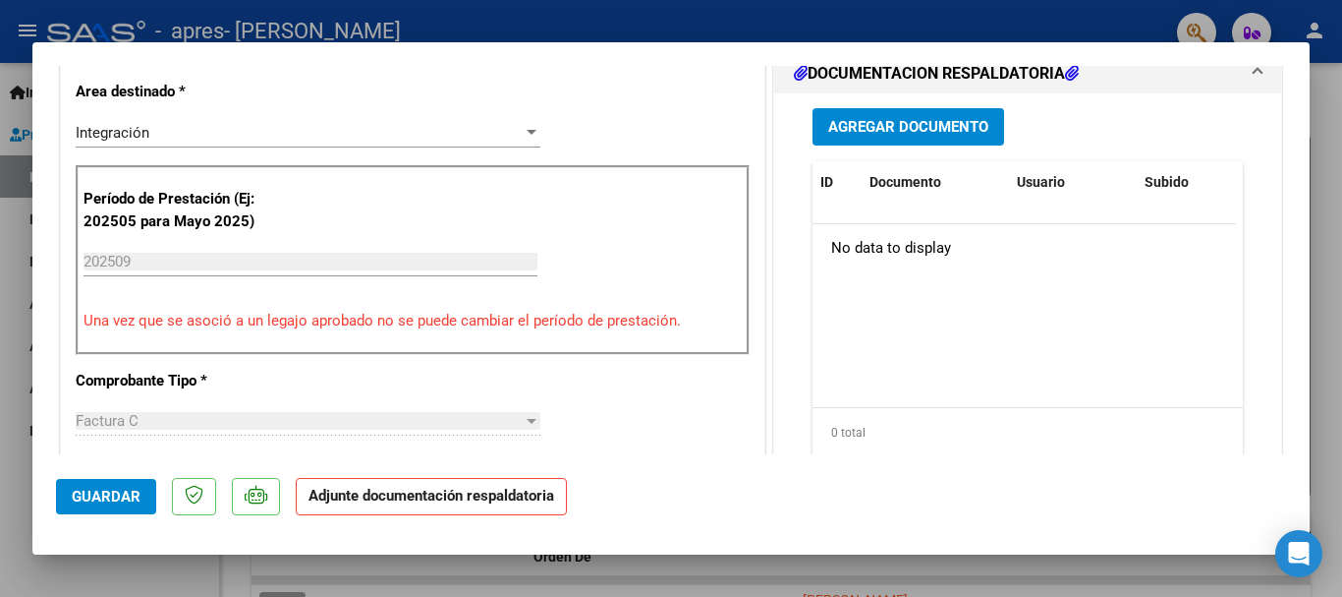
click at [935, 142] on button "Agregar Documento" at bounding box center [909, 126] width 192 height 36
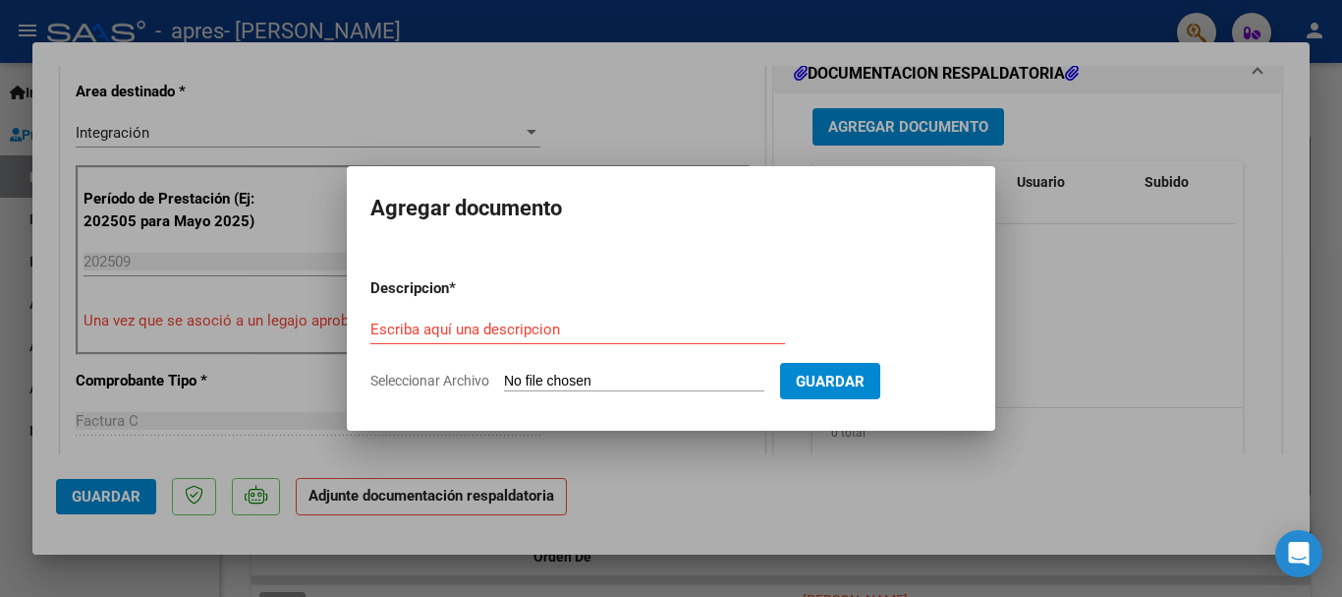
click at [533, 381] on input "Seleccionar Archivo" at bounding box center [634, 381] width 260 height 19
type input "C:\fakepath\27352041314_011_00002_00000888.pdf"
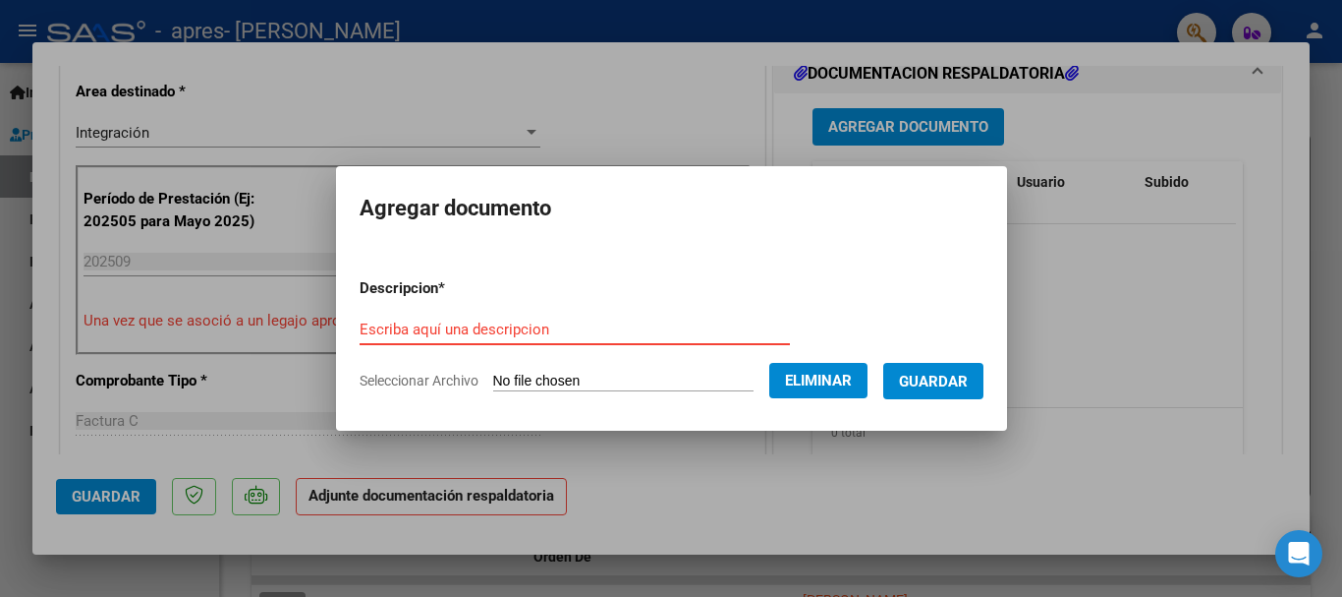
click at [644, 335] on input "Escriba aquí una descripcion" at bounding box center [575, 329] width 430 height 18
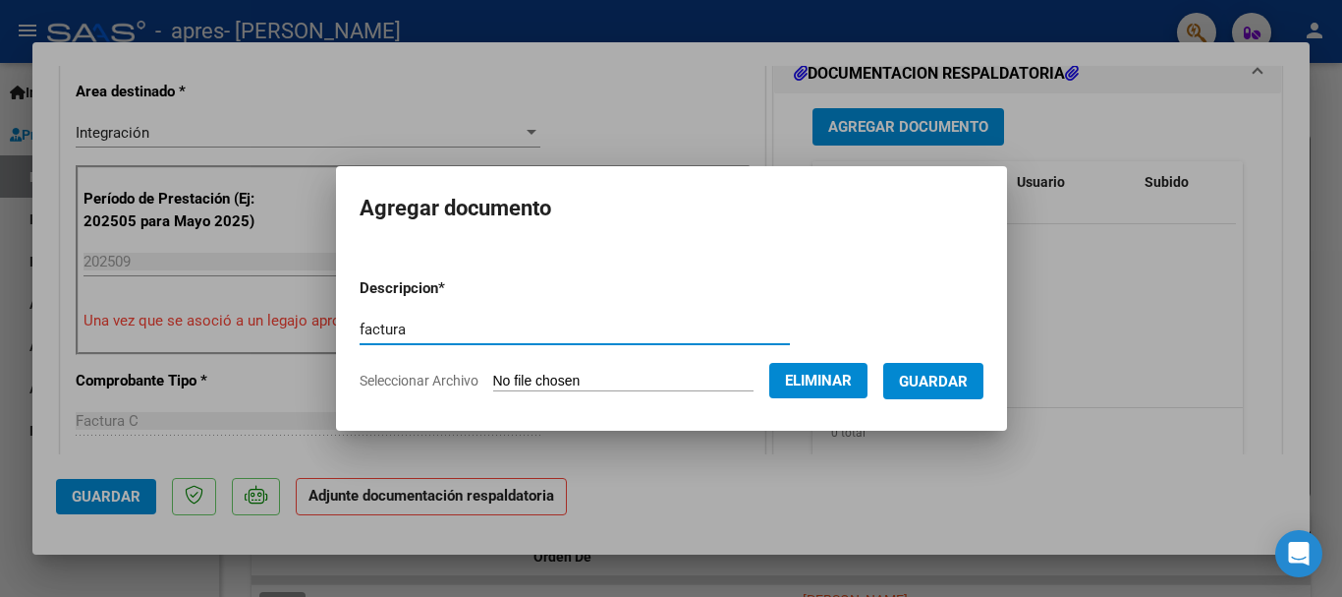
type input "factura"
click at [959, 382] on span "Guardar" at bounding box center [933, 381] width 69 height 18
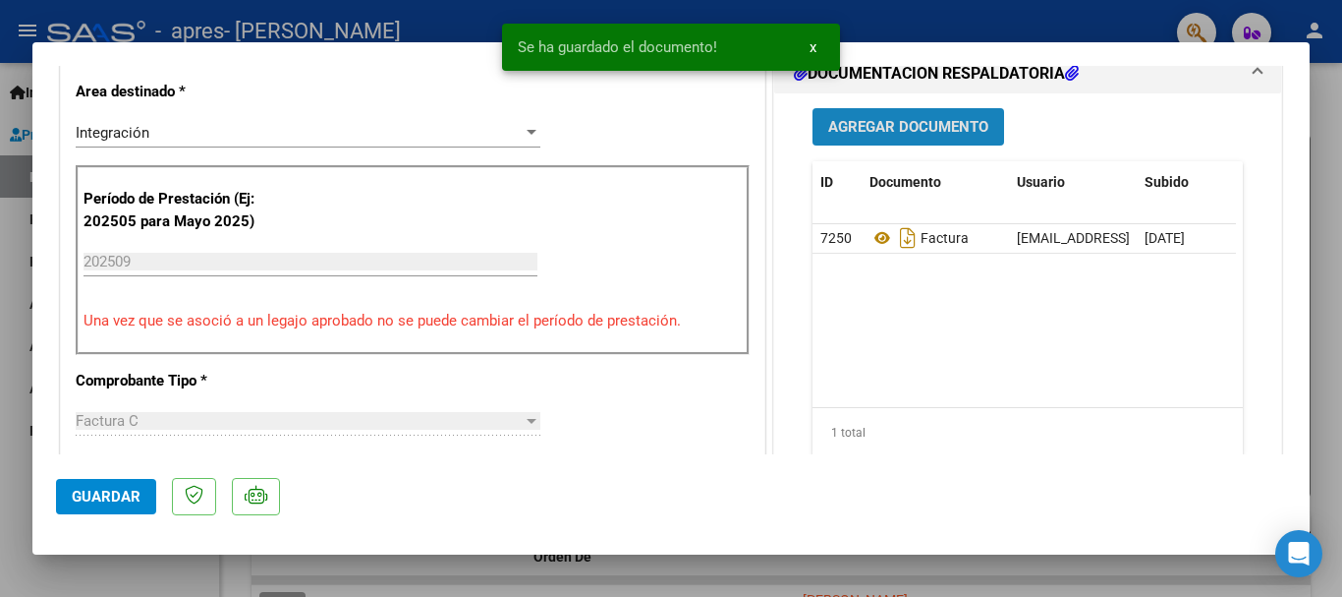
click at [920, 112] on button "Agregar Documento" at bounding box center [909, 126] width 192 height 36
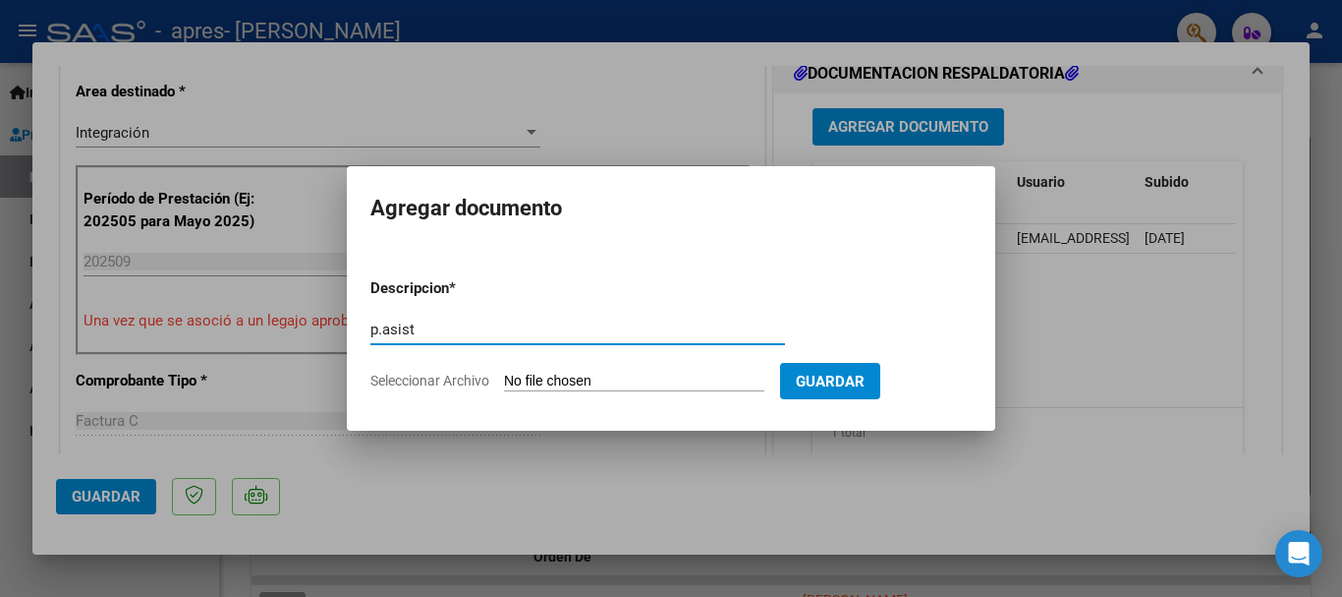
type input "p.asist"
click at [554, 369] on form "Descripcion * p.asist Escriba aquí una descripcion Seleccionar Archivo Guardar" at bounding box center [670, 333] width 601 height 143
click at [548, 373] on input "Seleccionar Archivo" at bounding box center [634, 381] width 260 height 19
type input "C:\fakepath\CamScanner [DATE] 12.06.pdf"
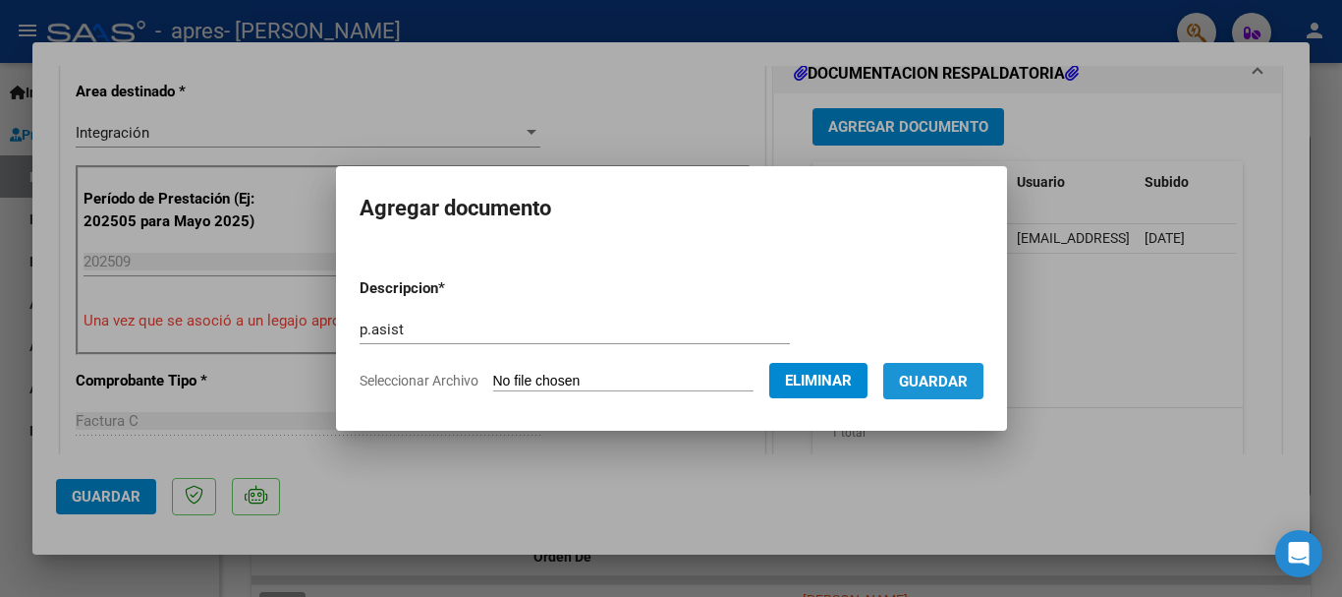
click at [924, 389] on span "Guardar" at bounding box center [933, 381] width 69 height 18
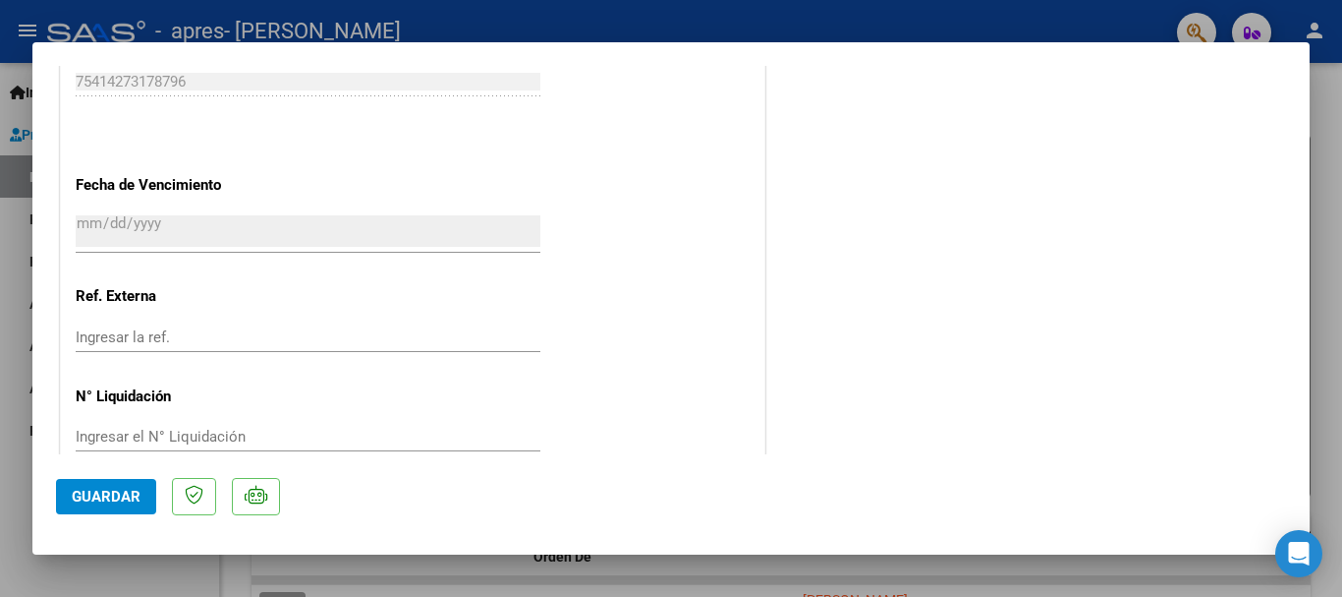
scroll to position [1371, 0]
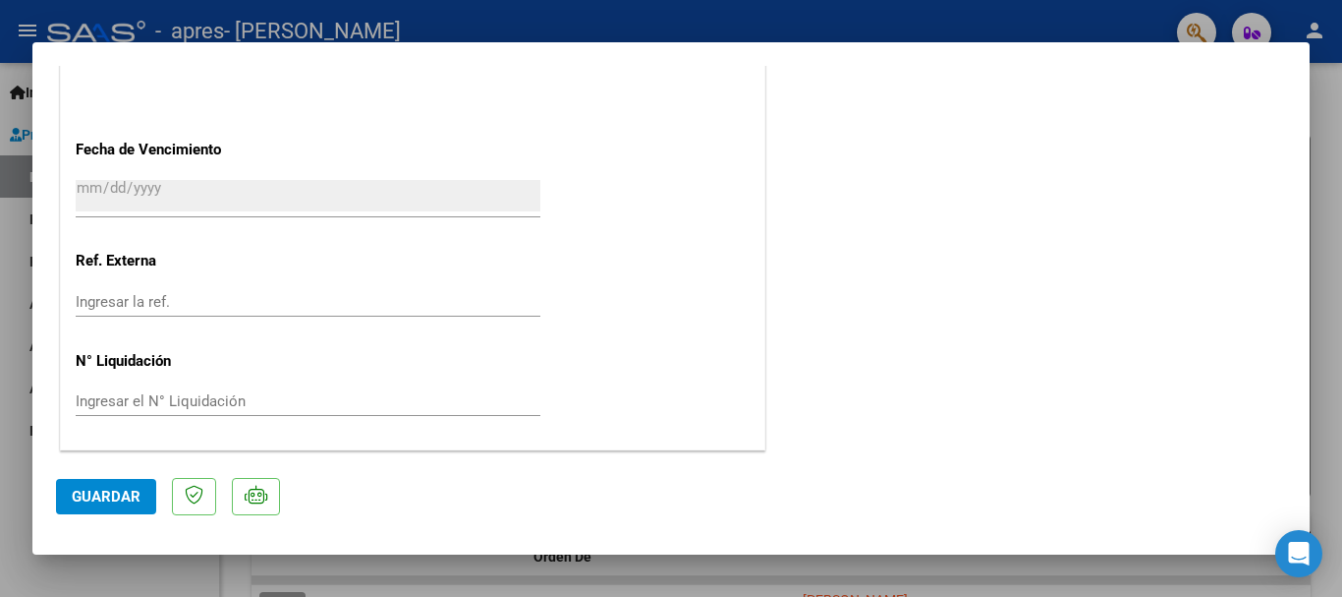
click at [368, 578] on div at bounding box center [671, 298] width 1342 height 597
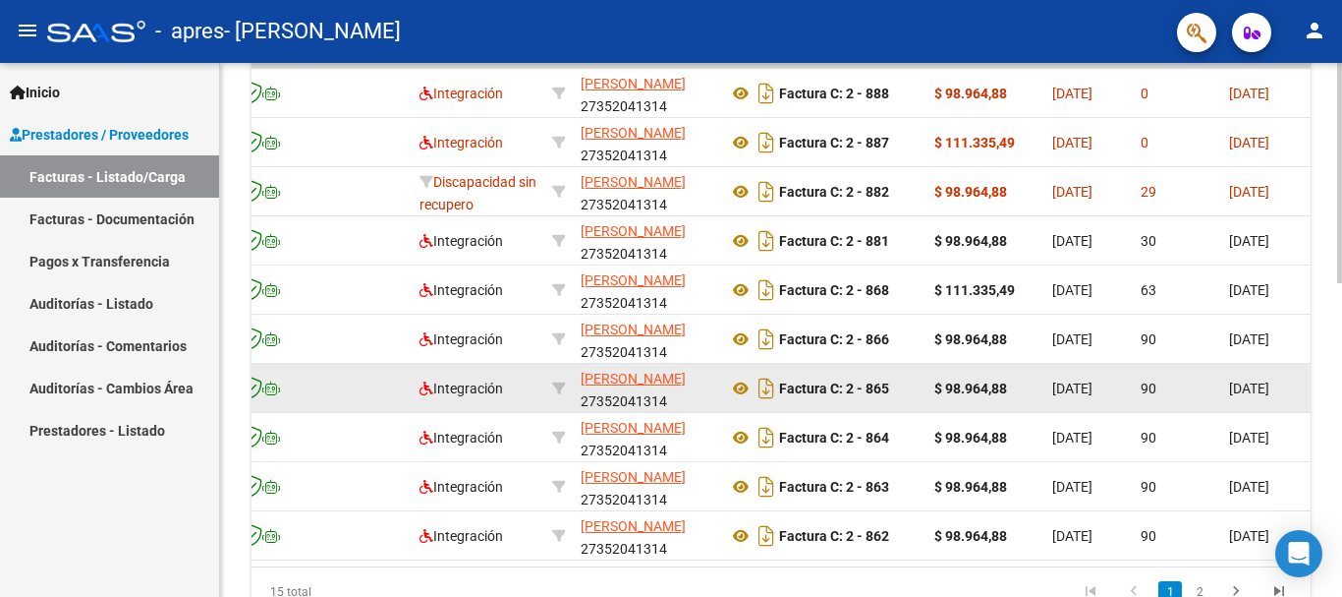
scroll to position [566, 0]
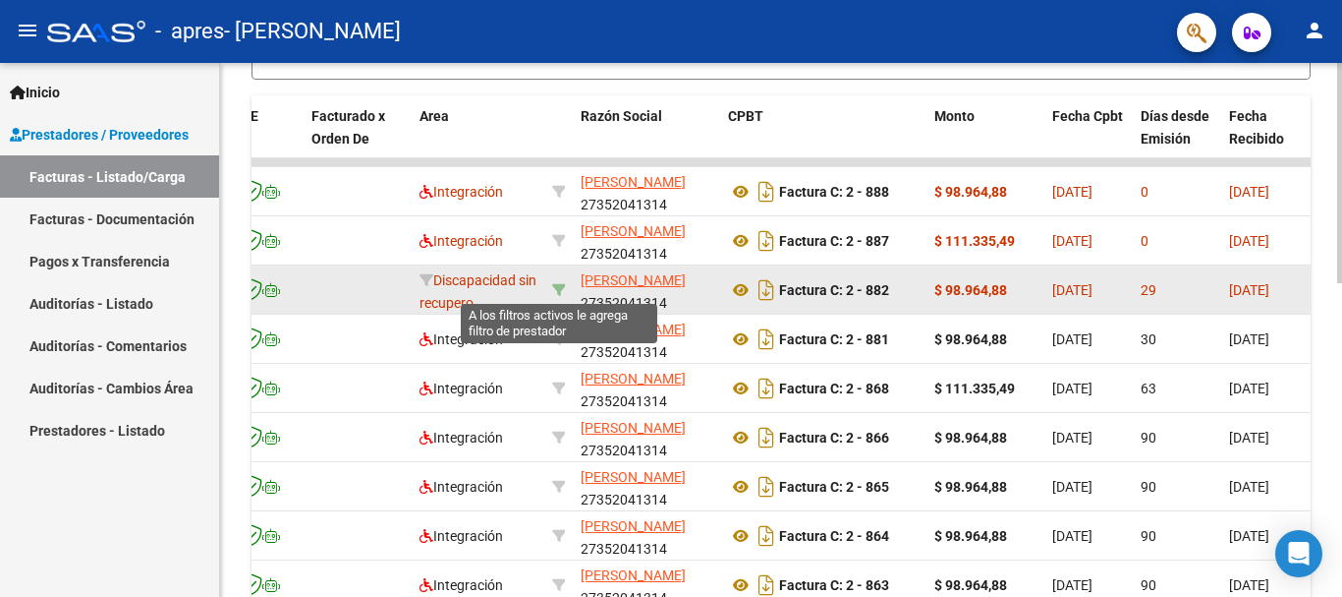
click at [556, 292] on icon at bounding box center [559, 290] width 14 height 14
type input "27352041314"
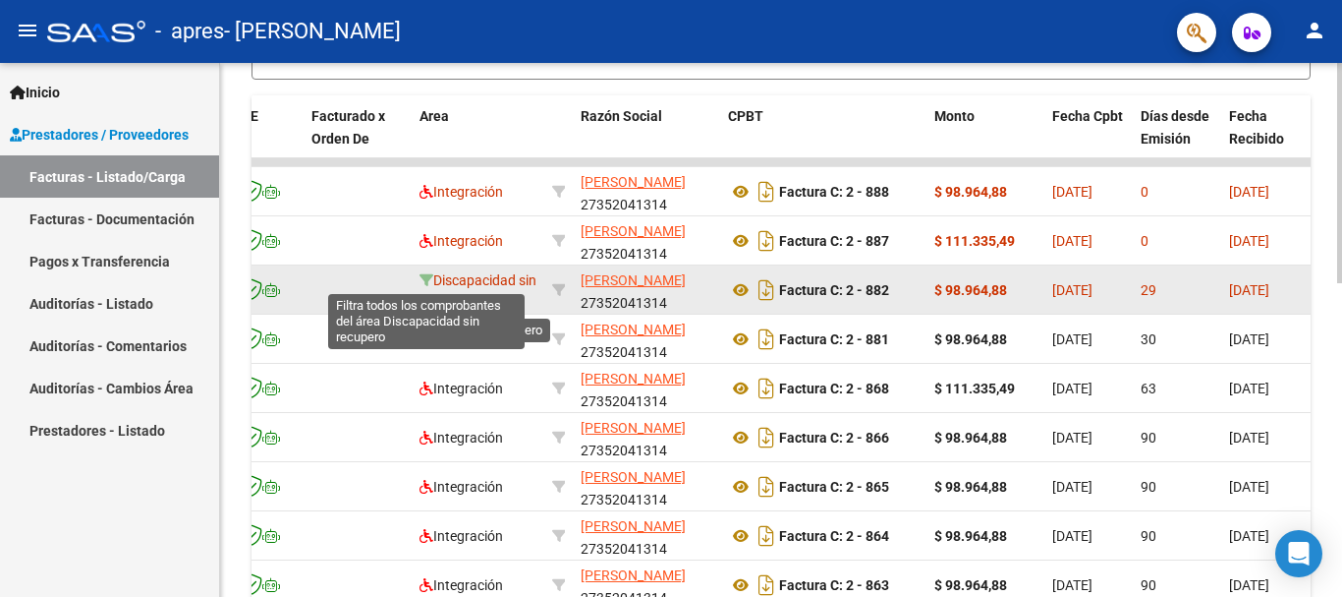
click at [428, 284] on icon at bounding box center [427, 280] width 14 height 14
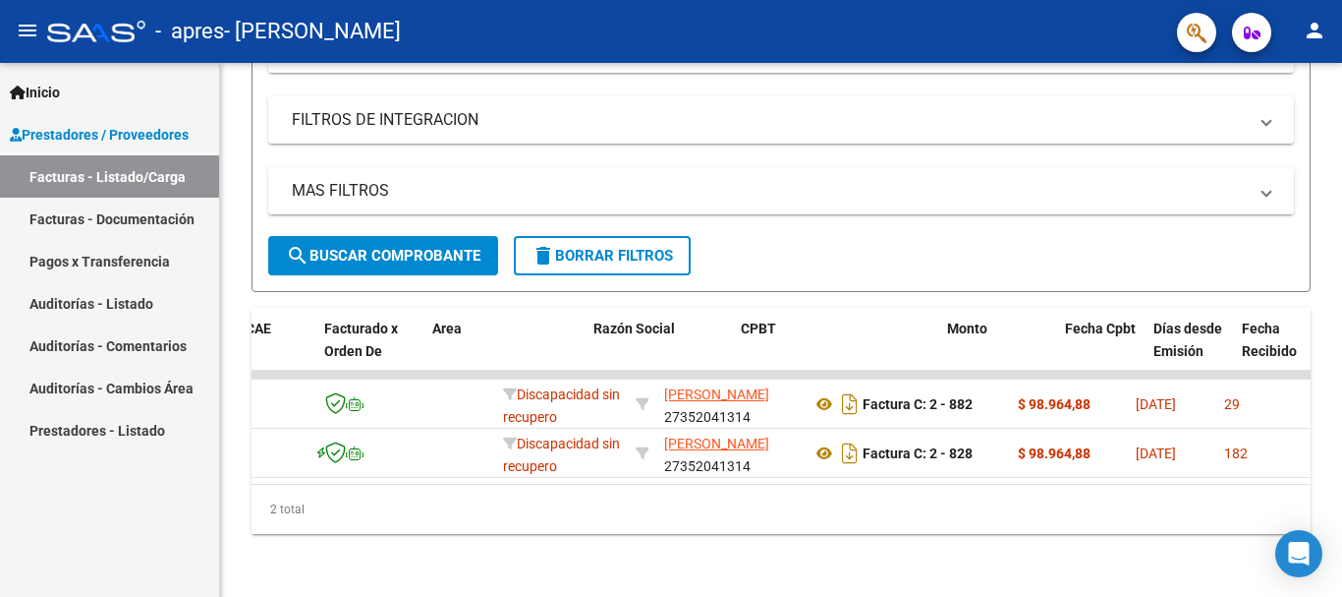
scroll to position [0, 51]
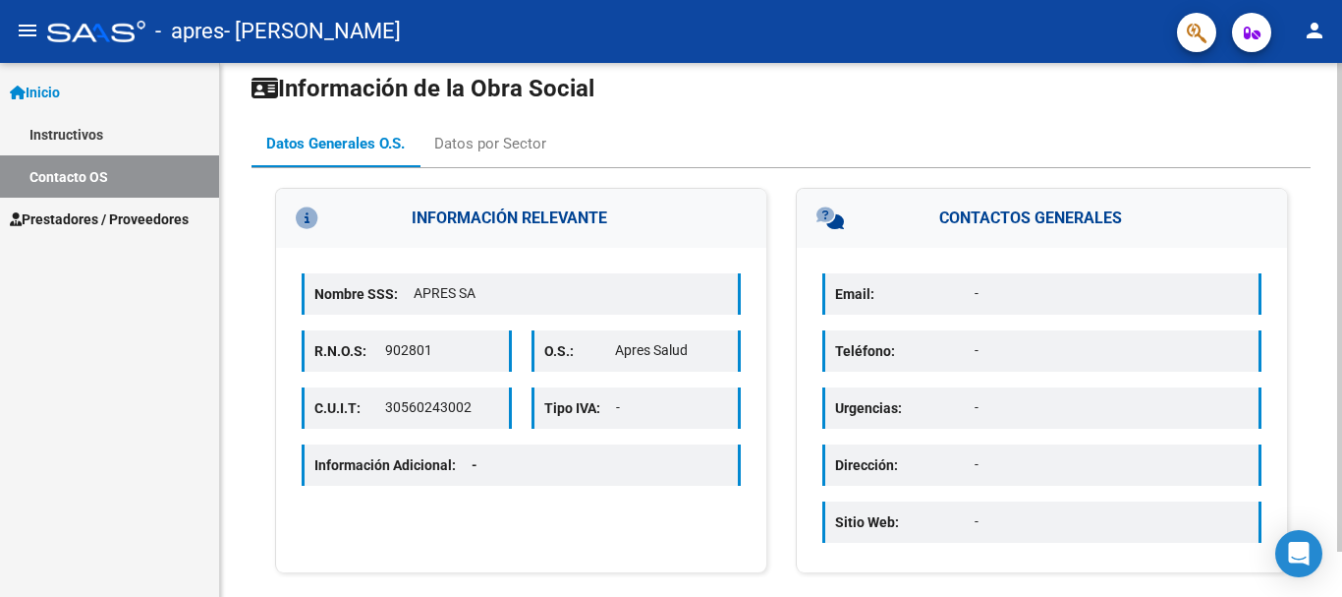
scroll to position [49, 0]
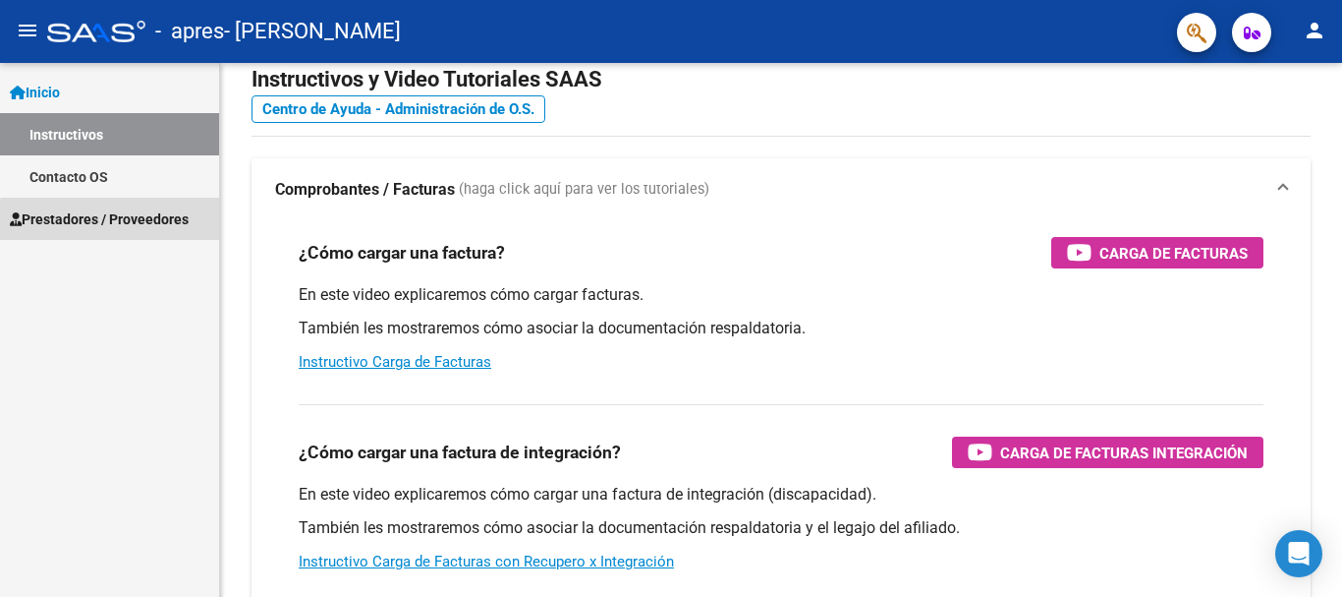
click at [137, 223] on span "Prestadores / Proveedores" at bounding box center [99, 219] width 179 height 22
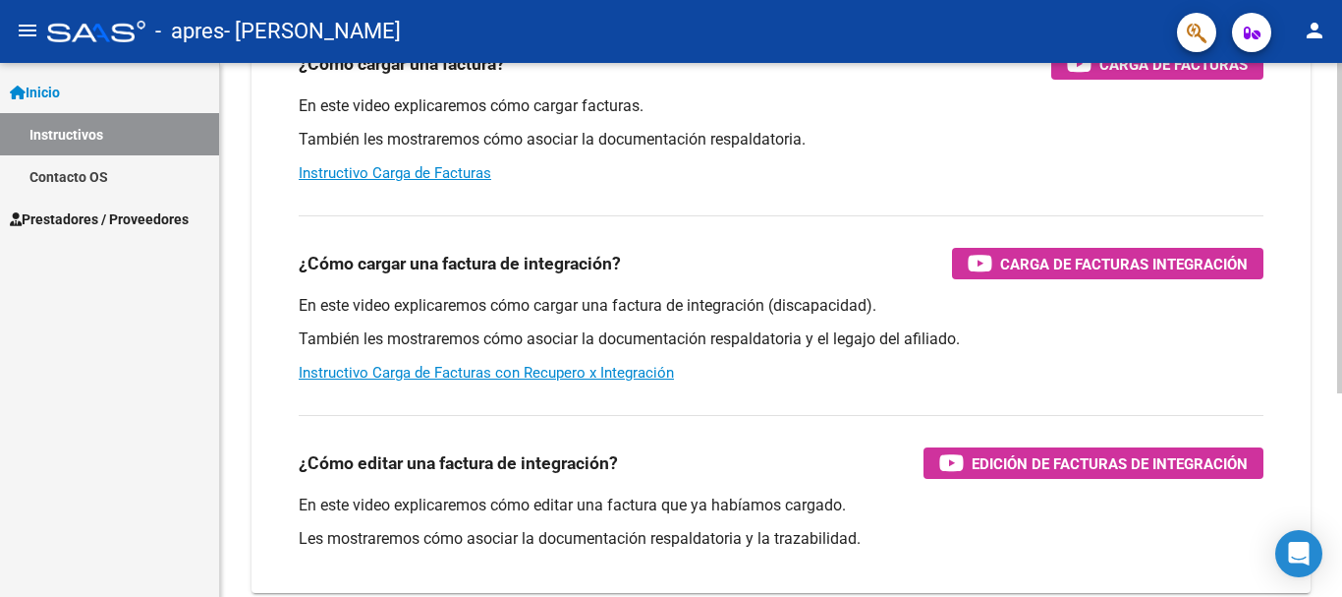
scroll to position [246, 0]
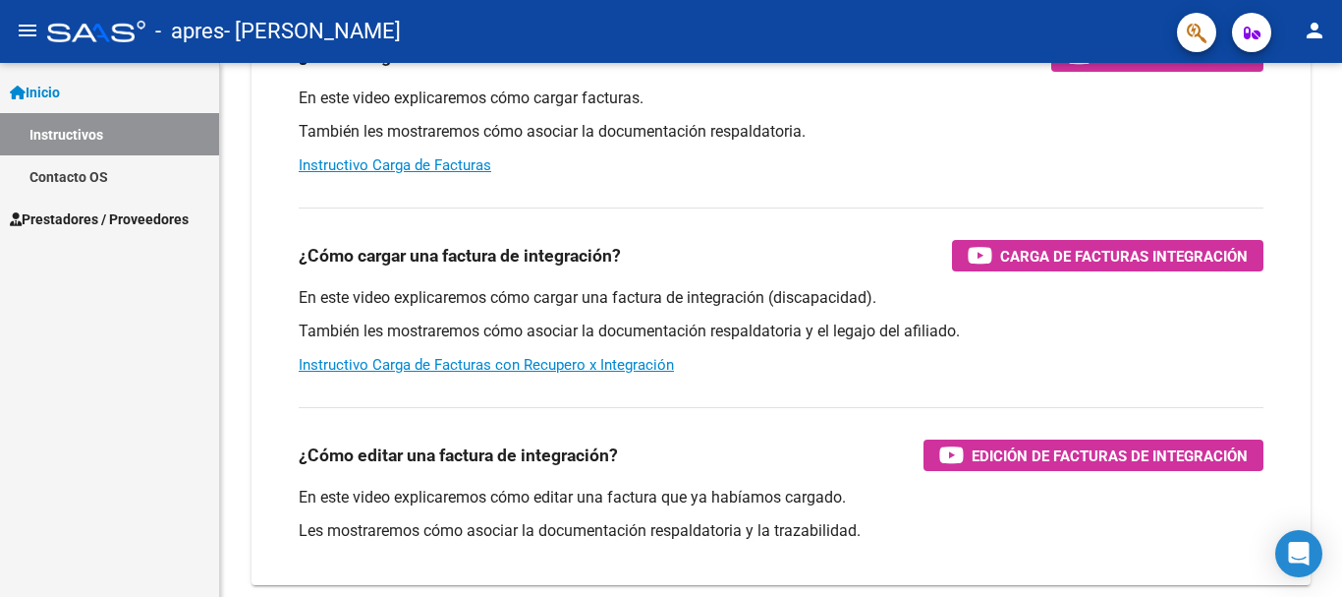
click at [156, 215] on span "Prestadores / Proveedores" at bounding box center [99, 219] width 179 height 22
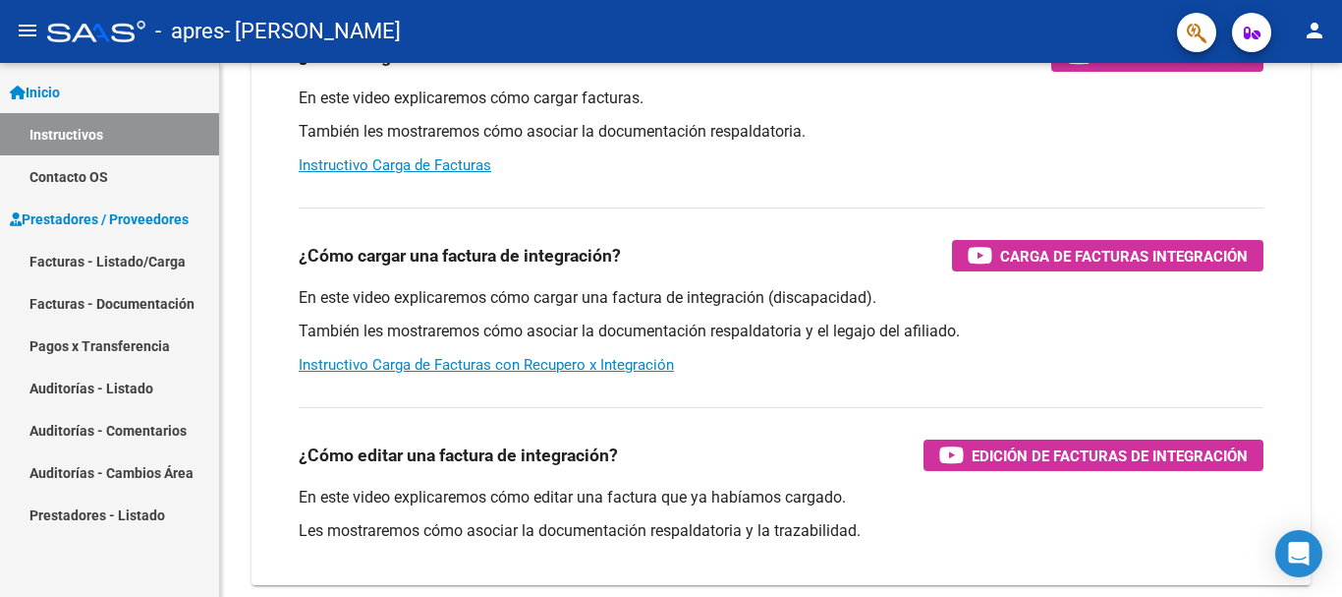
click at [145, 259] on link "Facturas - Listado/Carga" at bounding box center [109, 261] width 219 height 42
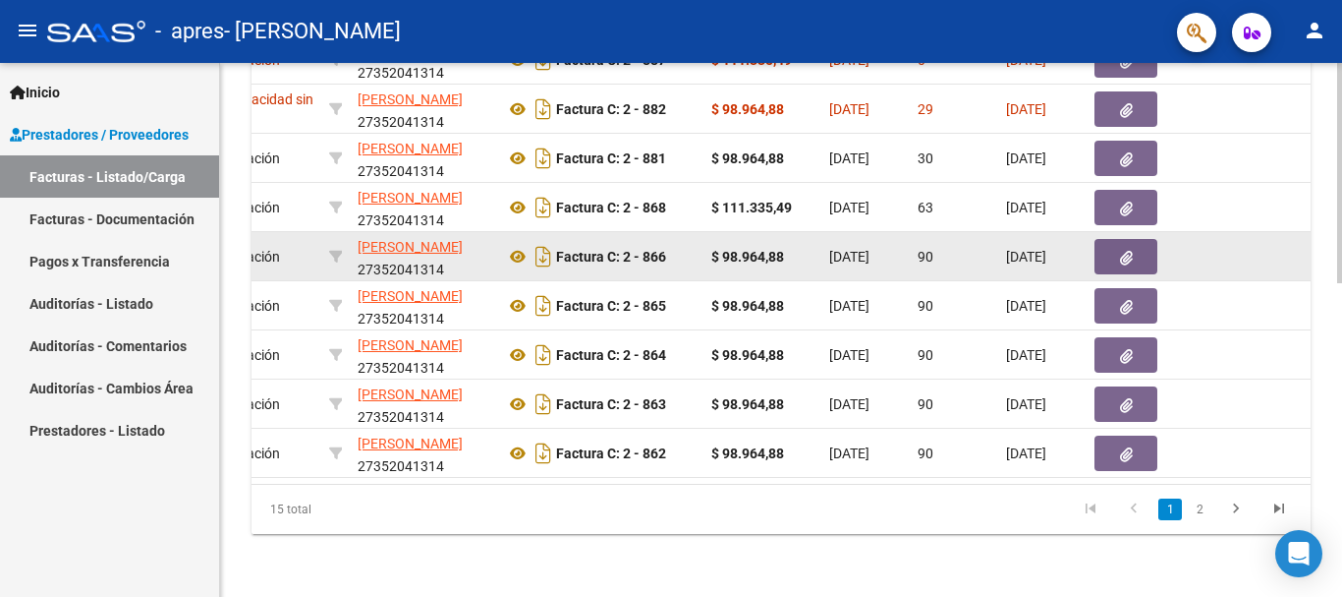
scroll to position [0, 433]
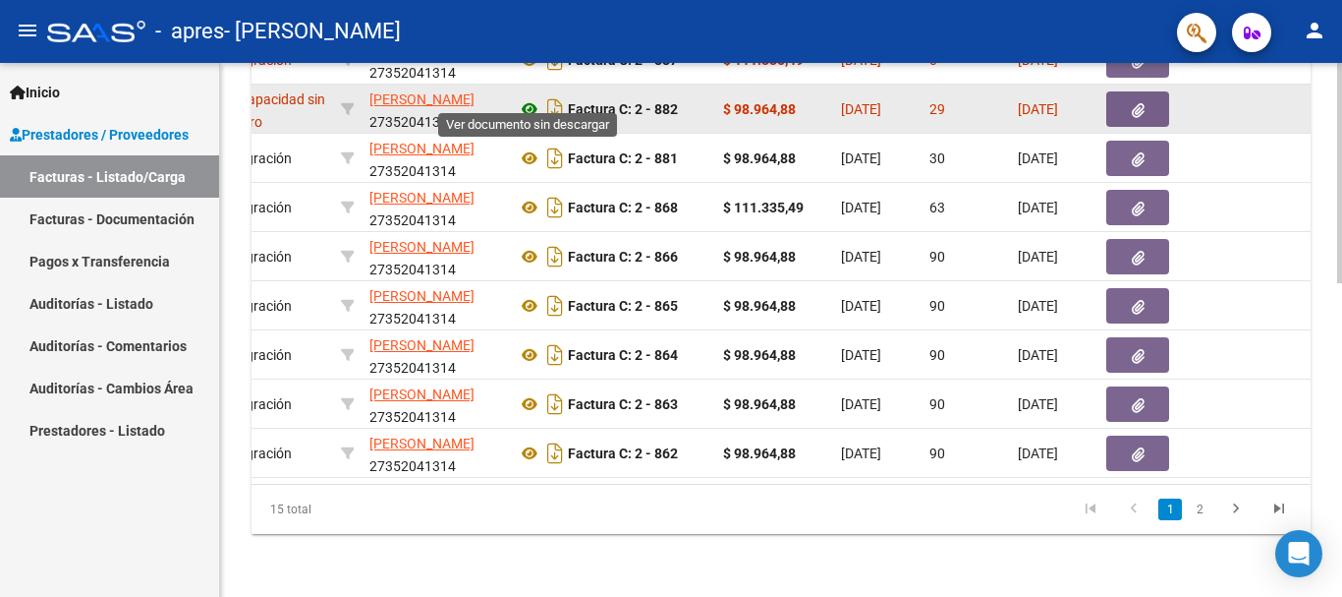
click at [533, 97] on icon at bounding box center [530, 109] width 26 height 24
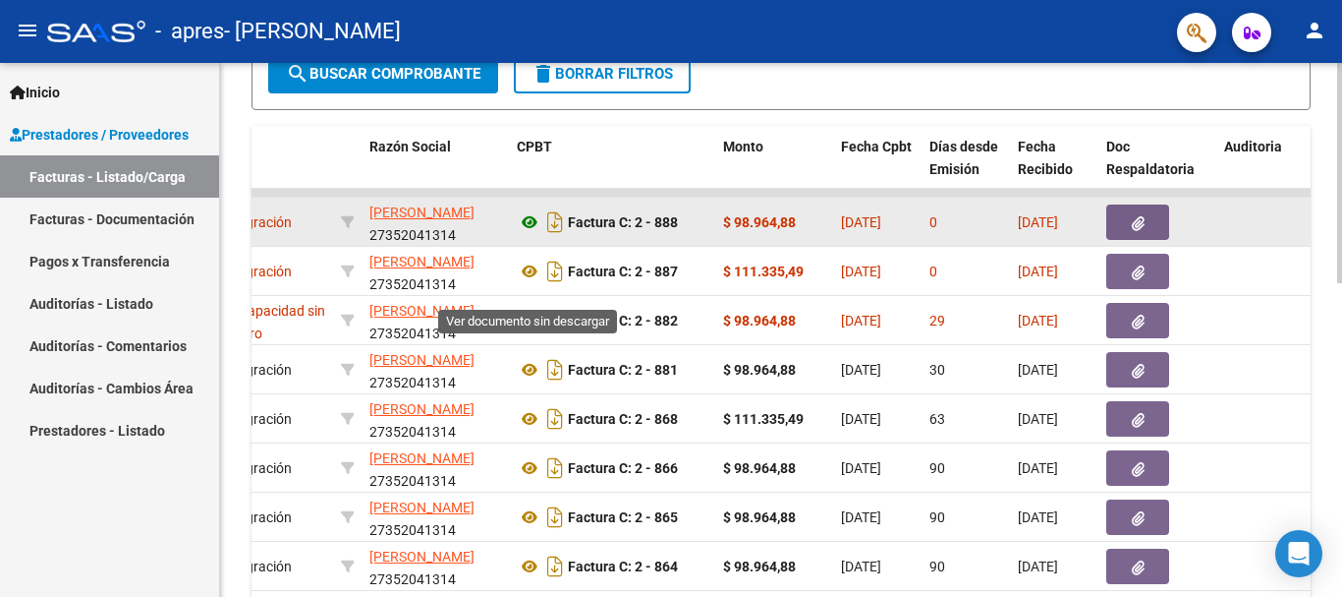
scroll to position [566, 0]
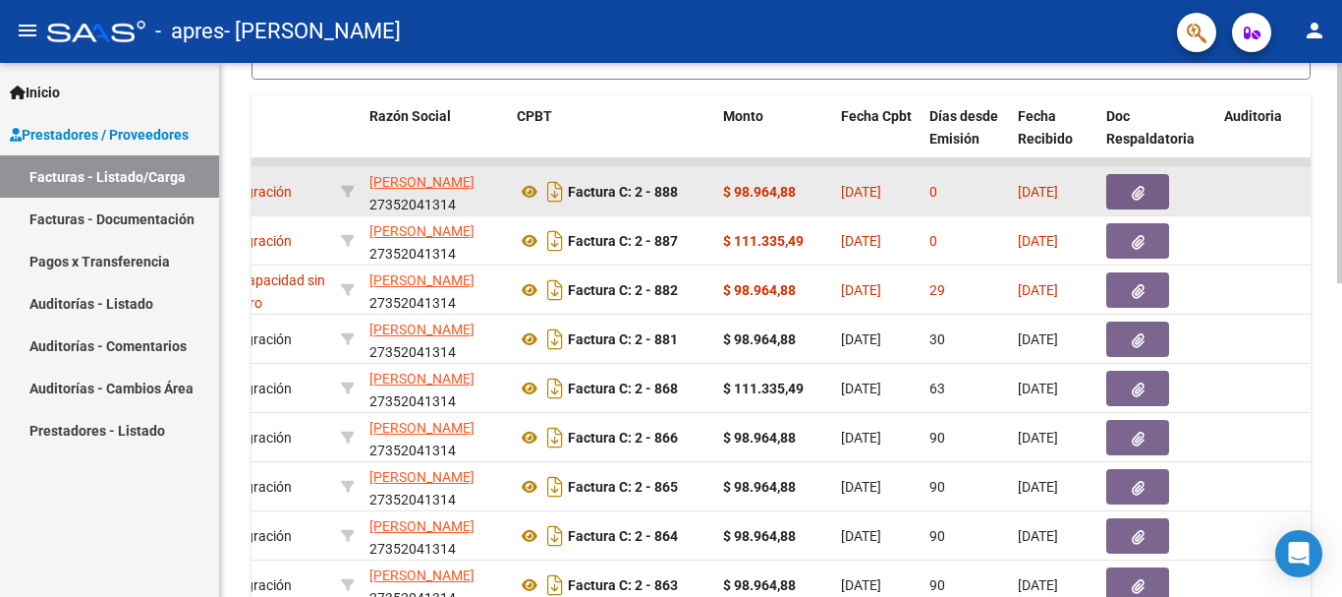
click at [1139, 192] on icon "button" at bounding box center [1138, 193] width 13 height 15
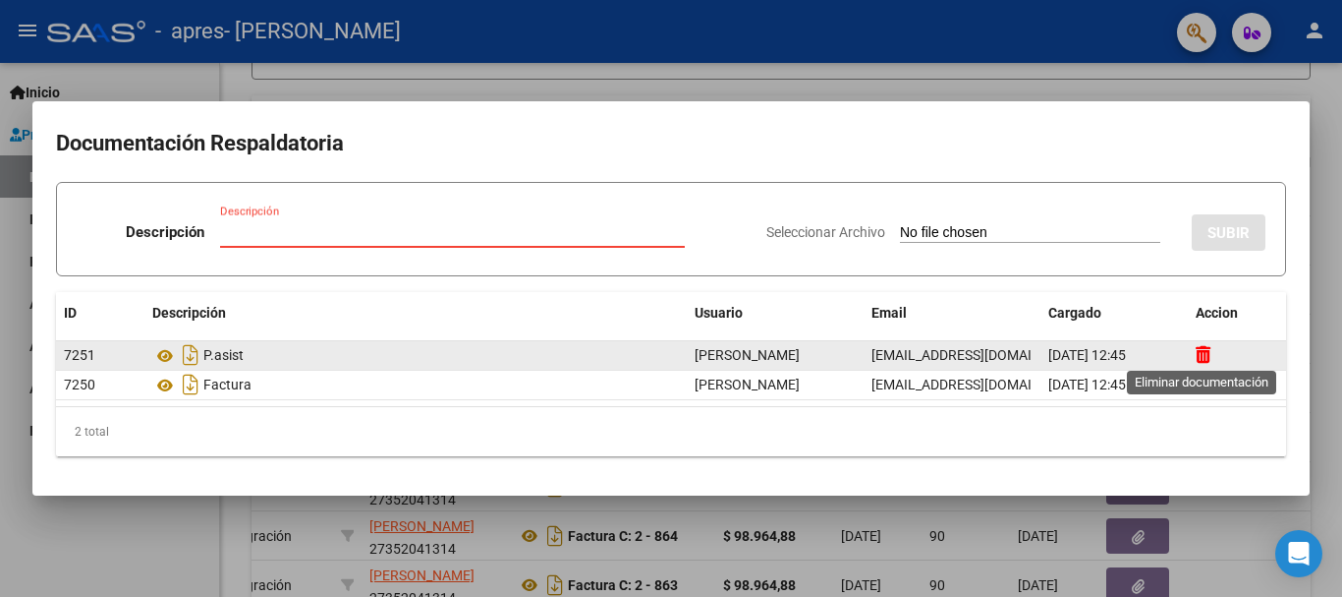
click at [1201, 350] on icon at bounding box center [1203, 354] width 15 height 19
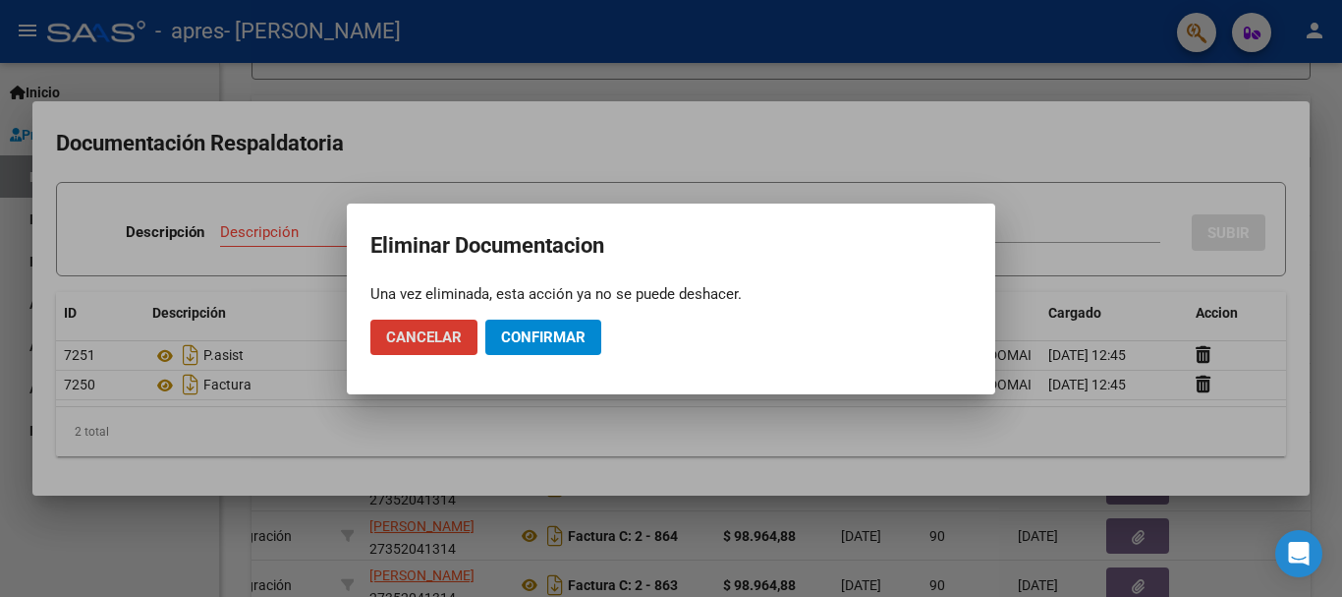
click at [537, 329] on span "Confirmar" at bounding box center [543, 337] width 85 height 18
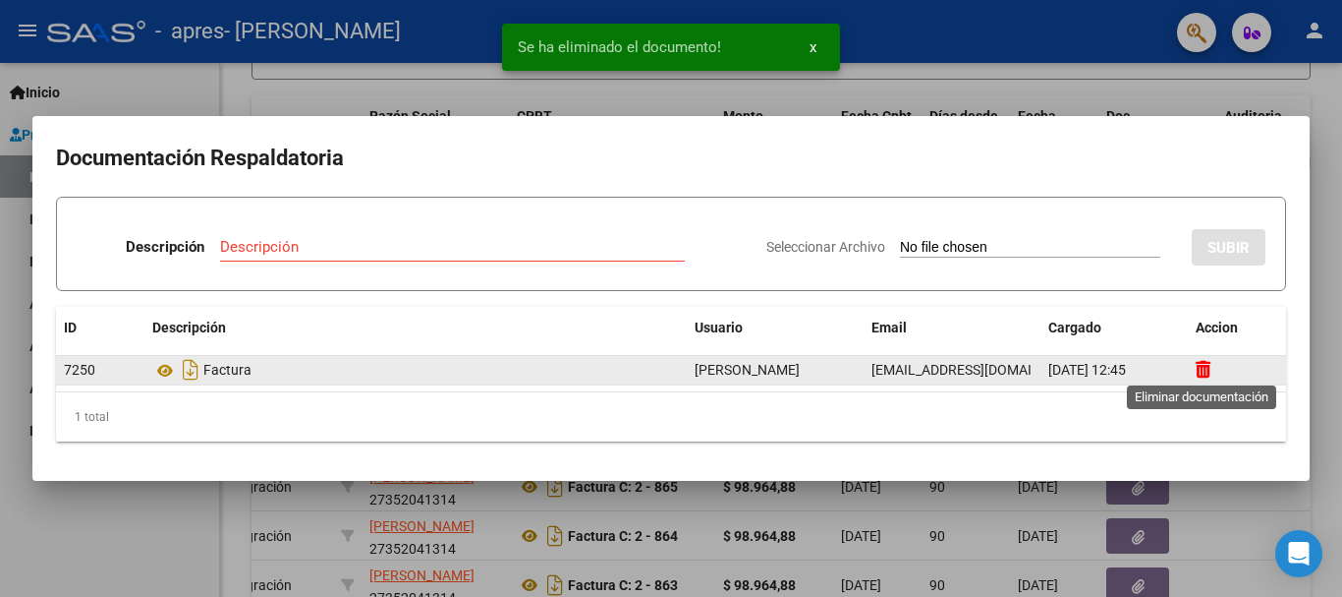
click at [1205, 373] on icon at bounding box center [1203, 369] width 15 height 19
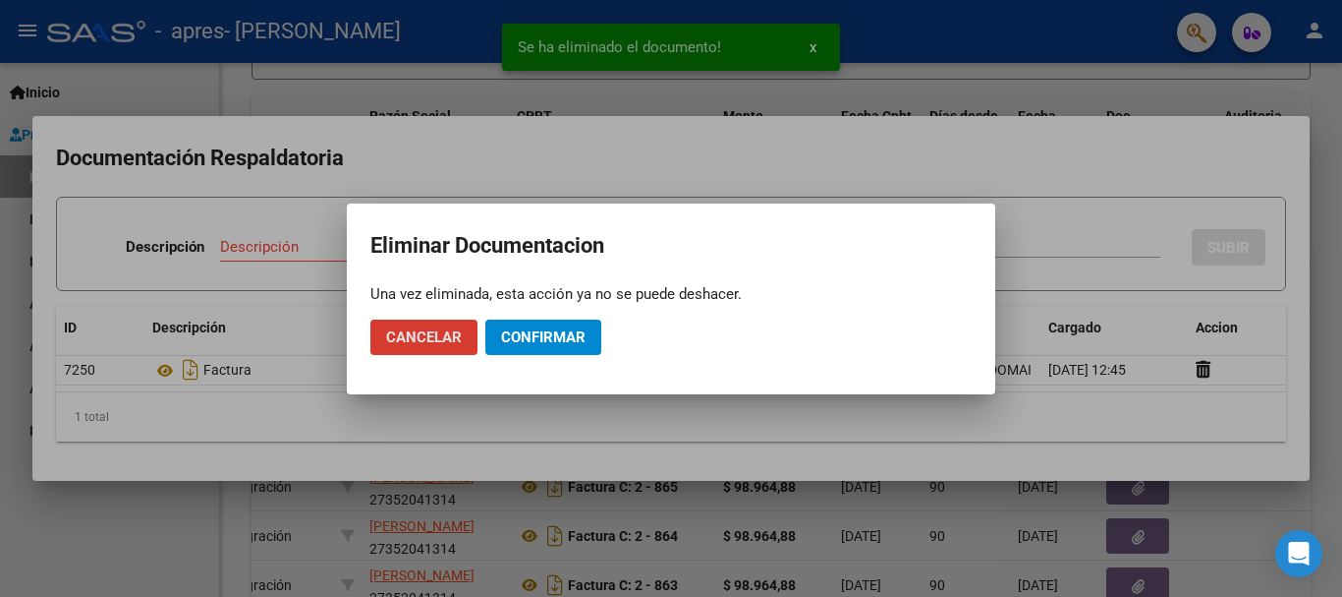
click at [589, 340] on button "Confirmar" at bounding box center [543, 336] width 116 height 35
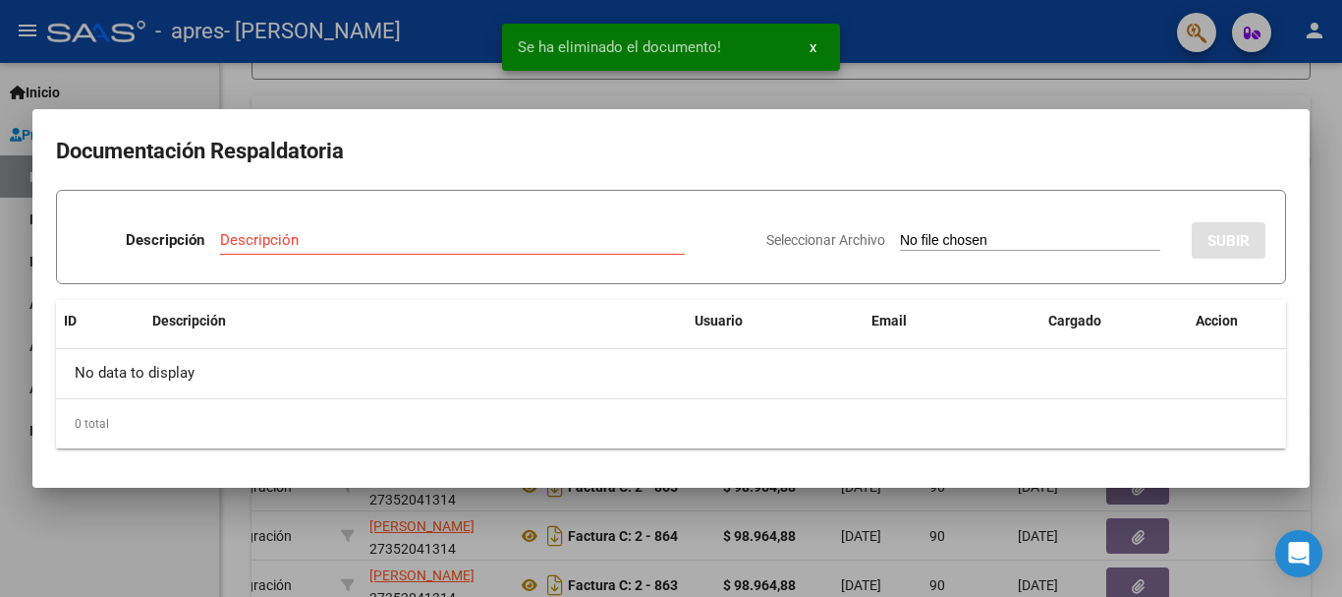
click at [1029, 232] on input "Seleccionar Archivo" at bounding box center [1030, 241] width 260 height 19
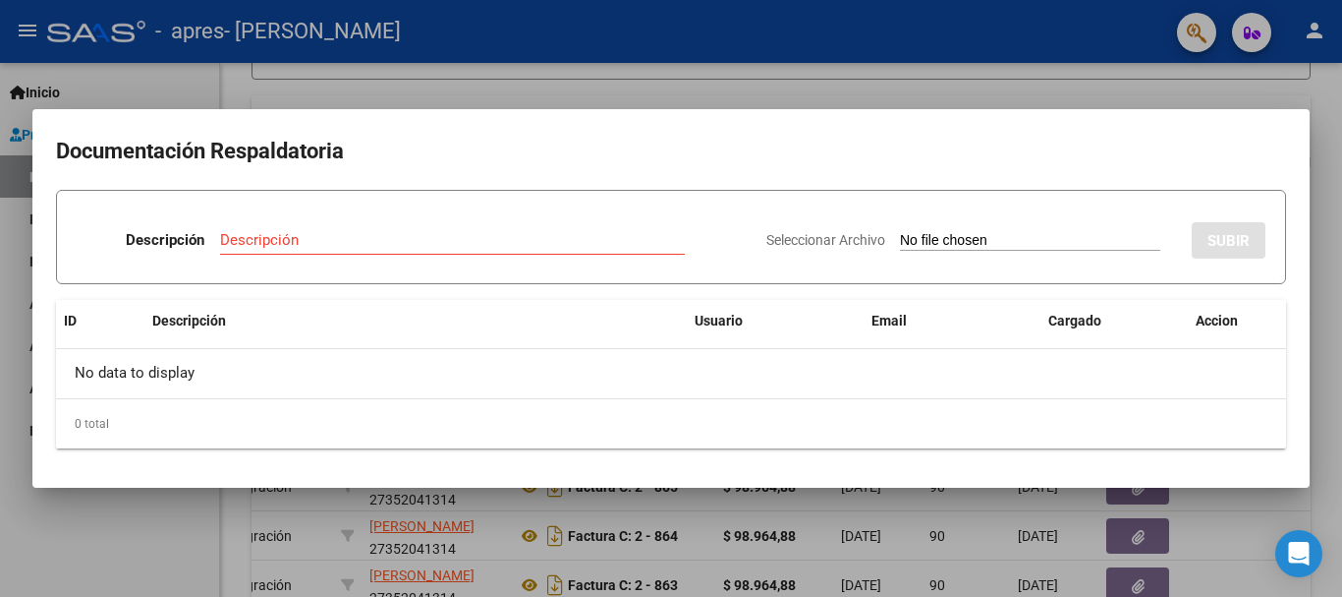
click at [1033, 229] on div "Seleccionar Archivo SUBIR" at bounding box center [1016, 236] width 499 height 60
click at [911, 238] on input "Seleccionar Archivo" at bounding box center [1030, 241] width 260 height 19
type input "C:\fakepath\27352041314_011_00002_00000889.pdf"
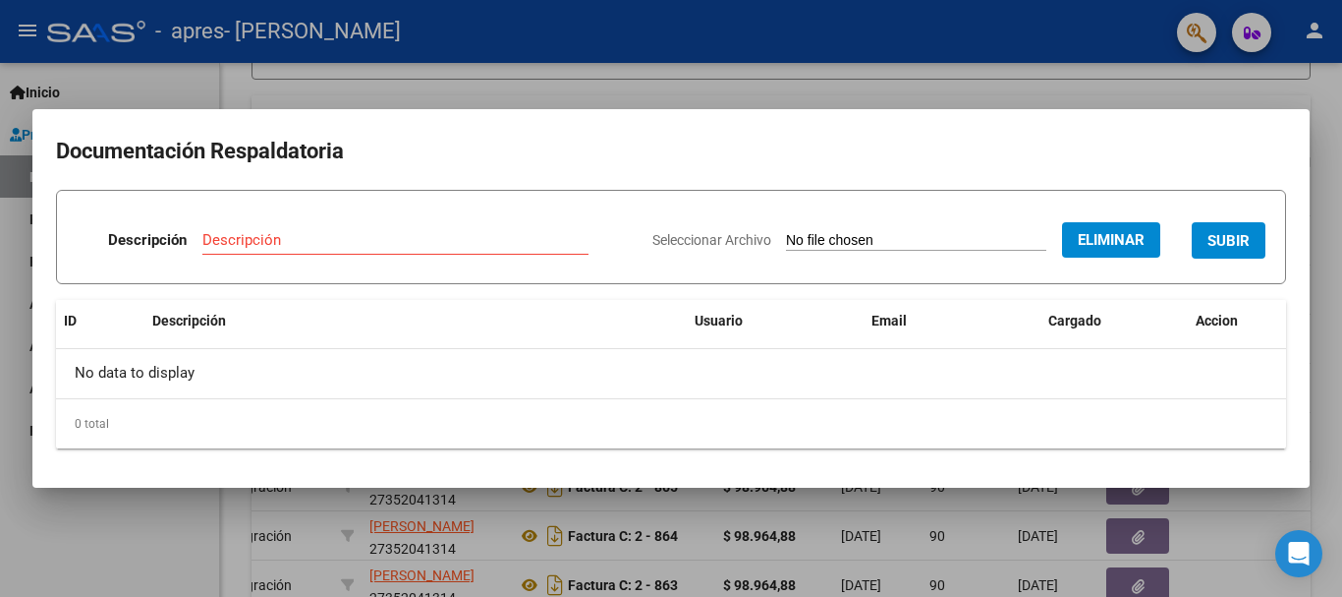
click at [110, 493] on div at bounding box center [671, 298] width 1342 height 597
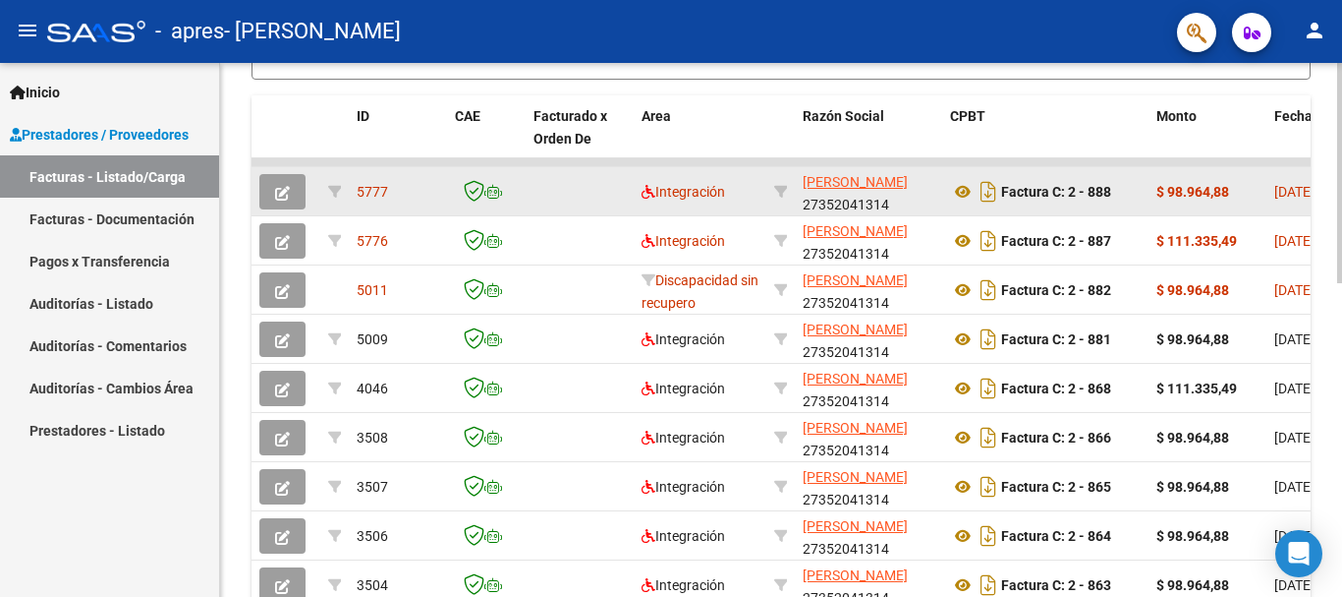
click at [264, 190] on button "button" at bounding box center [282, 191] width 46 height 35
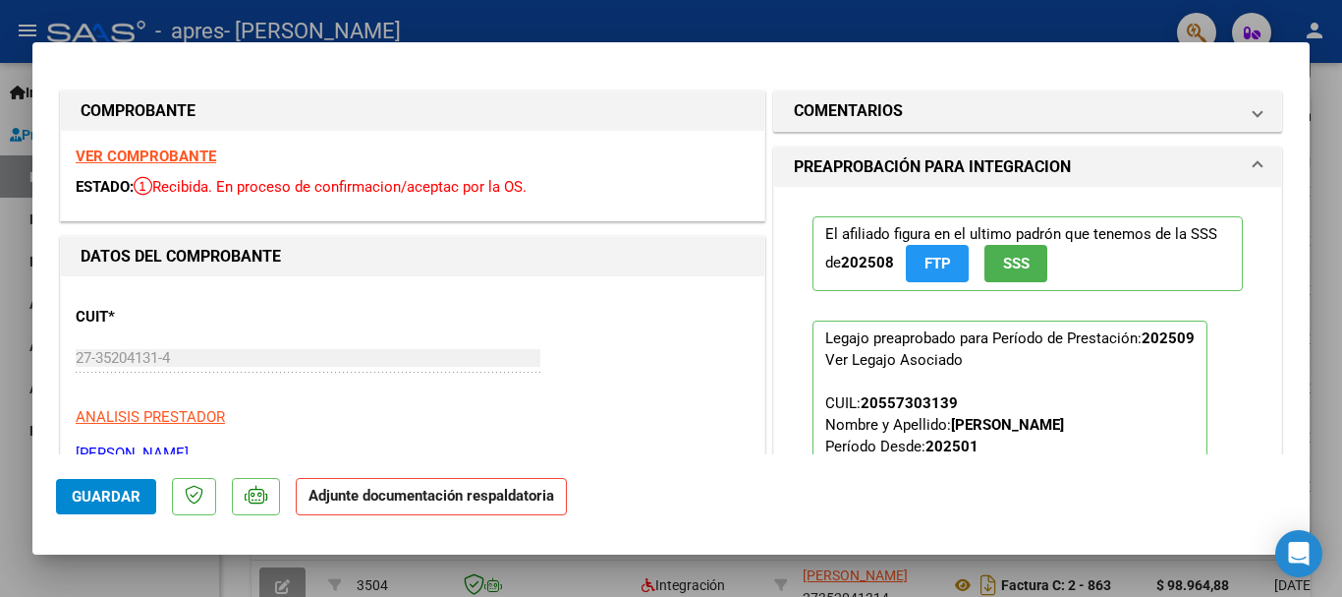
scroll to position [0, 0]
click at [184, 150] on strong "VER COMPROBANTE" at bounding box center [146, 157] width 141 height 18
click at [926, 180] on h1 "PREAPROBACIÓN PARA INTEGRACION" at bounding box center [932, 168] width 277 height 24
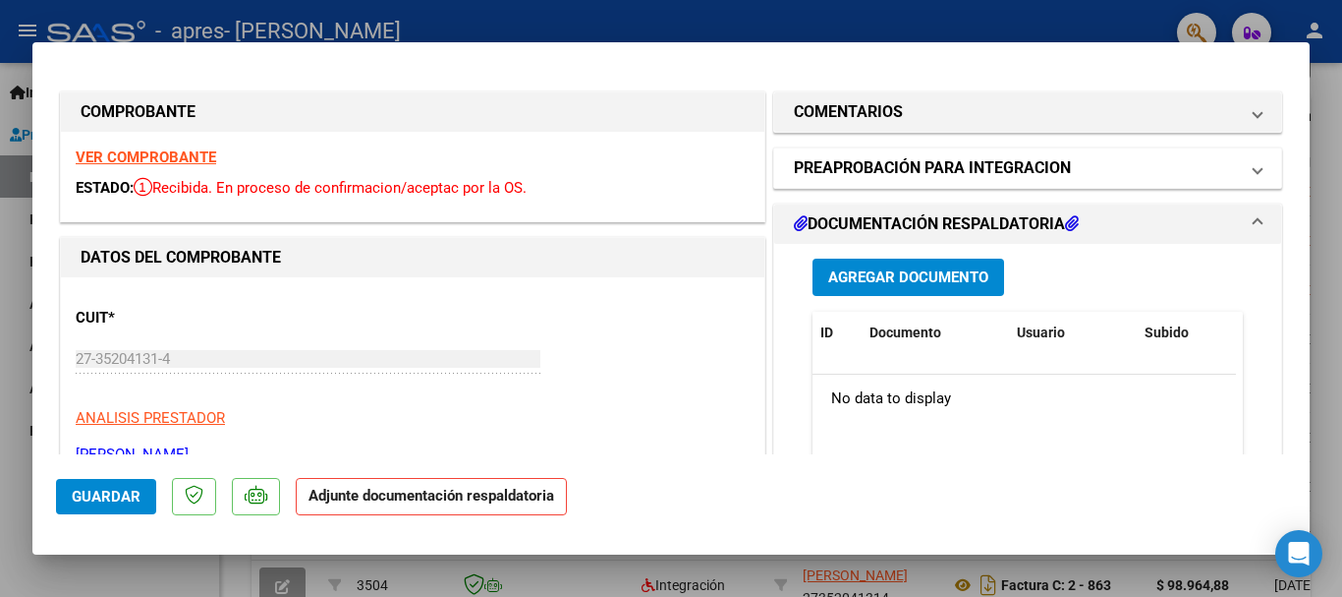
click at [926, 179] on h1 "PREAPROBACIÓN PARA INTEGRACION" at bounding box center [932, 168] width 277 height 24
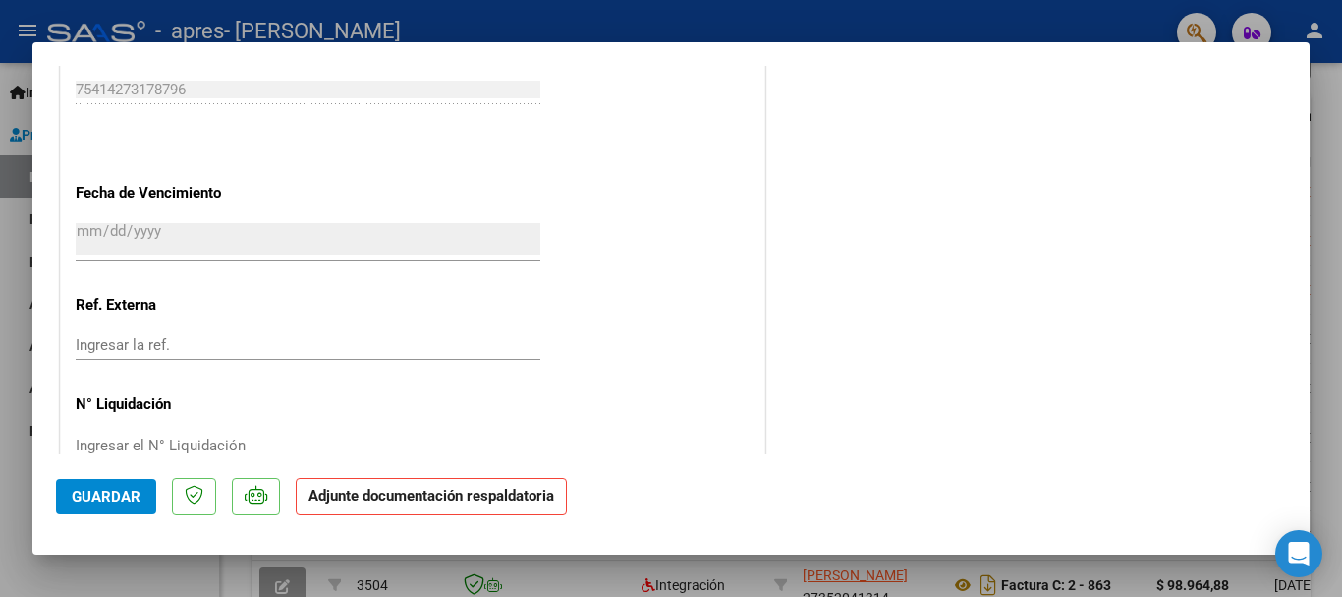
scroll to position [1298, 0]
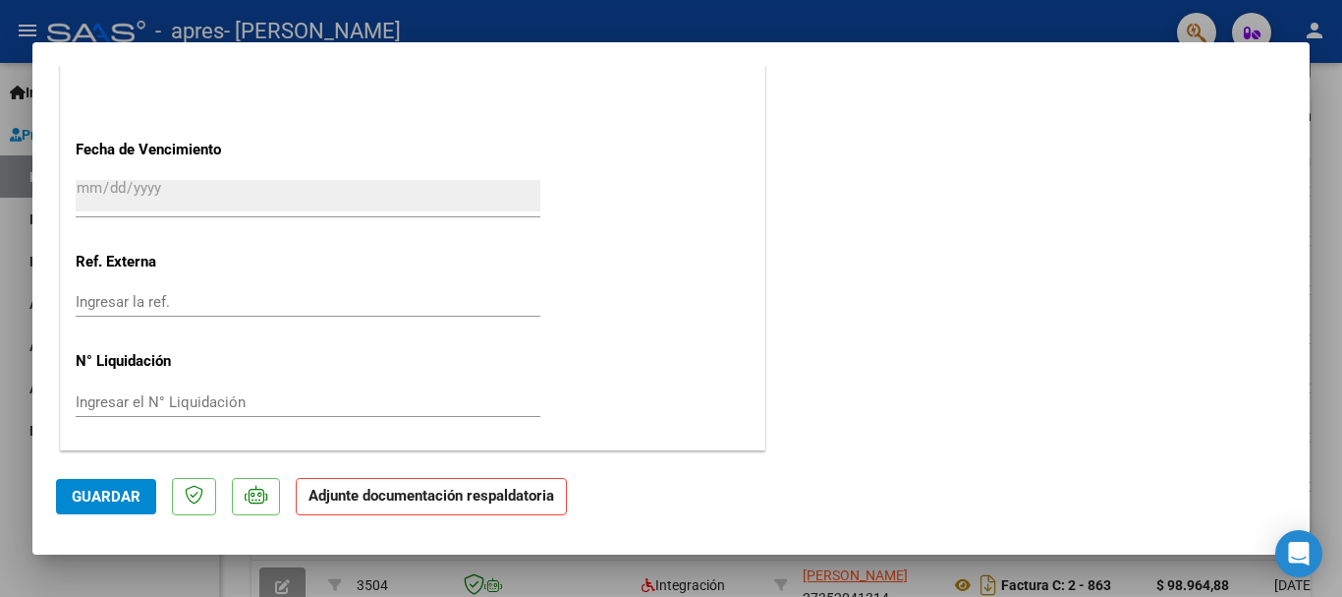
click at [98, 580] on div at bounding box center [671, 298] width 1342 height 597
type input "$ 0,00"
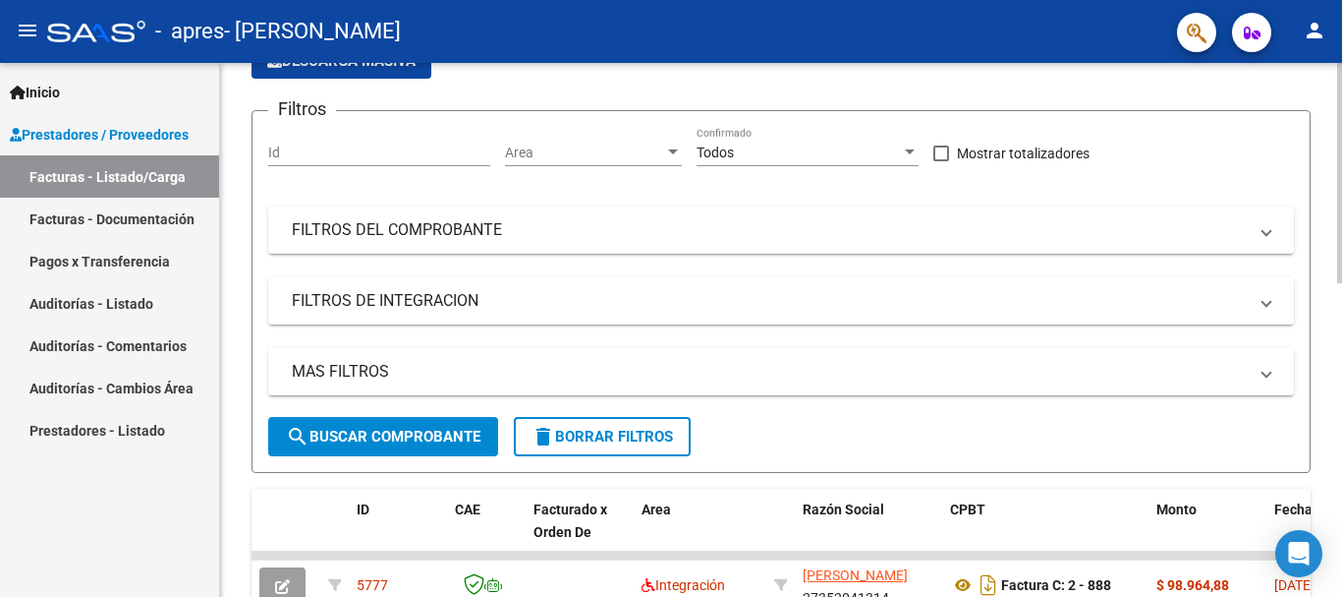
scroll to position [271, 0]
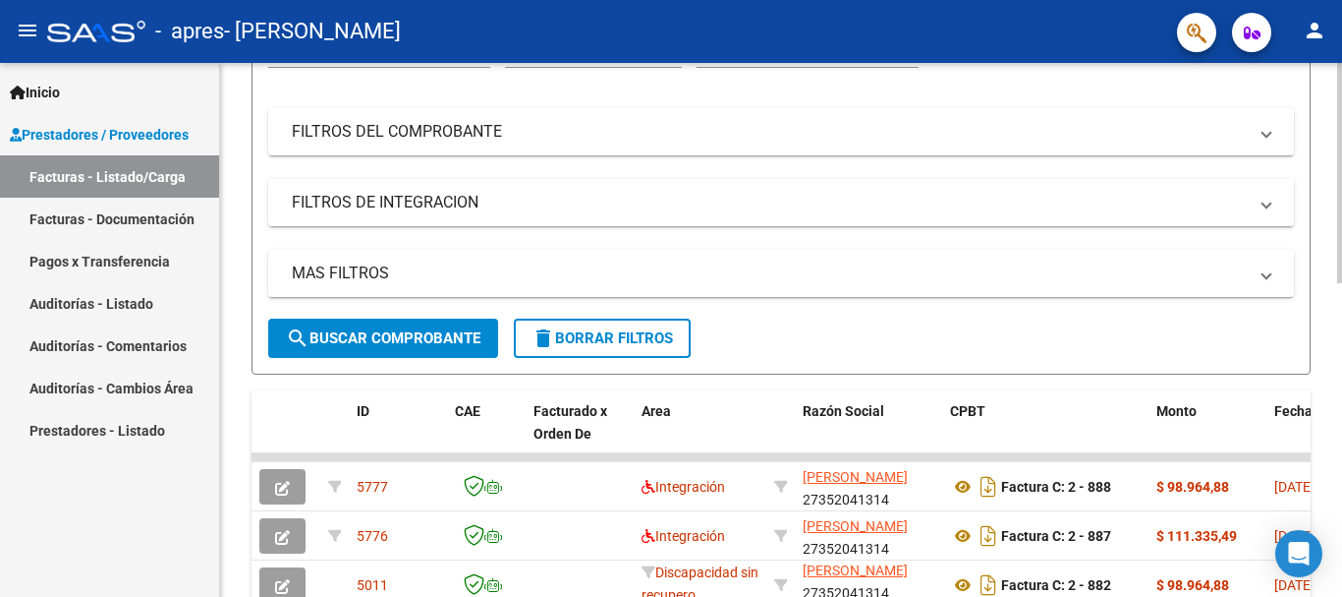
click at [397, 191] on mat-expansion-panel-header "FILTROS DE INTEGRACION" at bounding box center [781, 202] width 1026 height 47
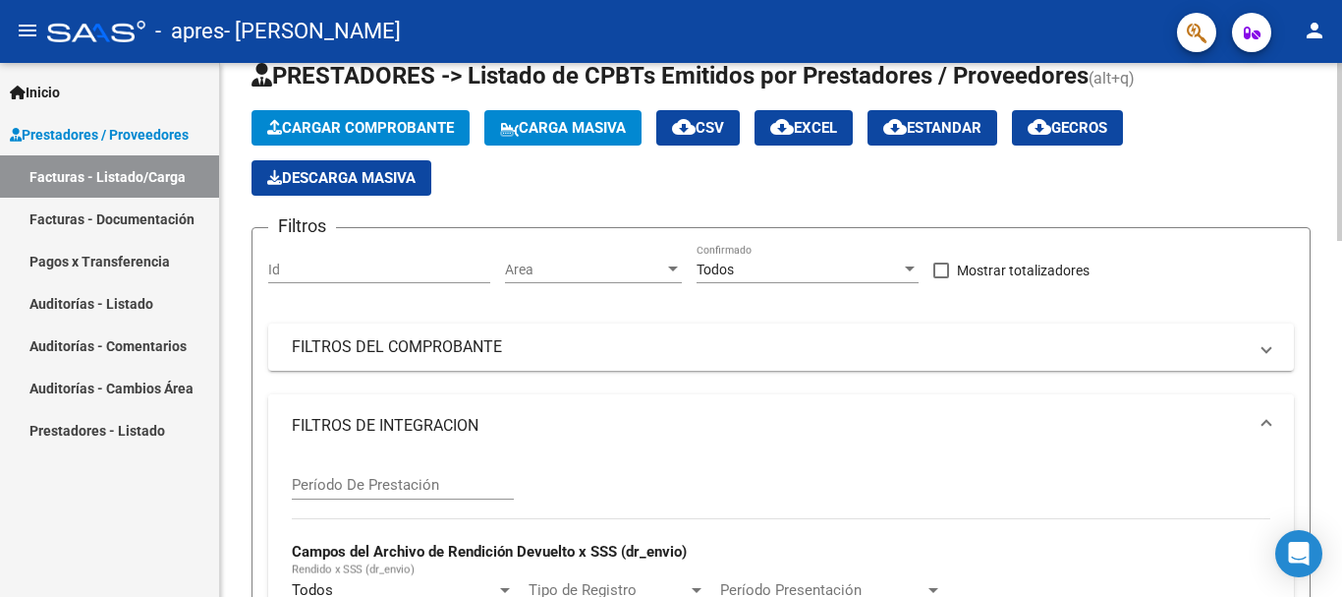
scroll to position [0, 0]
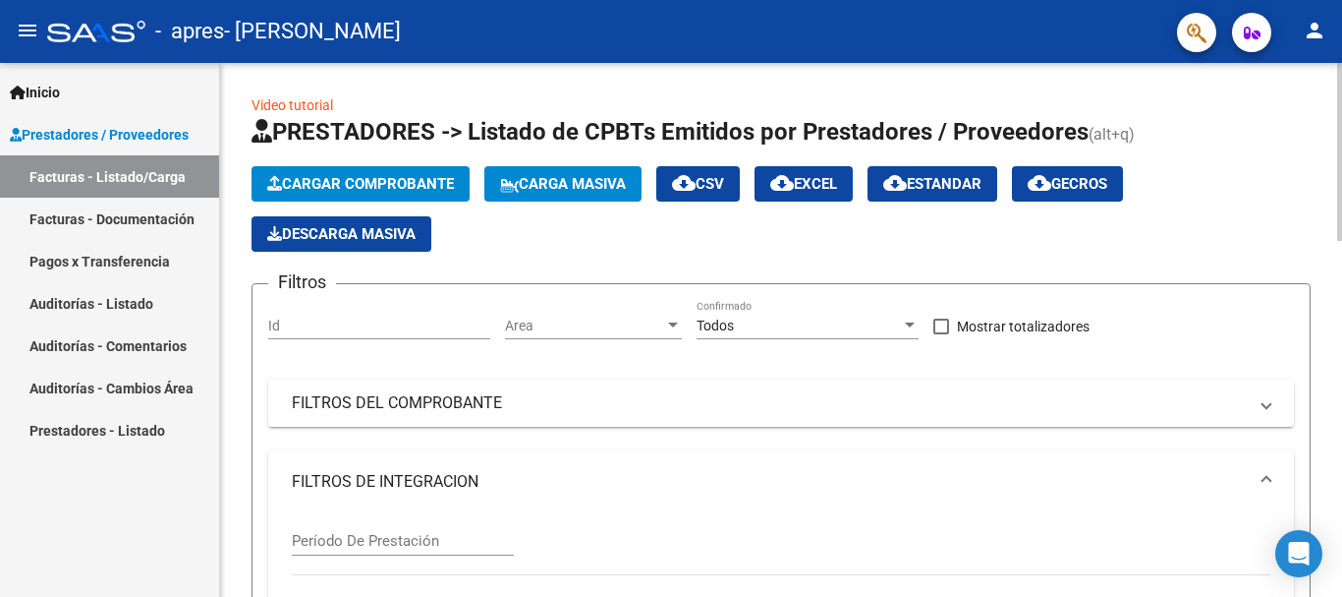
click at [432, 177] on span "Cargar Comprobante" at bounding box center [360, 184] width 187 height 18
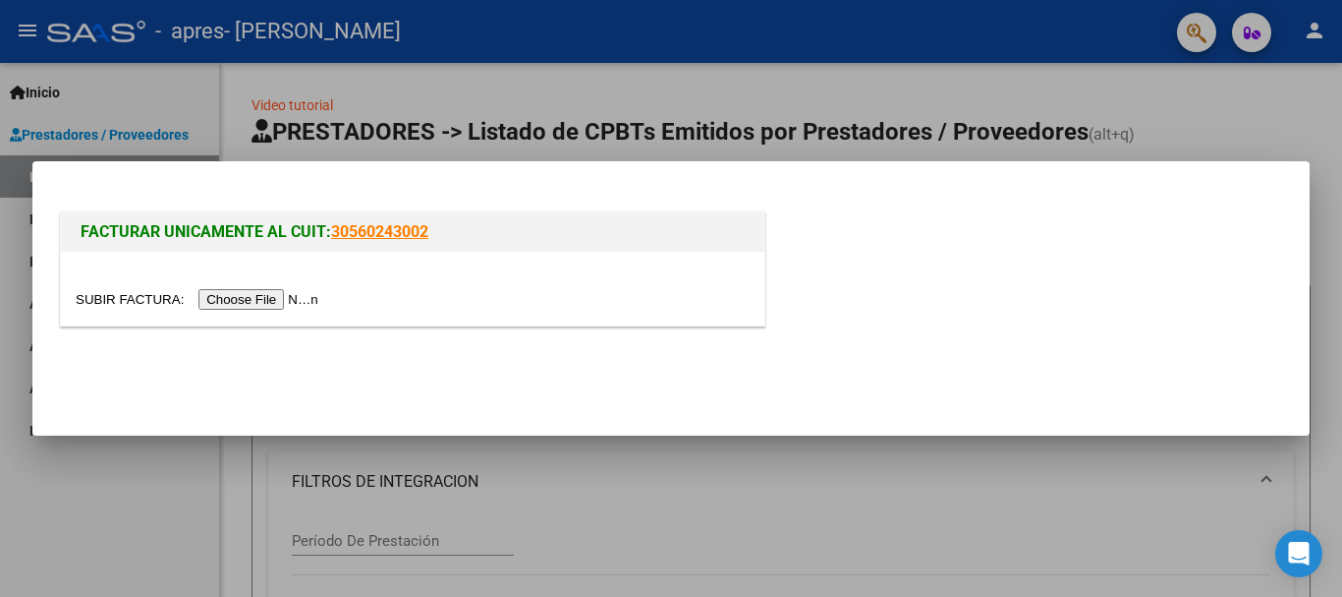
click at [291, 298] on input "file" at bounding box center [200, 299] width 249 height 21
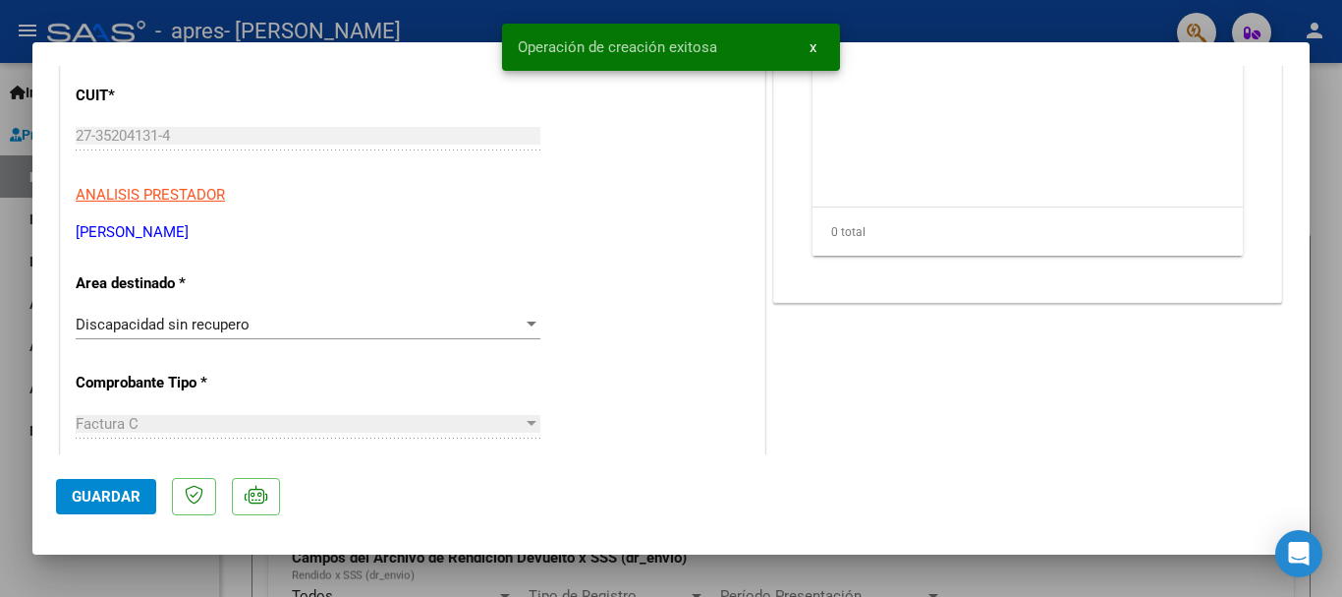
scroll to position [393, 0]
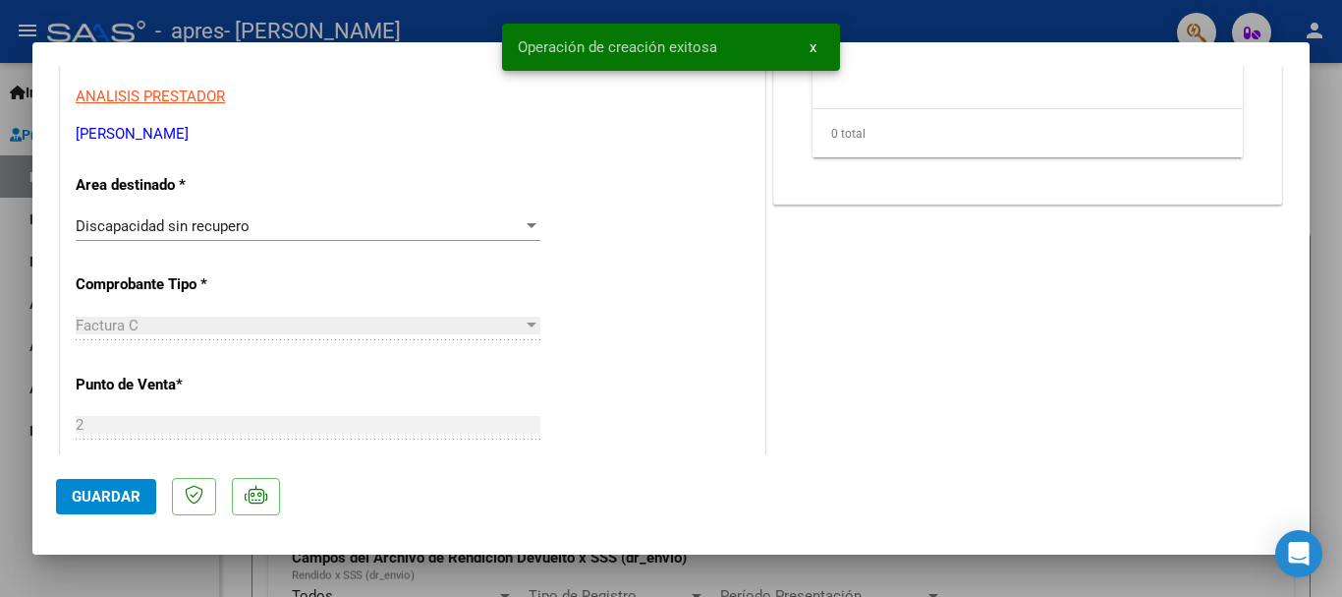
click at [295, 209] on div "CUIT * 27-35204131-4 Ingresar CUIT ANALISIS PRESTADOR [PERSON_NAME] ARCA Padrón…" at bounding box center [413, 597] width 704 height 1281
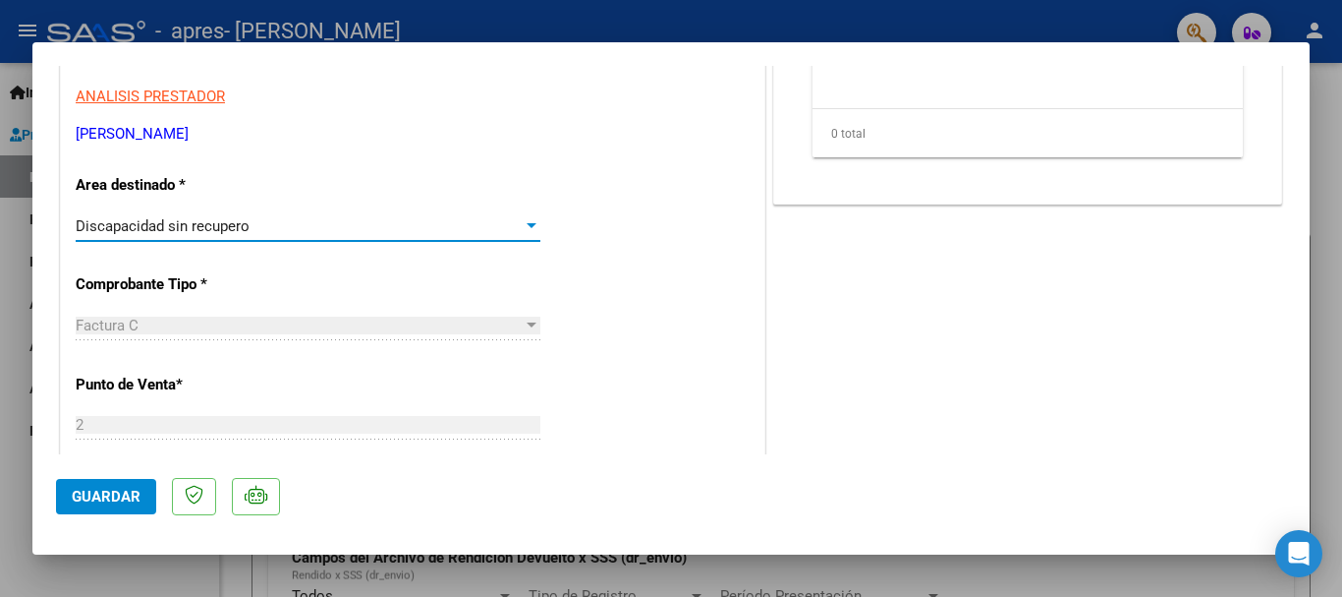
click at [294, 221] on div "Discapacidad sin recupero" at bounding box center [299, 226] width 447 height 18
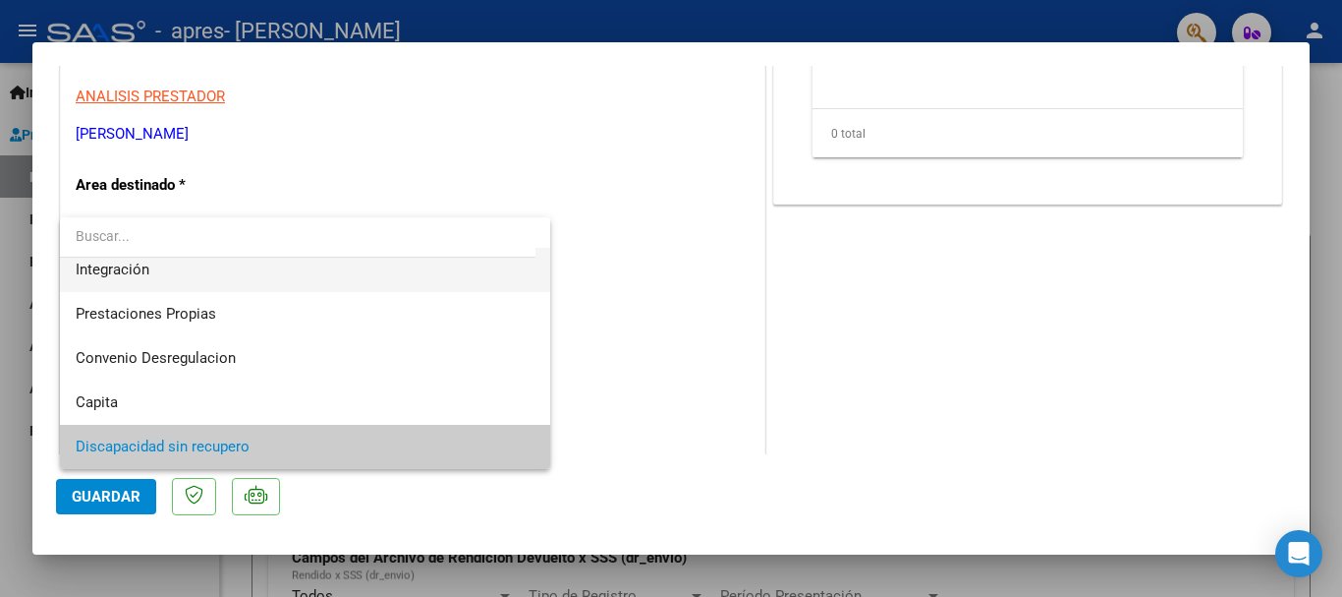
click at [276, 281] on span "Integración" at bounding box center [305, 270] width 459 height 44
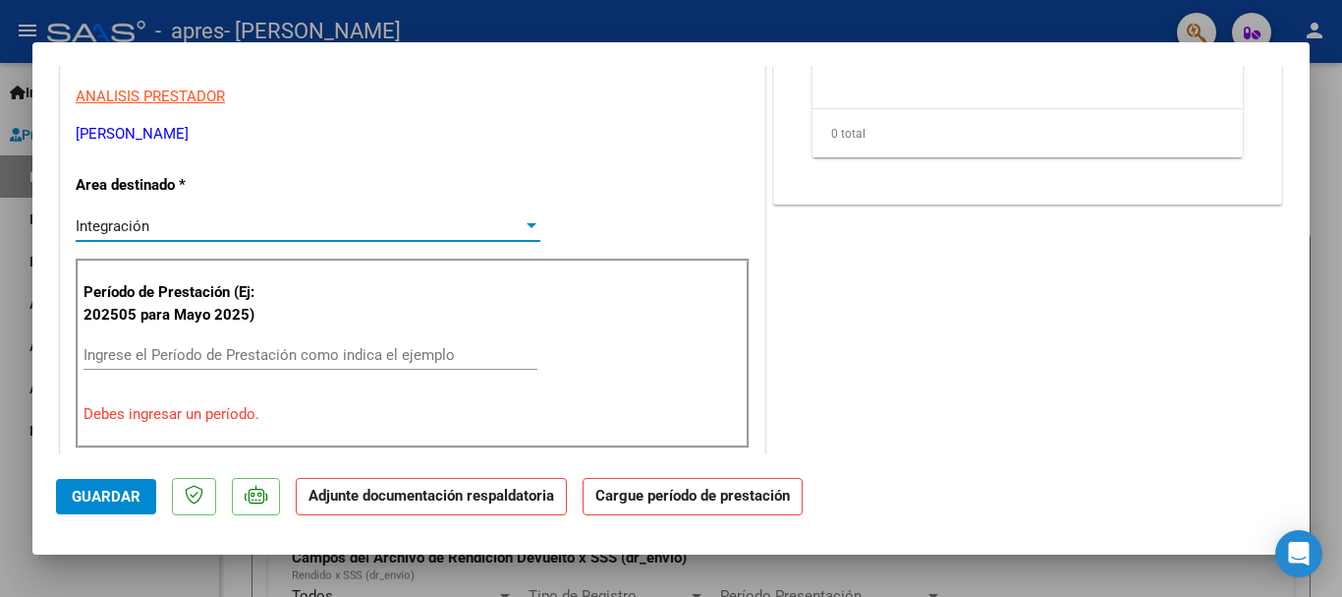
scroll to position [491, 0]
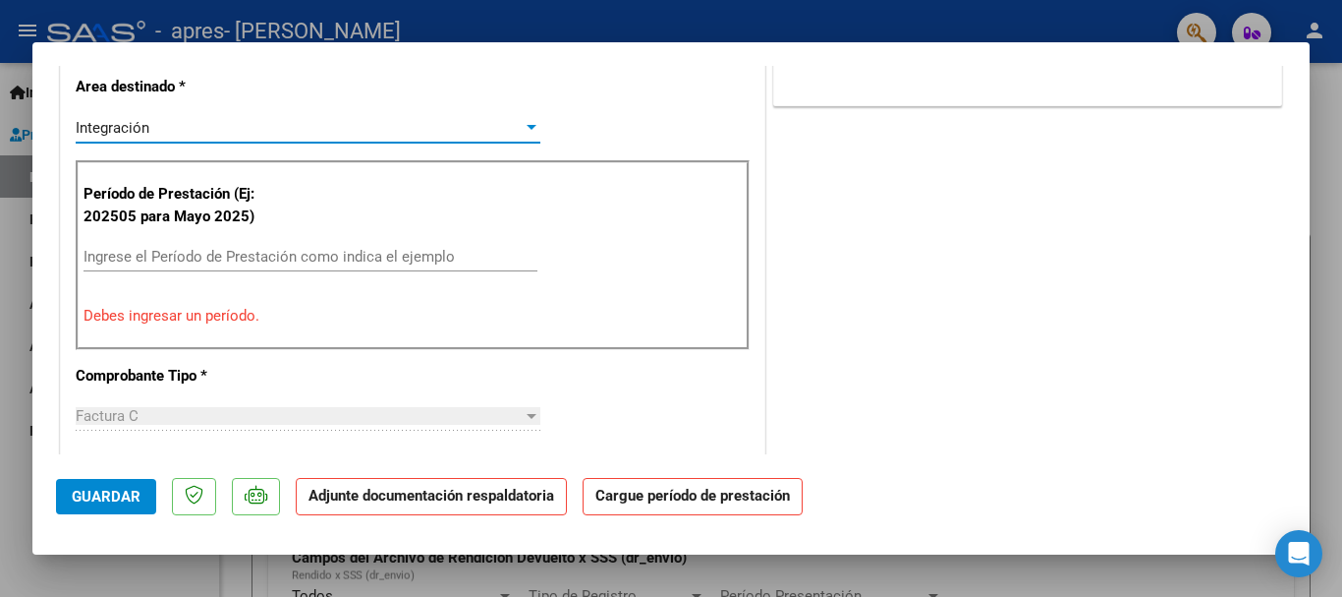
click at [269, 251] on input "Ingrese el Período de Prestación como indica el ejemplo" at bounding box center [311, 257] width 454 height 18
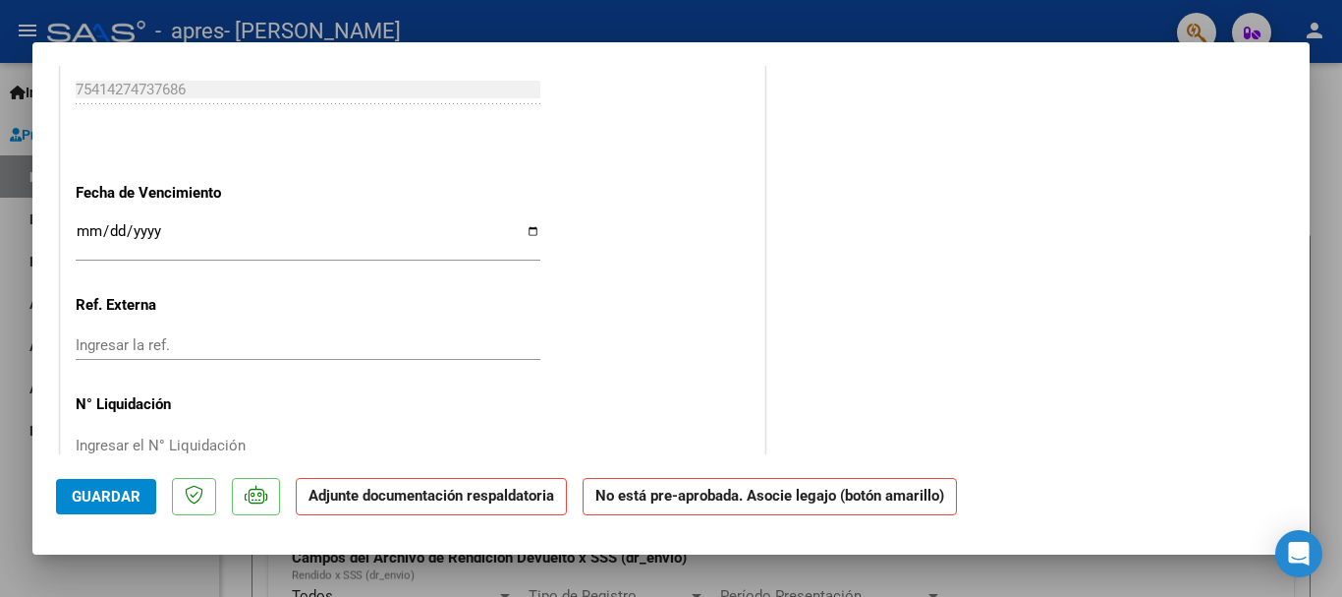
scroll to position [1278, 0]
type input "202509"
click at [520, 229] on input "Ingresar la fecha" at bounding box center [308, 236] width 465 height 31
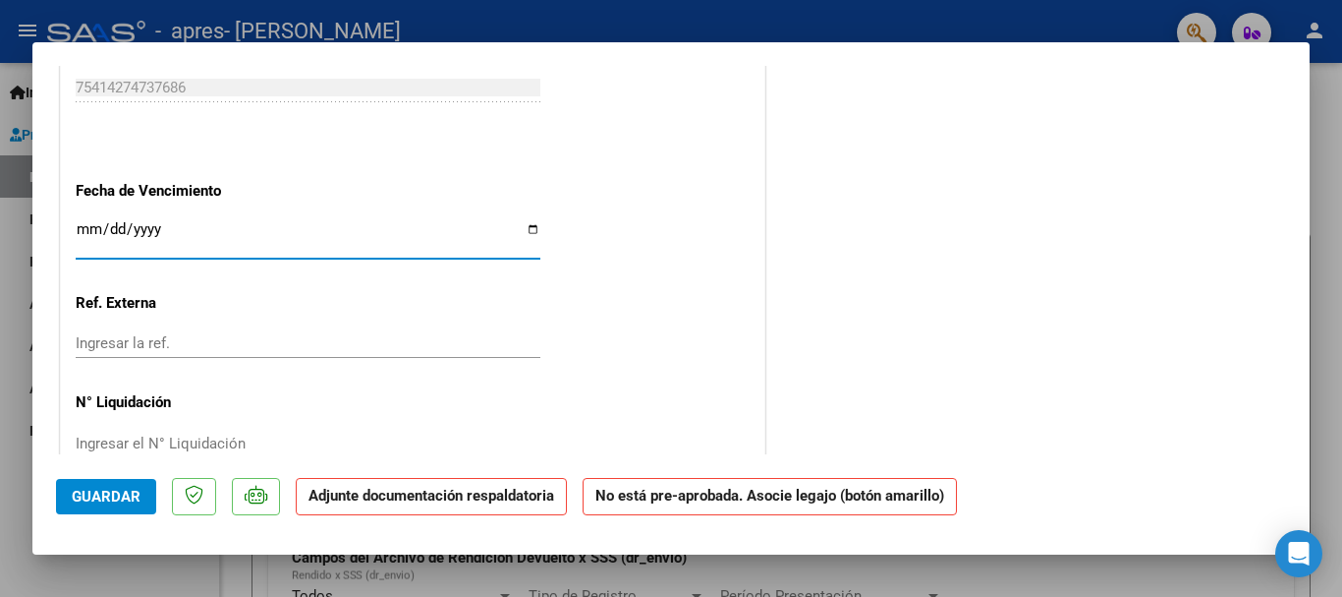
type input "[DATE]"
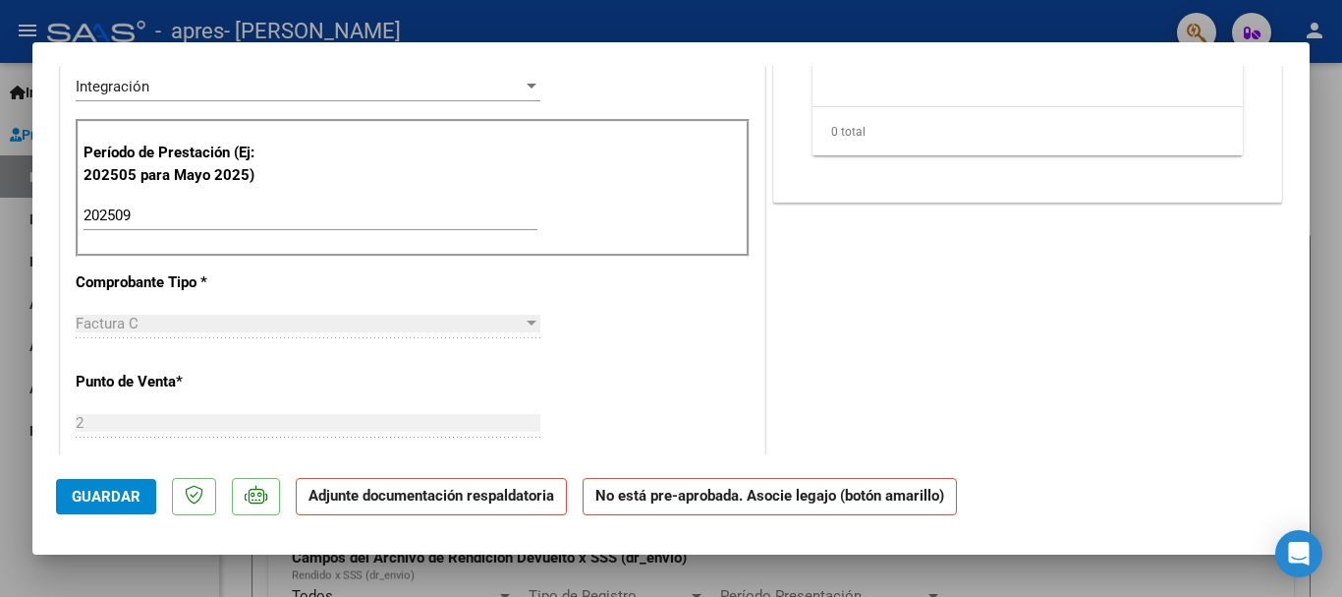
scroll to position [140, 0]
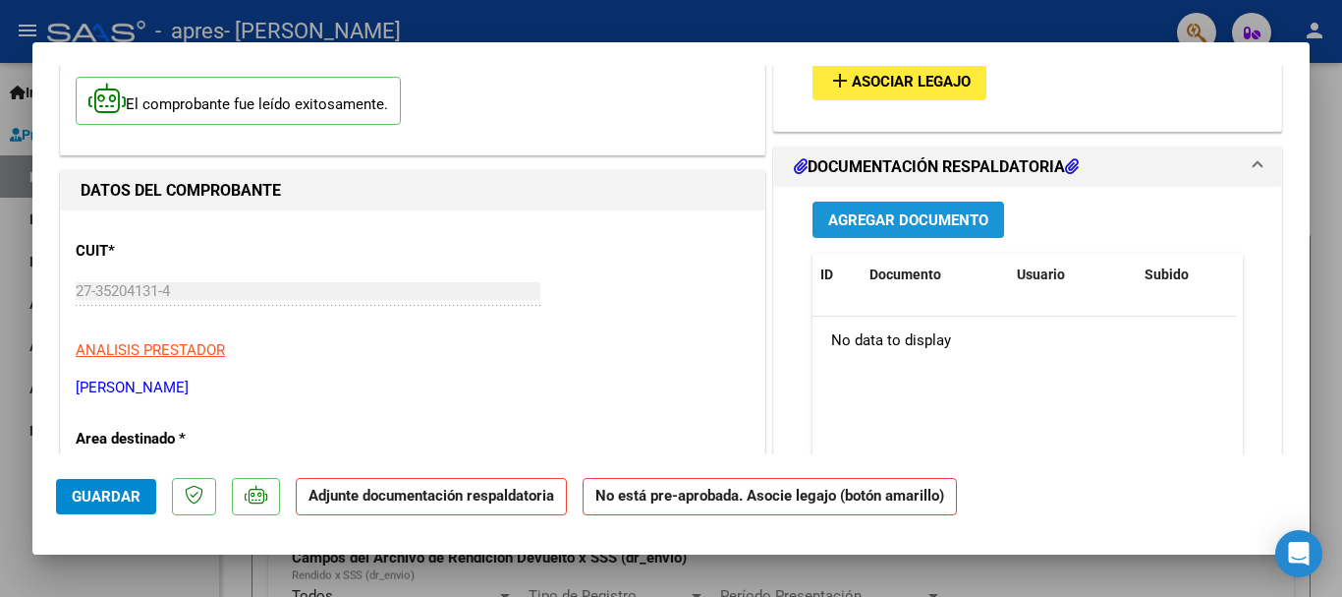
click at [887, 213] on span "Agregar Documento" at bounding box center [908, 220] width 160 height 18
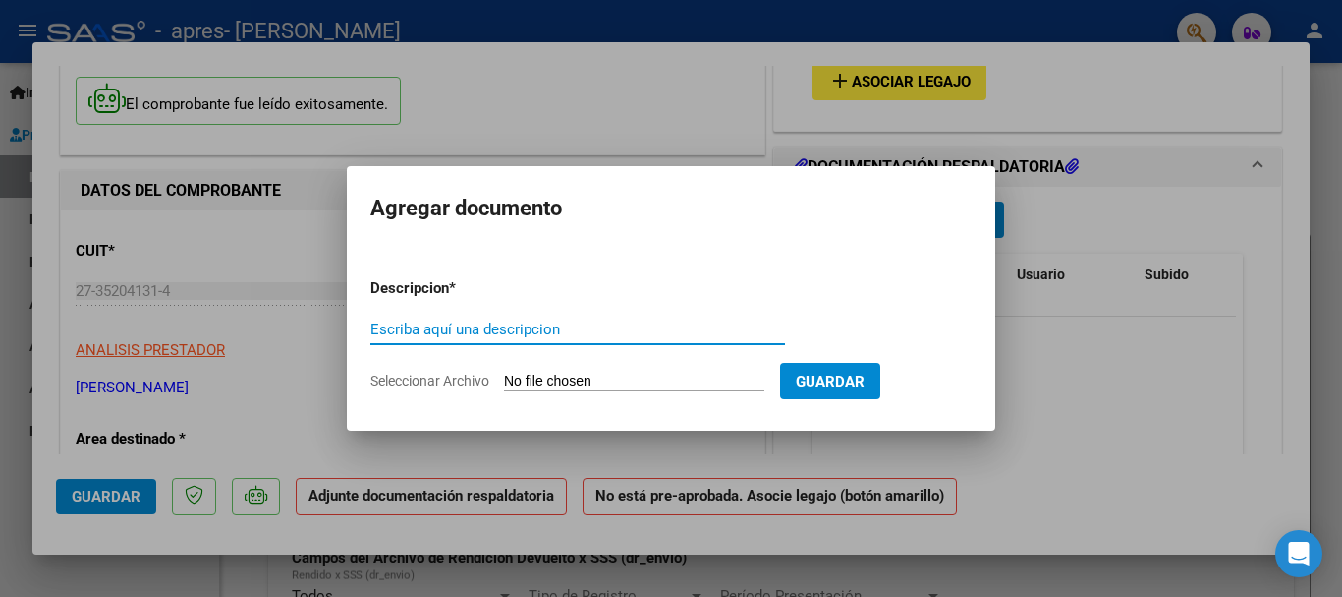
click at [507, 327] on input "Escriba aquí una descripcion" at bounding box center [577, 329] width 415 height 18
type input "factura"
click at [600, 382] on input "Seleccionar Archivo" at bounding box center [634, 381] width 260 height 19
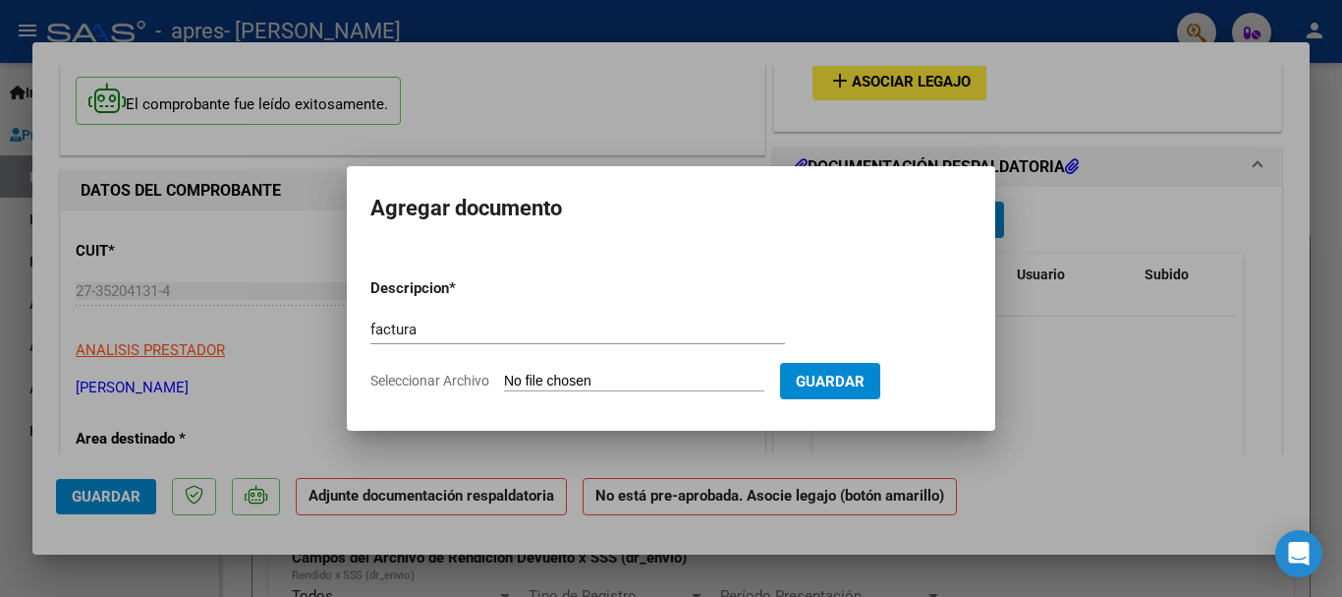
type input "C:\fakepath\27352041314_011_00002_00000889.pdf"
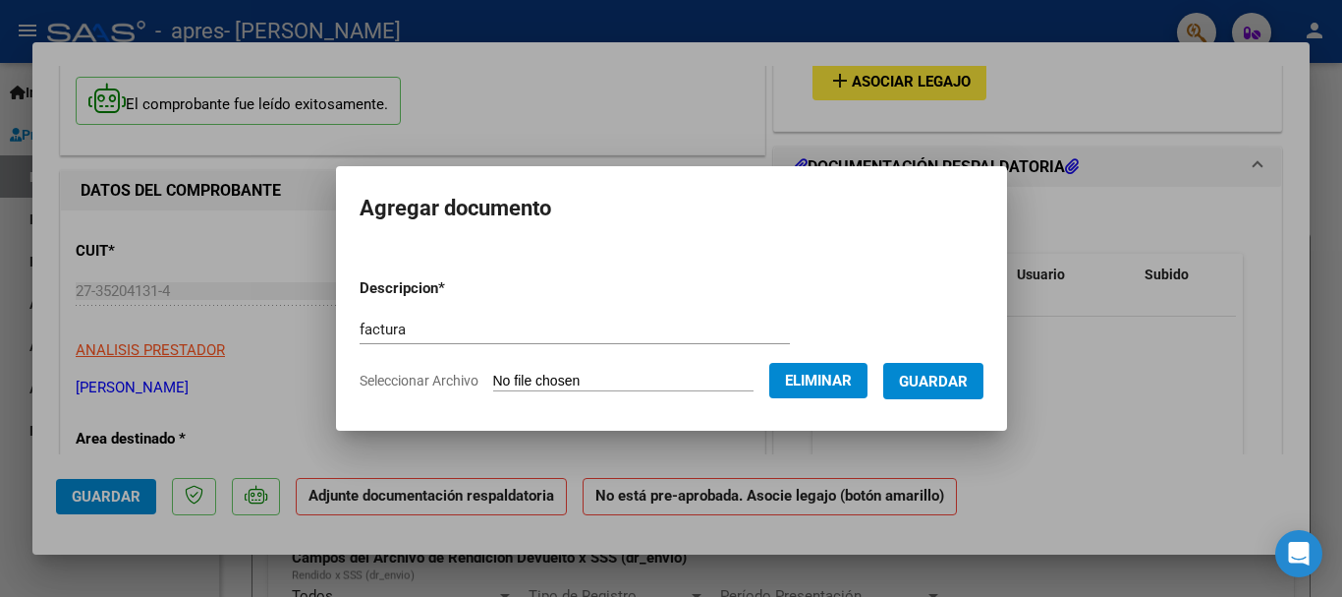
click at [939, 390] on button "Guardar" at bounding box center [933, 381] width 100 height 36
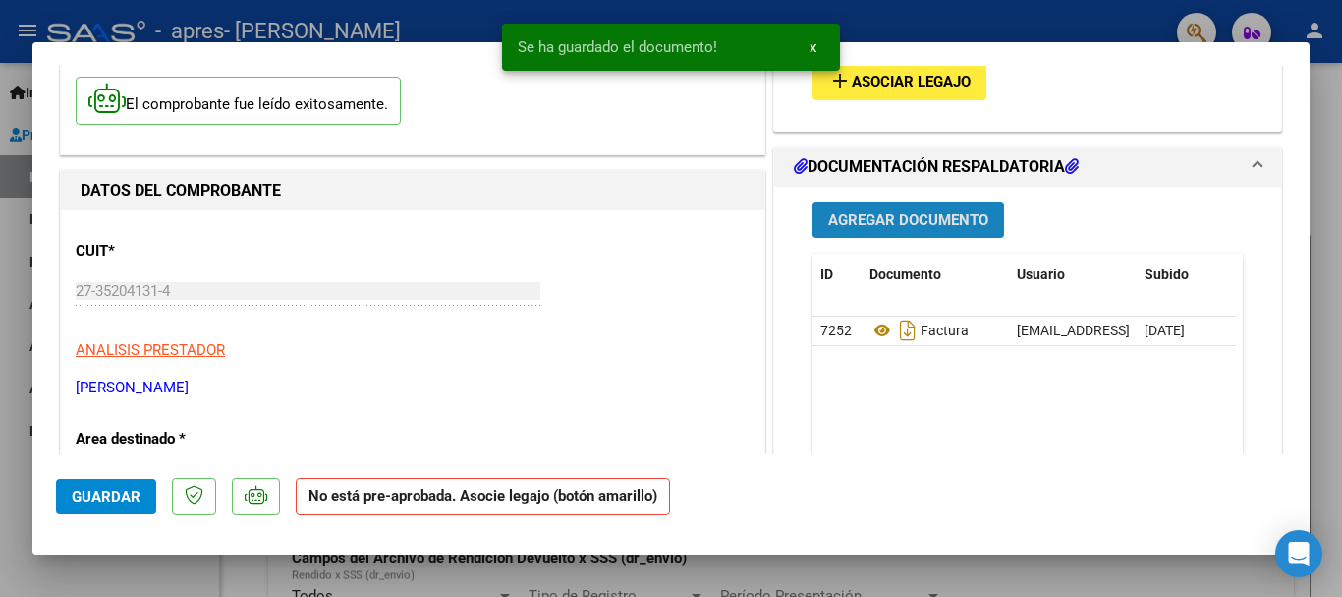
click at [905, 219] on span "Agregar Documento" at bounding box center [908, 220] width 160 height 18
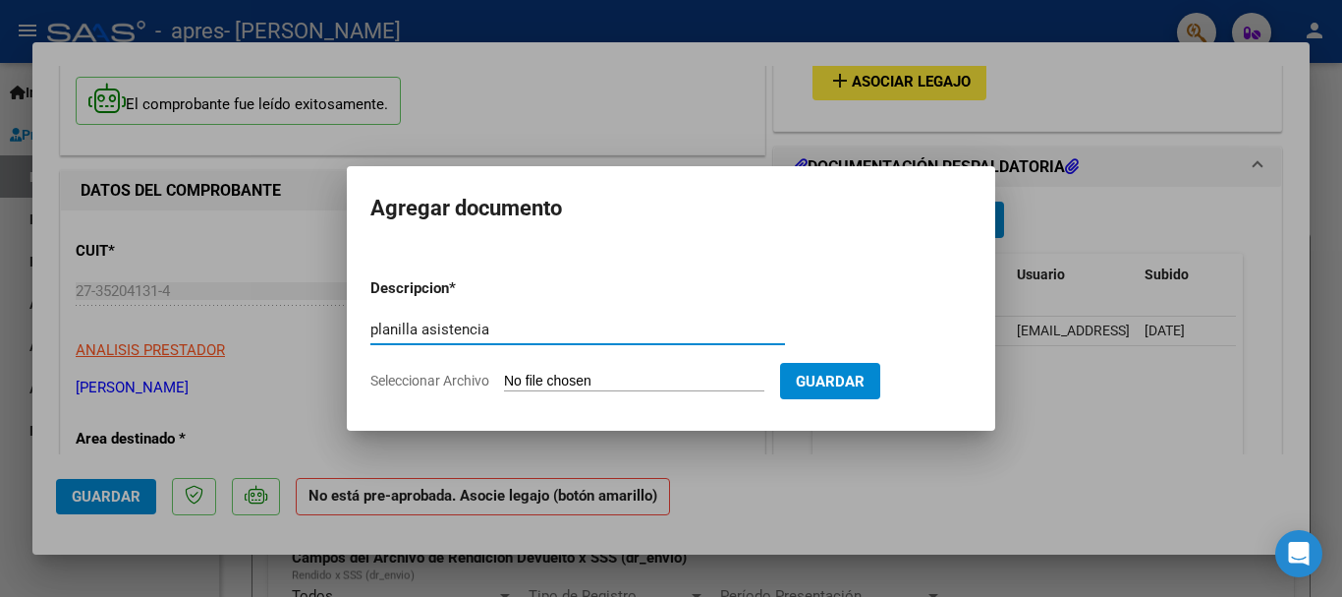
type input "planilla asistencia"
click at [636, 379] on input "Seleccionar Archivo" at bounding box center [634, 381] width 260 height 19
type input "C:\fakepath\CamScanner [DATE] 12.56 correcta .pdf"
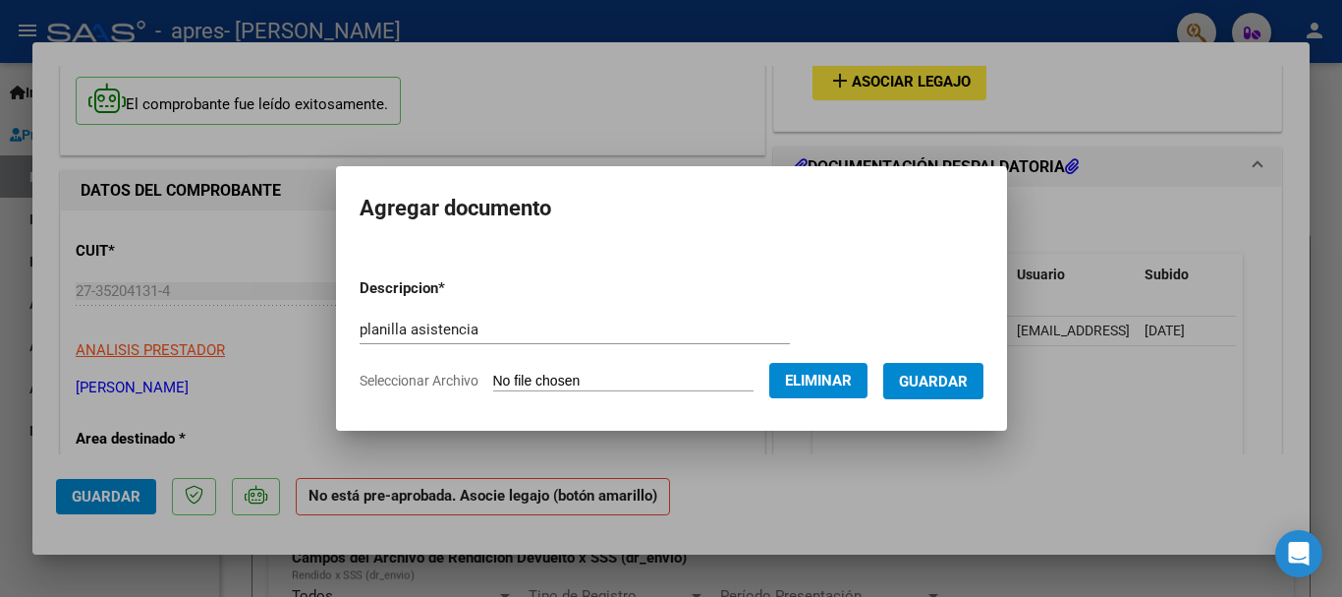
click at [925, 370] on button "Guardar" at bounding box center [933, 381] width 100 height 36
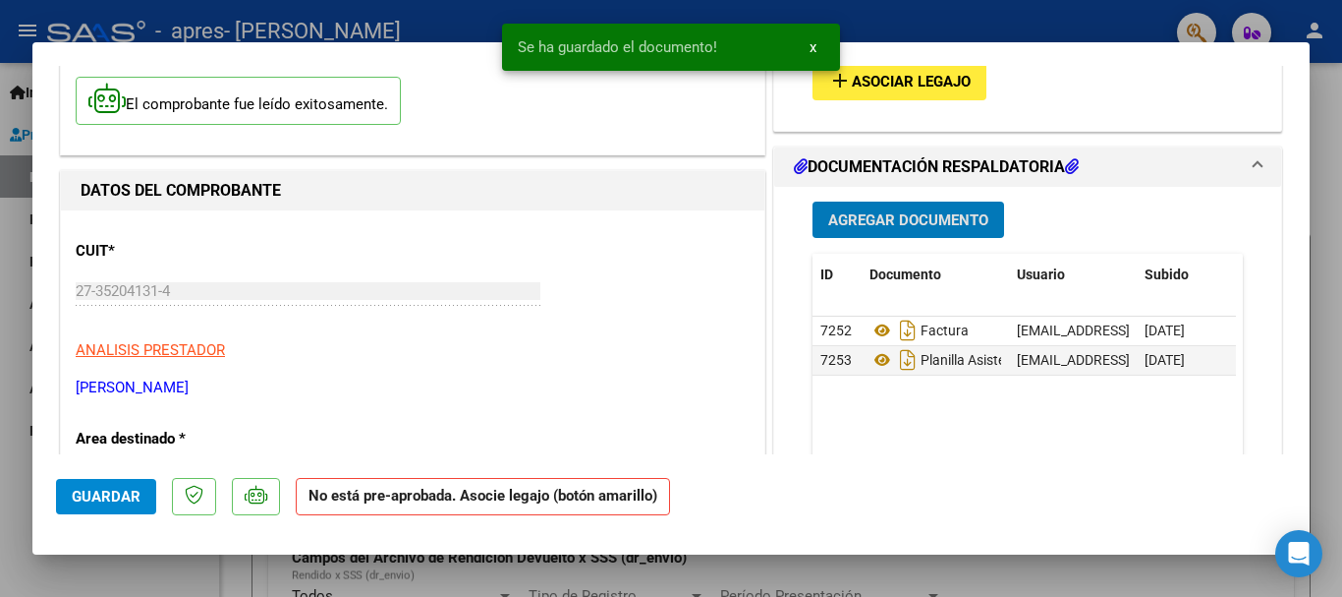
click at [901, 224] on span "Agregar Documento" at bounding box center [908, 220] width 160 height 18
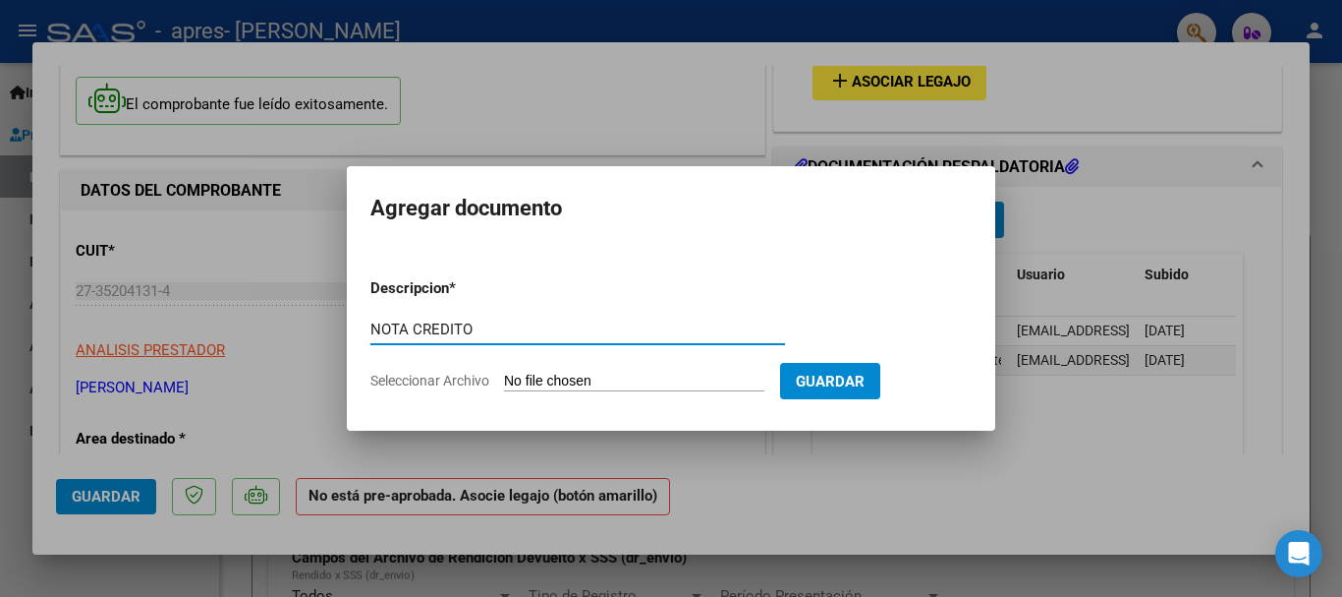
type input "NOTA CREDITO"
click at [634, 384] on input "Seleccionar Archivo" at bounding box center [634, 381] width 260 height 19
type input "C:\fakepath\27352041314_013_00002_00000079.pdf"
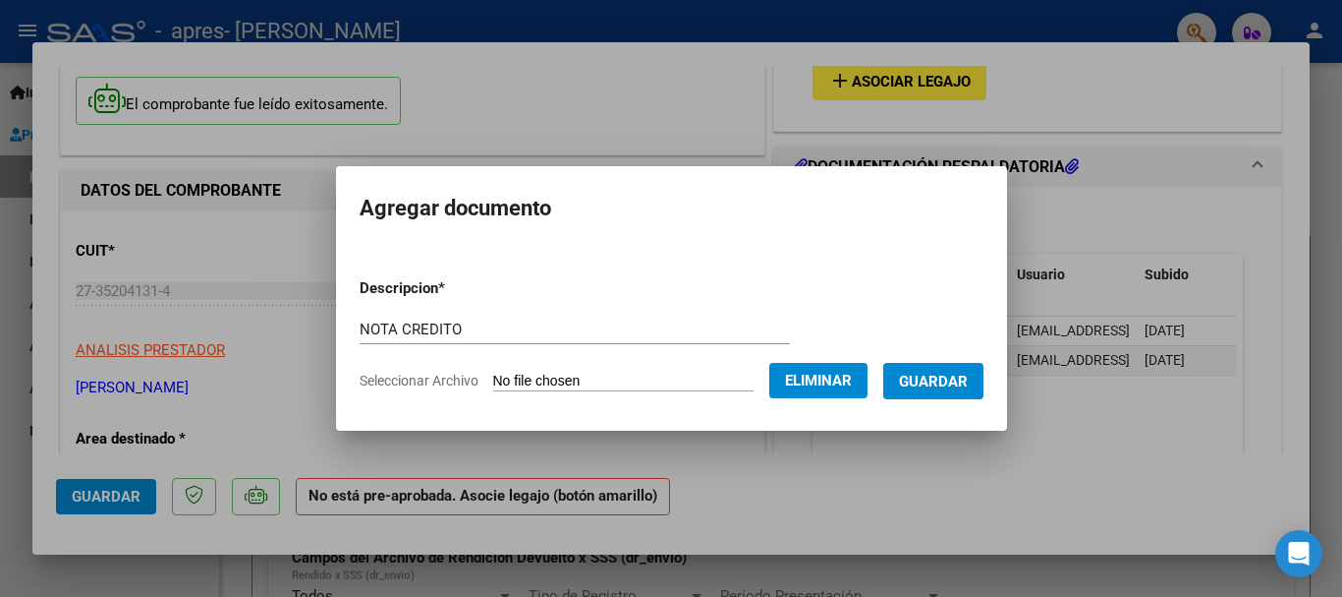
click at [939, 372] on span "Guardar" at bounding box center [933, 381] width 69 height 18
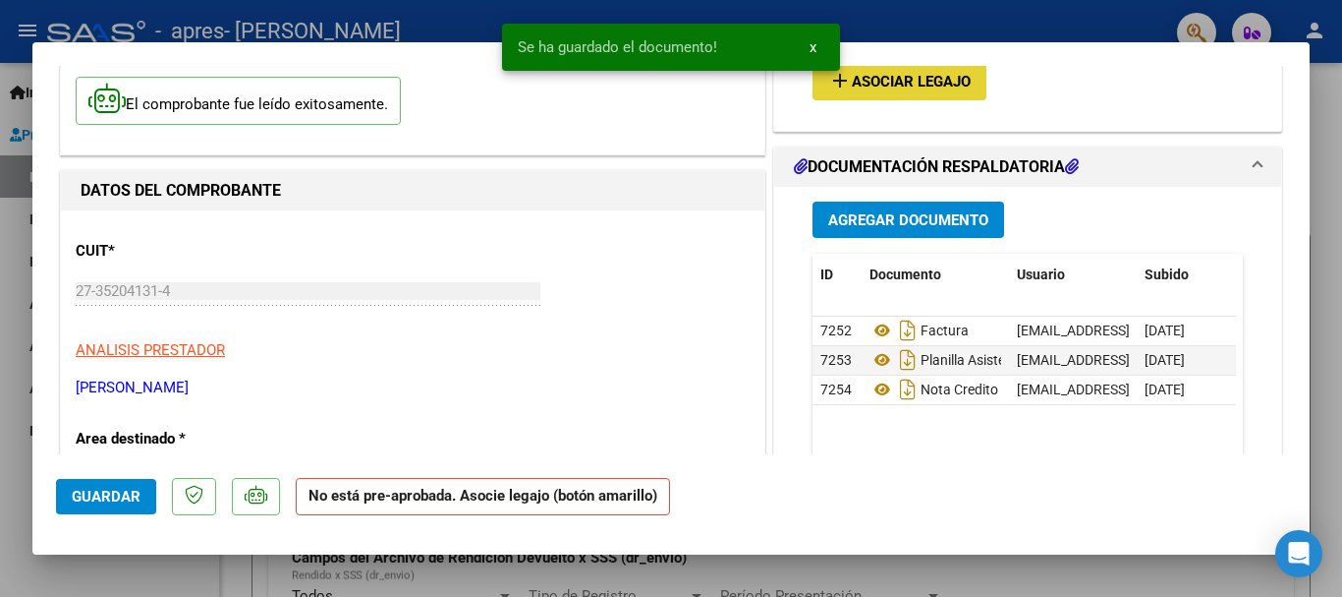
click at [898, 91] on button "add Asociar Legajo" at bounding box center [900, 81] width 174 height 36
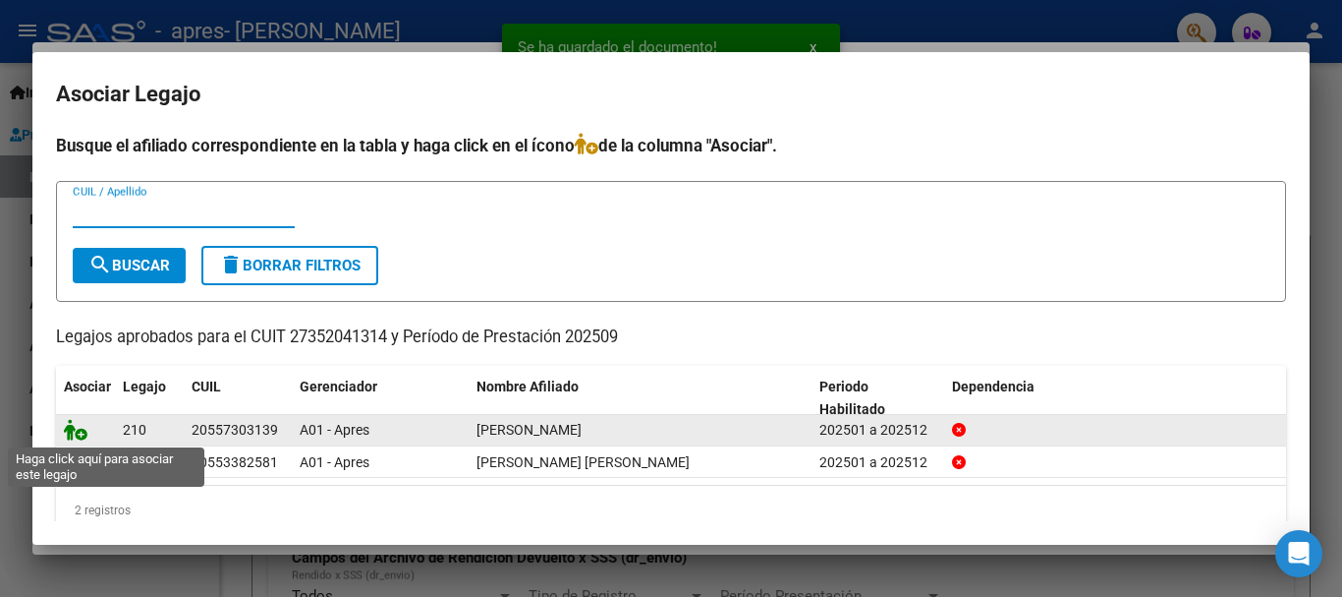
click at [85, 428] on icon at bounding box center [76, 430] width 24 height 22
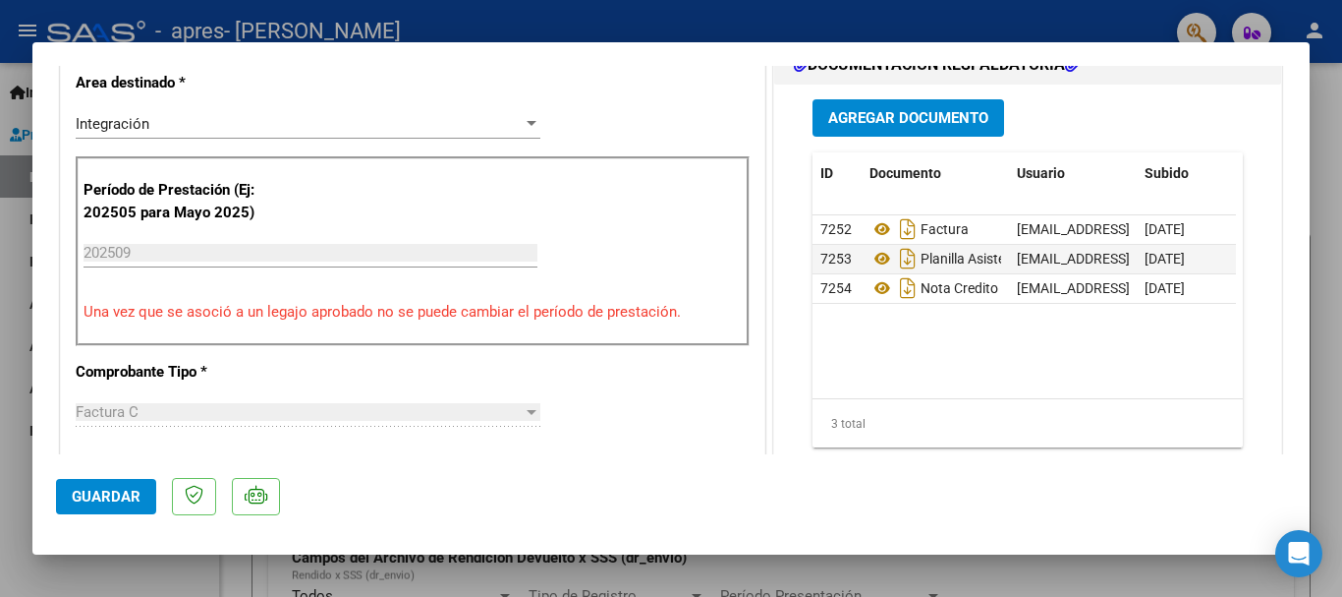
scroll to position [486, 0]
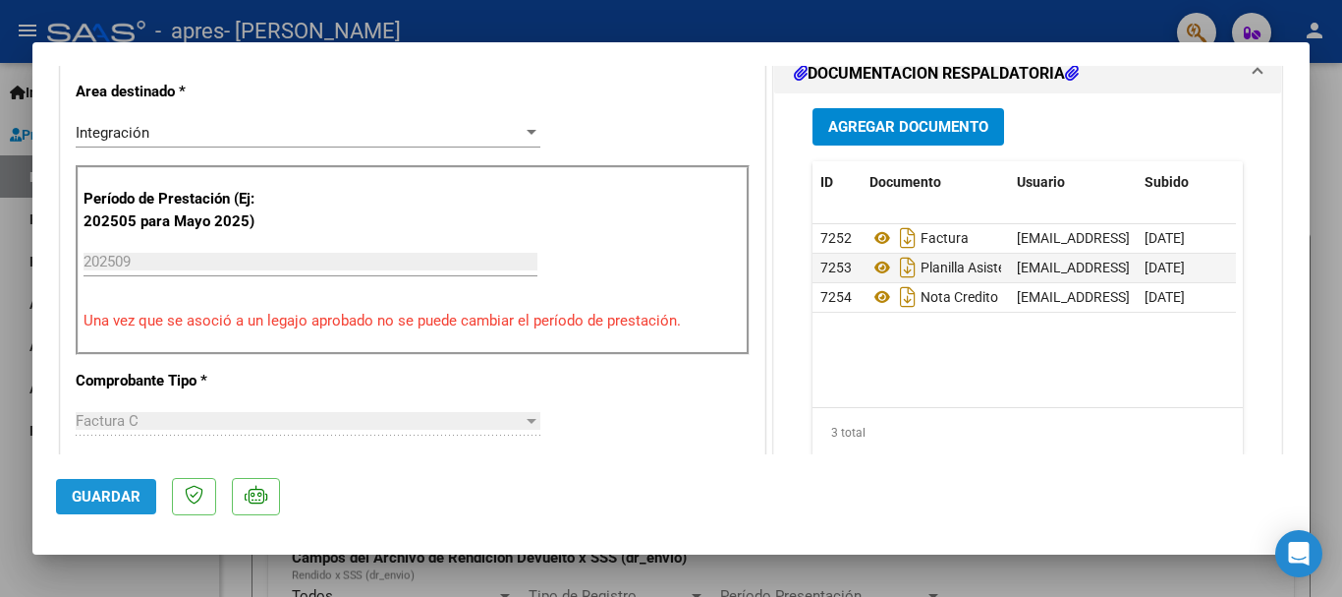
click at [132, 504] on span "Guardar" at bounding box center [106, 496] width 69 height 18
click at [526, 579] on div at bounding box center [671, 298] width 1342 height 597
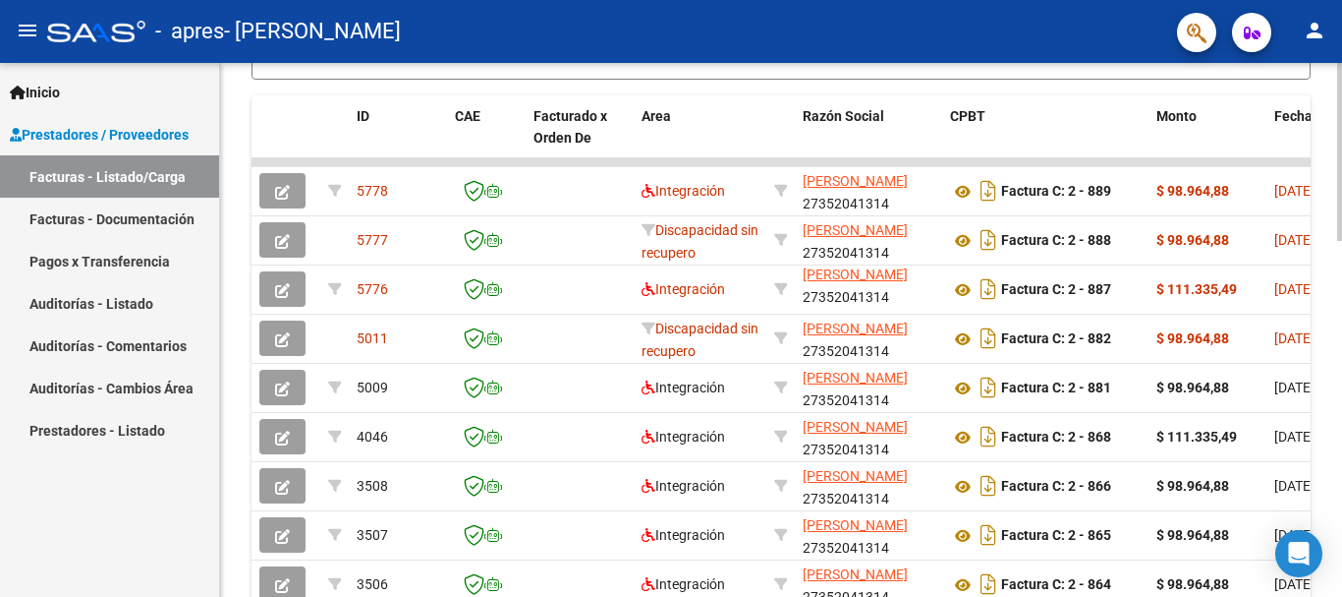
scroll to position [884, 0]
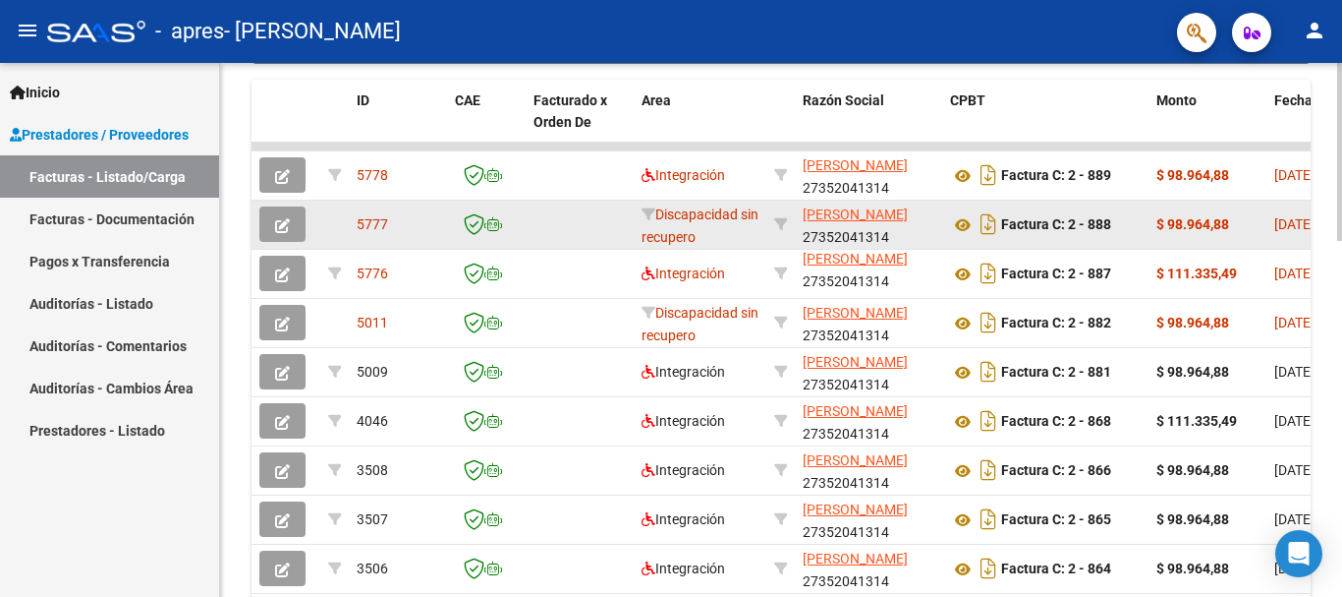
click at [530, 230] on datatable-body-cell at bounding box center [580, 224] width 108 height 48
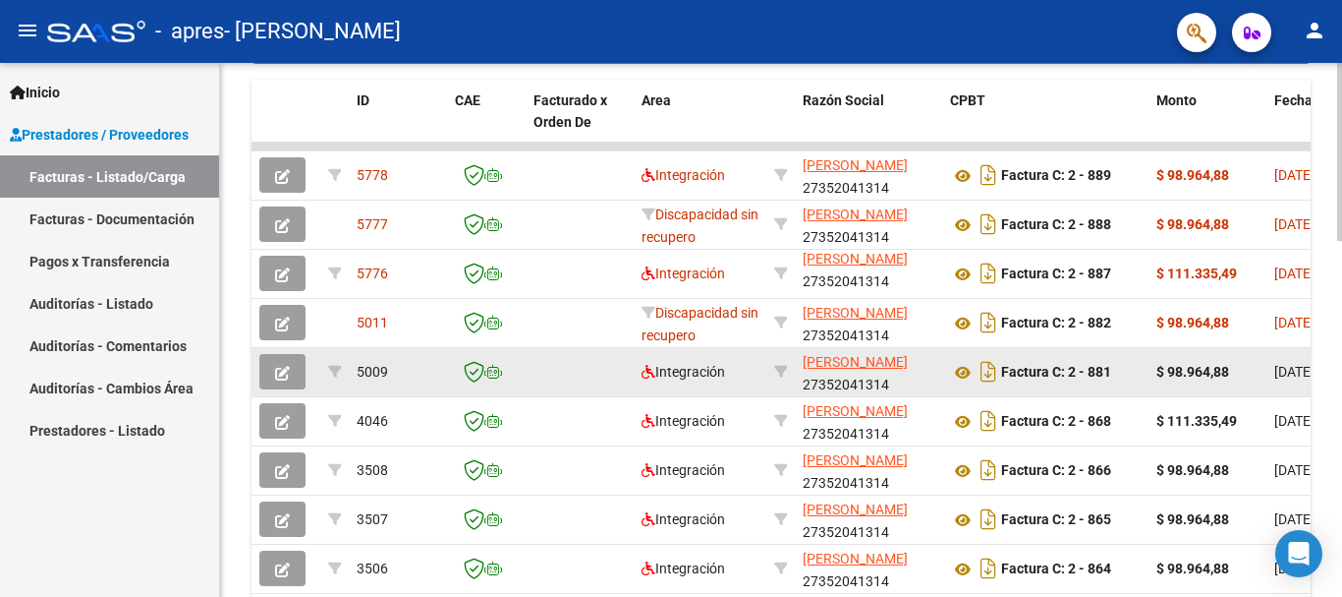
click at [586, 348] on datatable-body-cell at bounding box center [580, 372] width 108 height 48
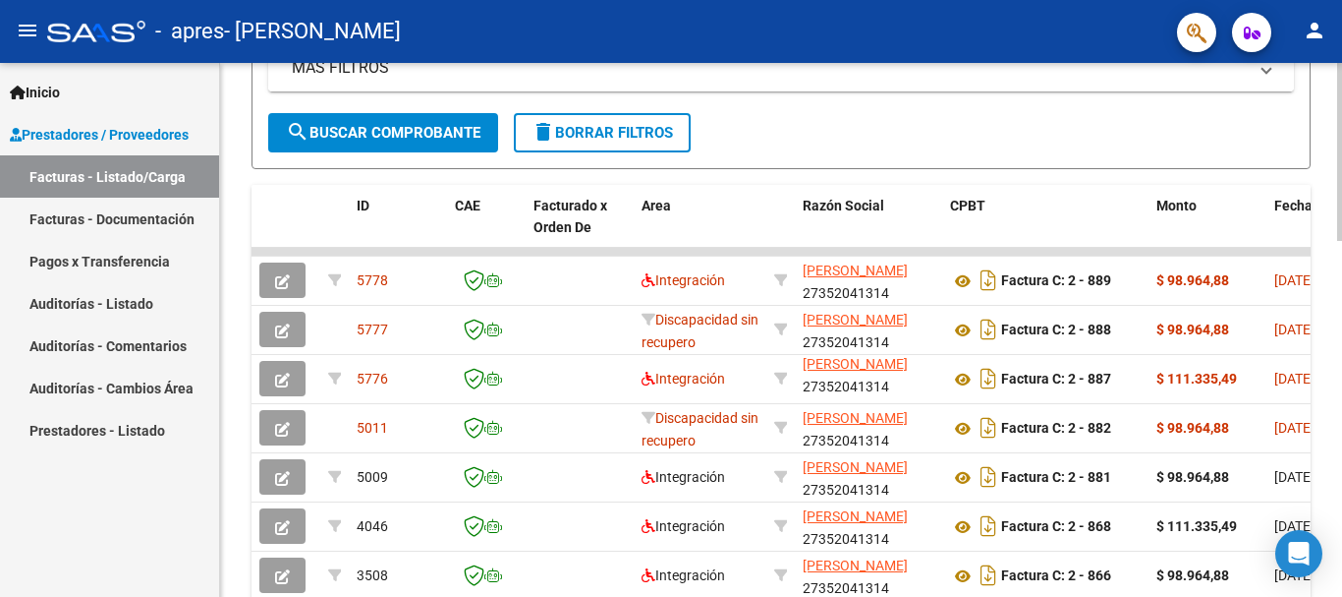
scroll to position [672, 0]
